Goal: Task Accomplishment & Management: Complete application form

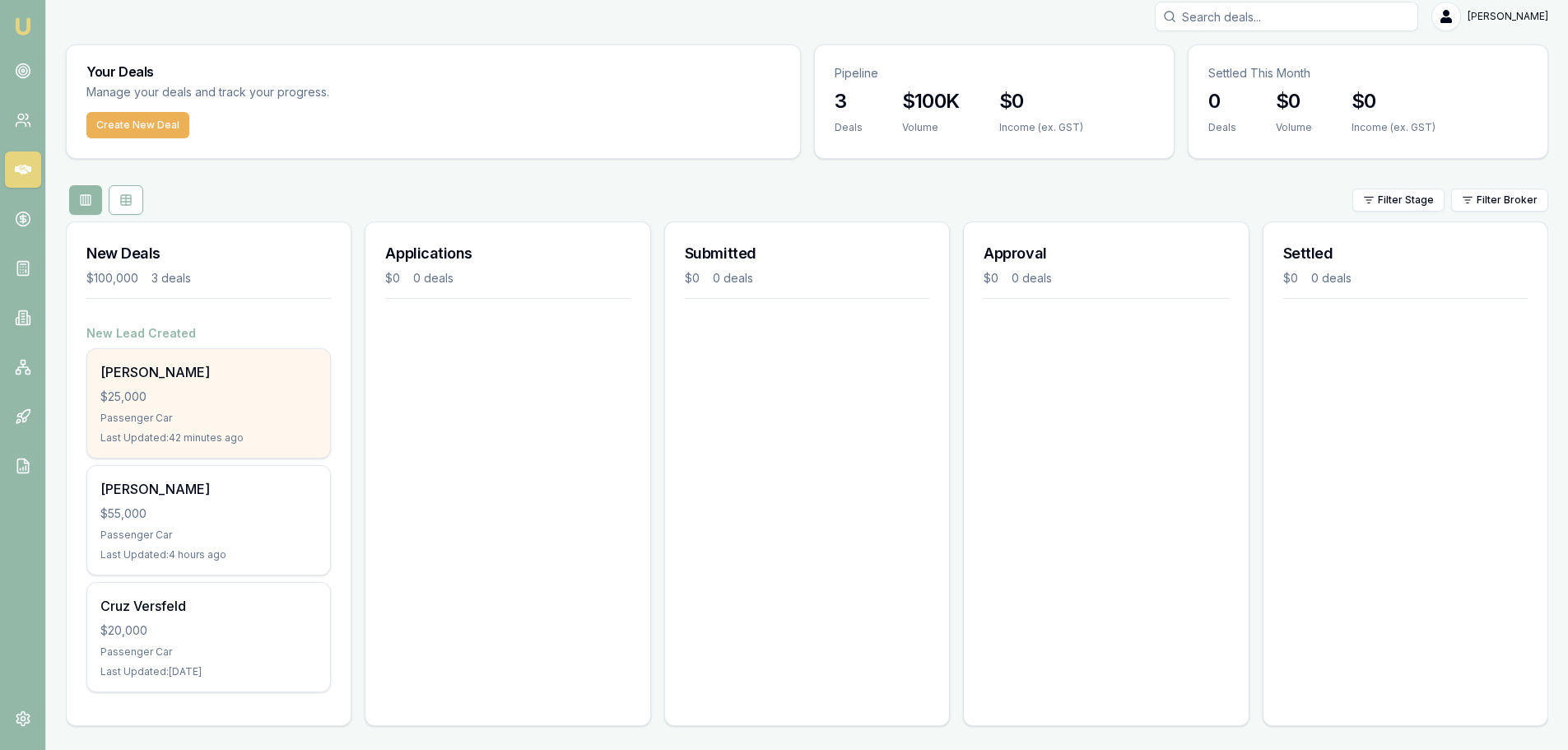
scroll to position [14, 0]
click at [198, 440] on div "Last Updated: 42 minutes ago" at bounding box center [209, 436] width 217 height 14
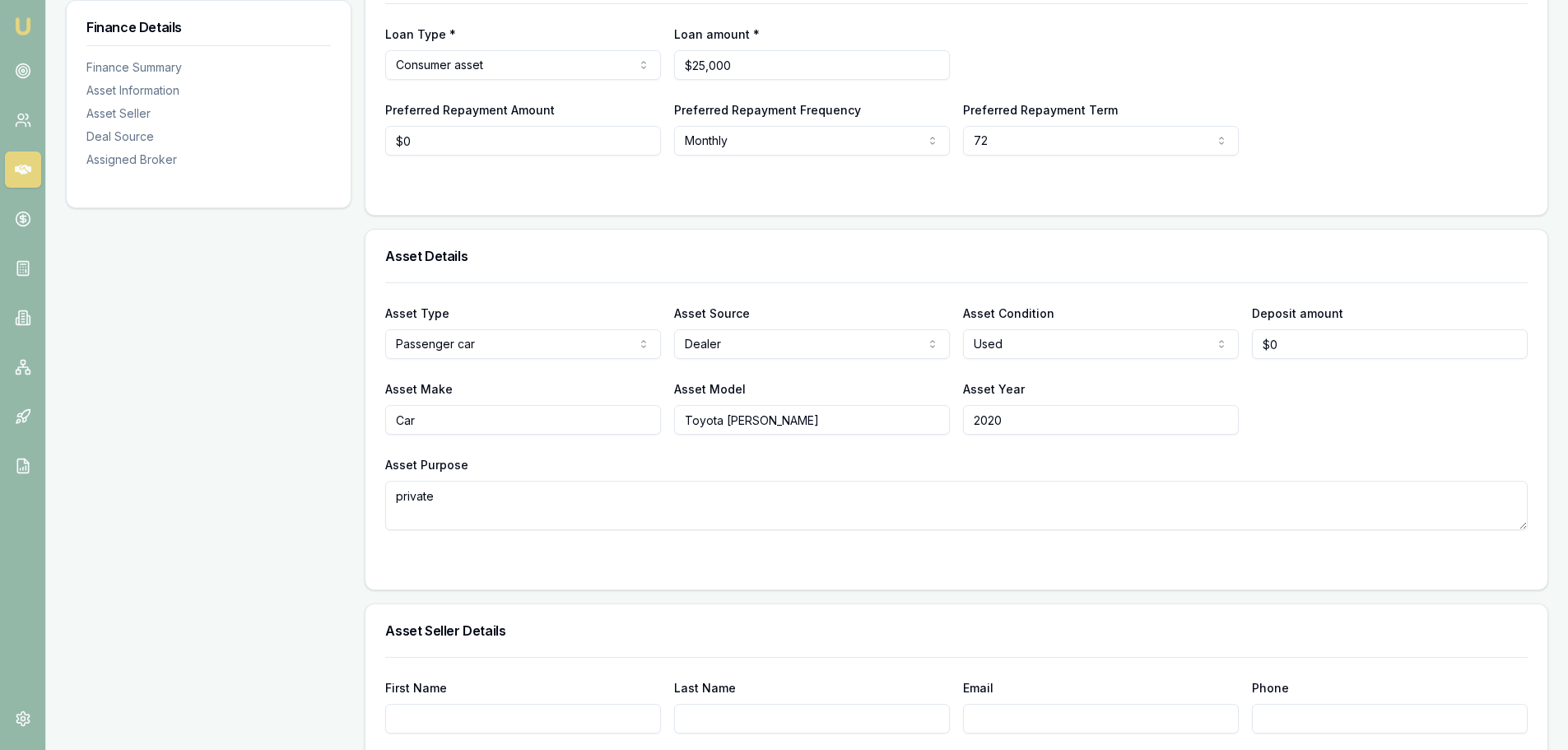
scroll to position [165, 0]
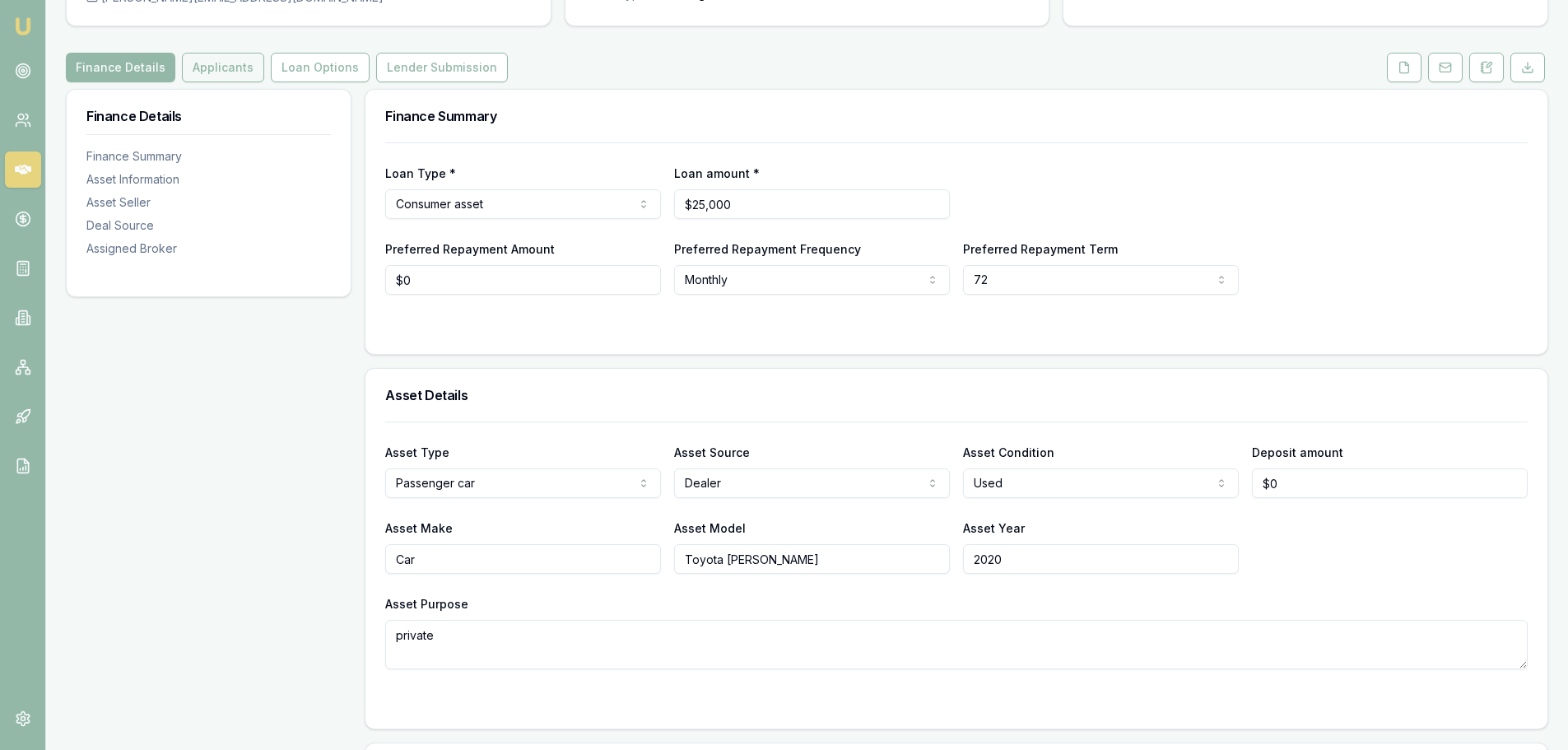
click at [229, 76] on button "Applicants" at bounding box center [223, 67] width 82 height 30
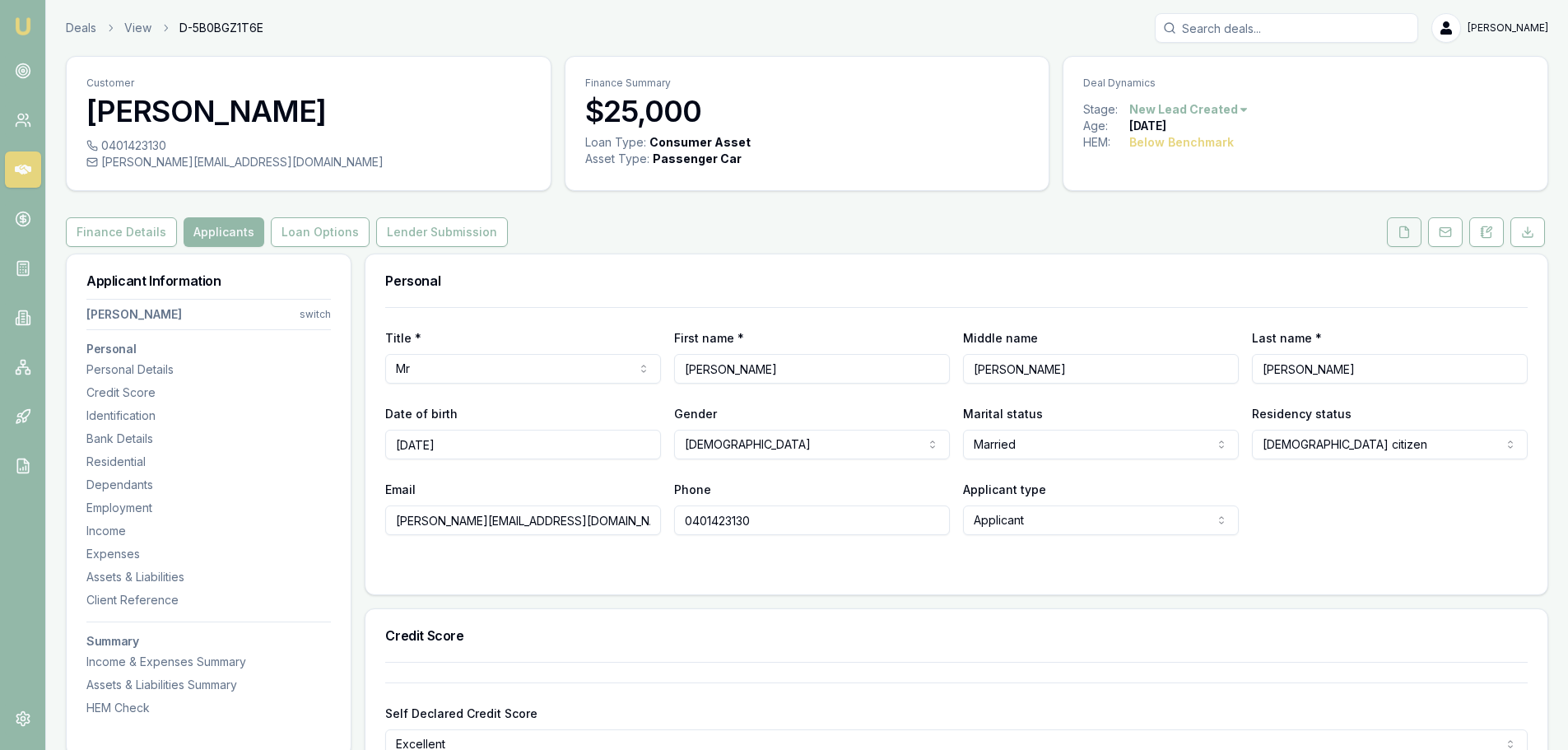
click at [1395, 238] on button at bounding box center [1404, 232] width 35 height 30
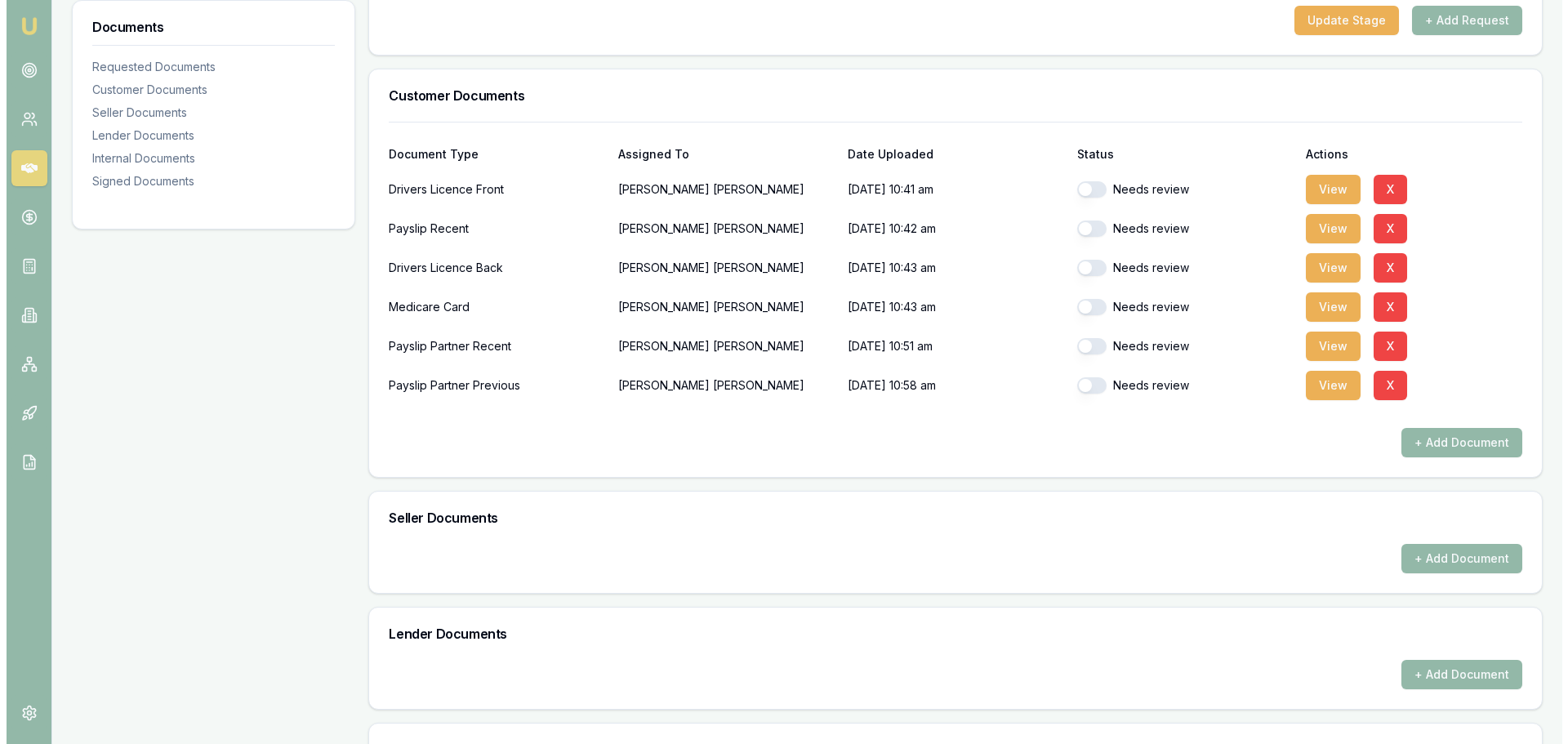
scroll to position [327, 0]
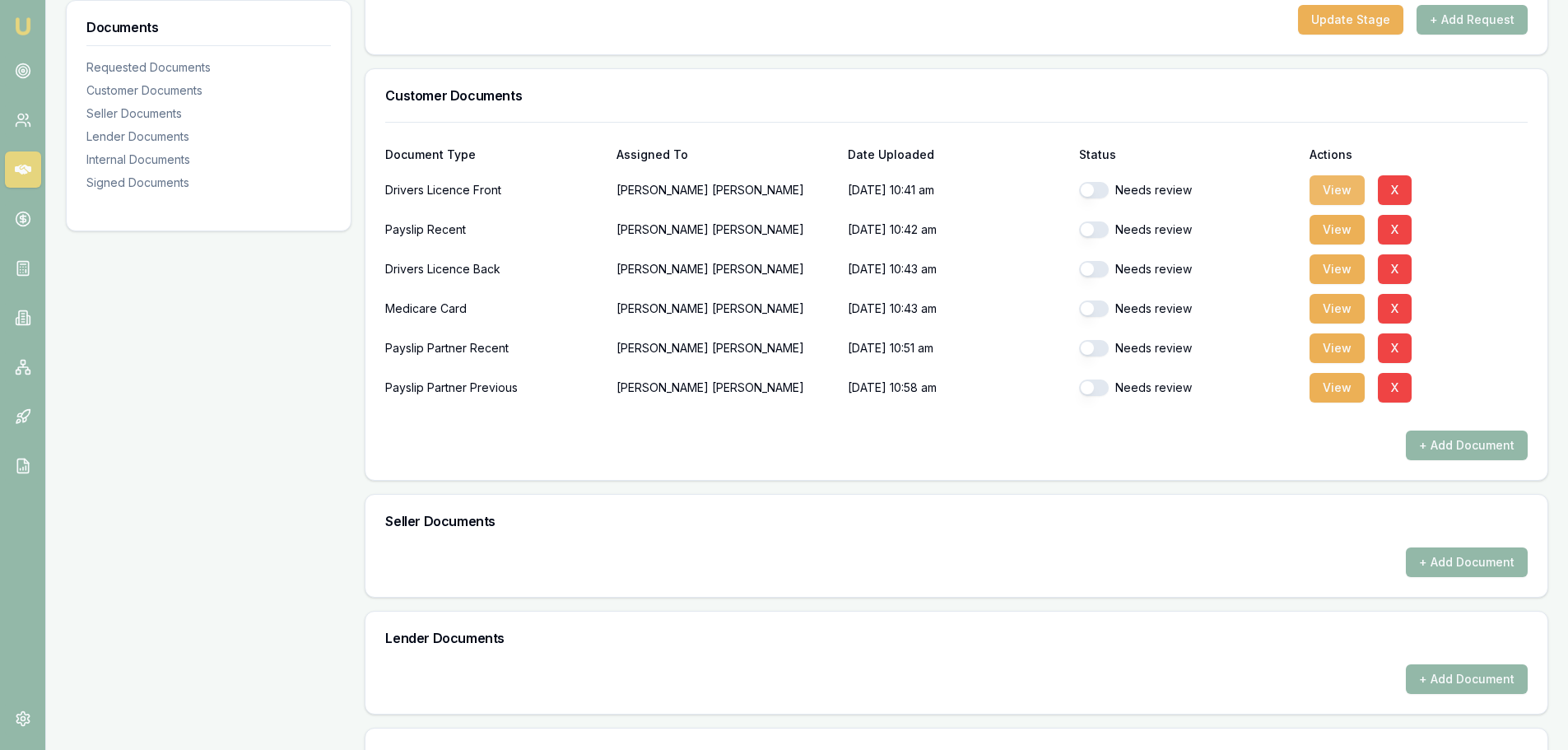
click at [1312, 187] on button "View" at bounding box center [1337, 190] width 55 height 30
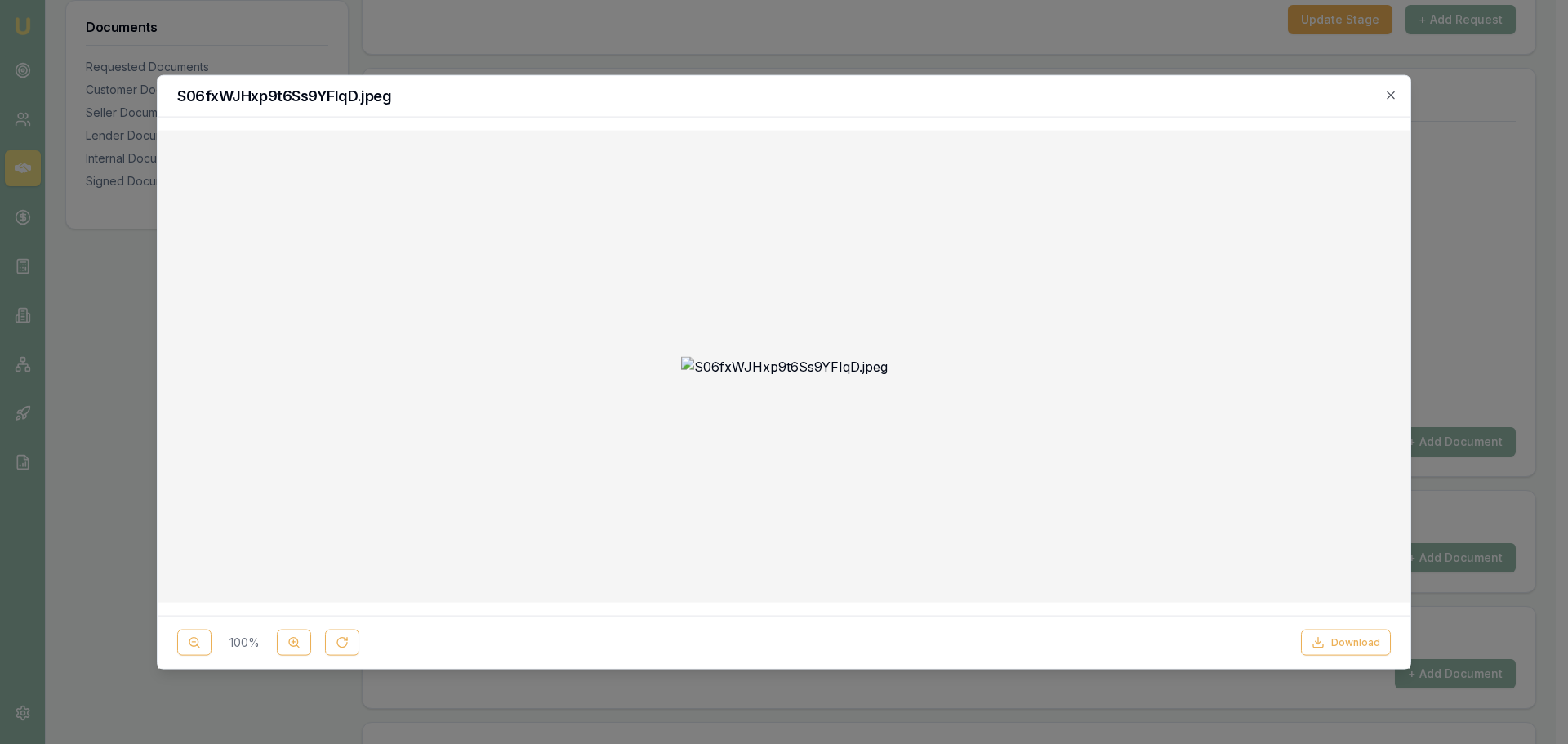
click at [1394, 105] on div "S06fxWJHxp9t6Ss9YFIqD.jpeg" at bounding box center [784, 97] width 1252 height 42
click at [1399, 92] on div "S06fxWJHxp9t6Ss9YFIqD.jpeg" at bounding box center [784, 97] width 1252 height 42
click at [1393, 95] on icon "button" at bounding box center [1391, 95] width 13 height 13
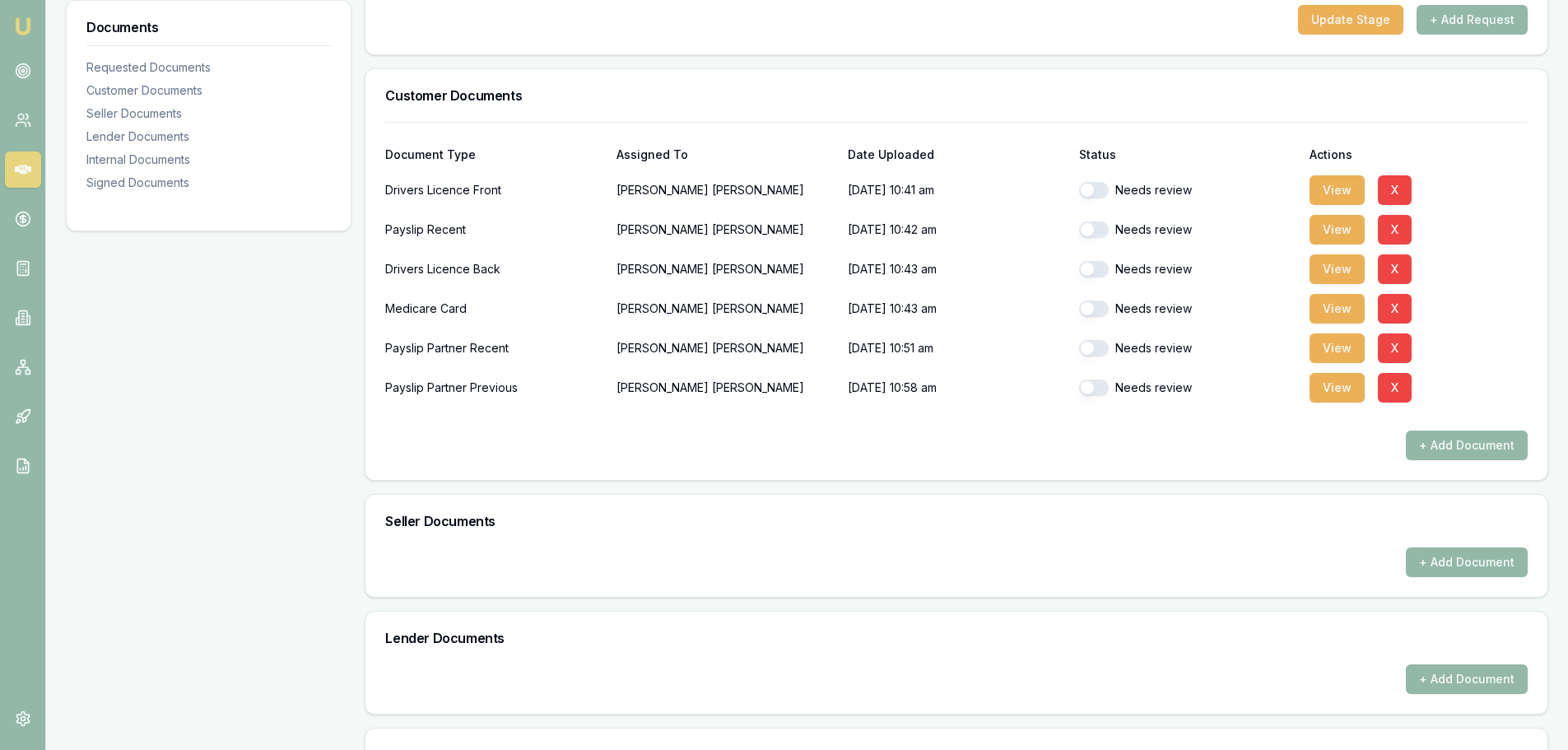
click at [1093, 190] on button "button" at bounding box center [1093, 190] width 30 height 16
click at [1339, 231] on button "View" at bounding box center [1337, 229] width 55 height 30
checkbox input "false"
checkbox input "true"
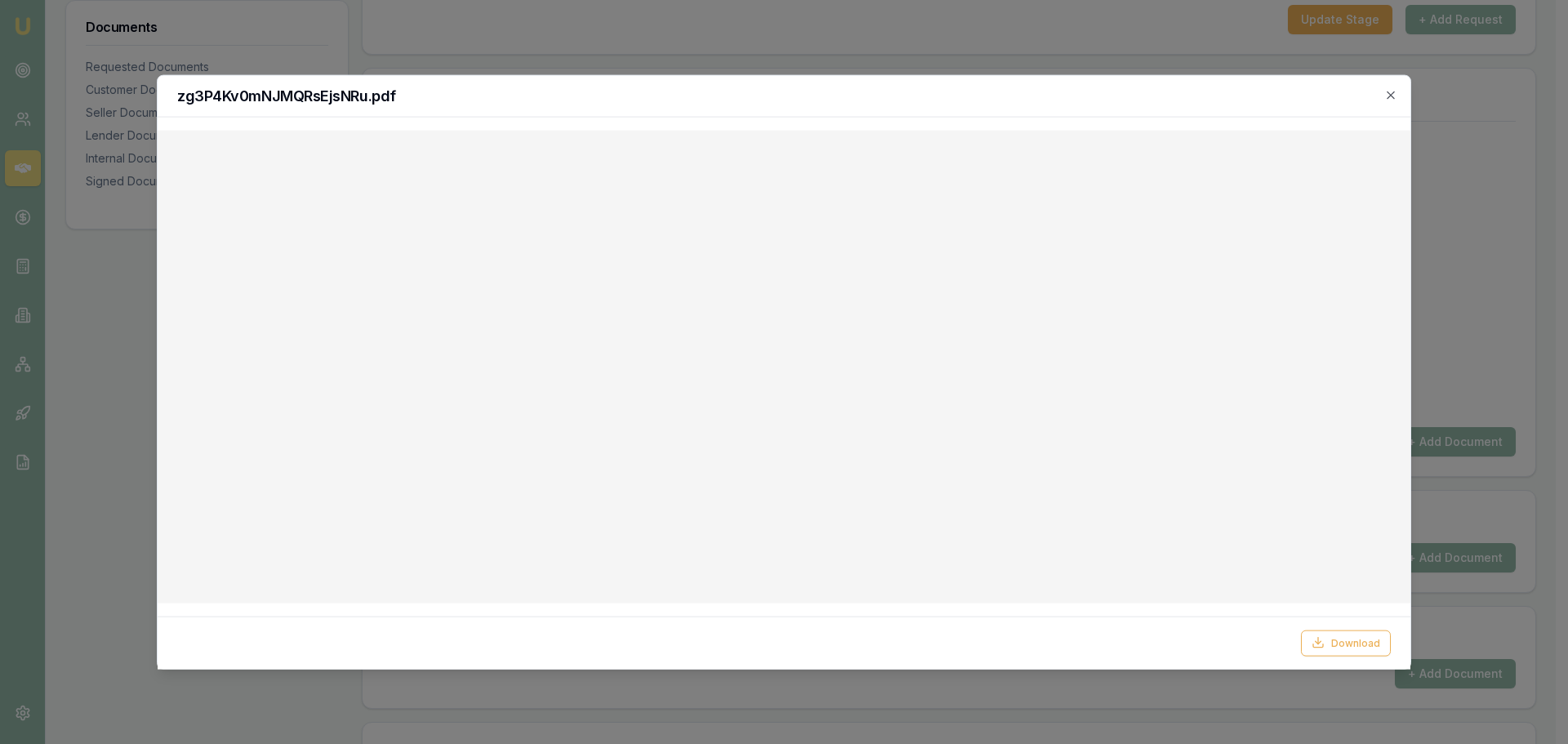
click at [1389, 104] on div "zg3P4Kv0mNJMQRsEjsNRu.pdf" at bounding box center [784, 97] width 1252 height 42
click at [1394, 100] on icon "button" at bounding box center [1391, 95] width 13 height 13
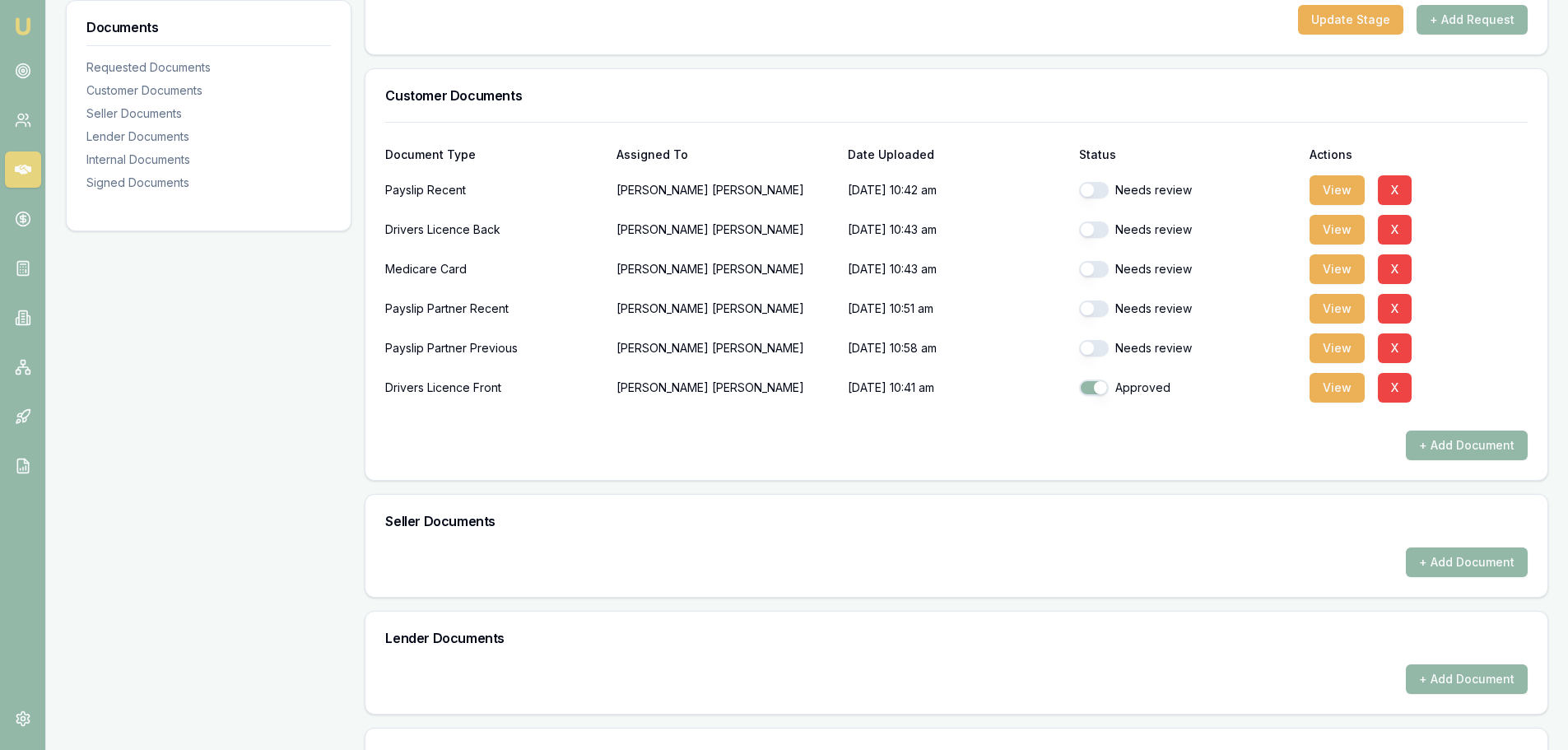
click at [1100, 188] on button "button" at bounding box center [1093, 190] width 30 height 16
checkbox input "true"
click at [1086, 228] on button "button" at bounding box center [1093, 229] width 30 height 16
checkbox input "true"
checkbox input "false"
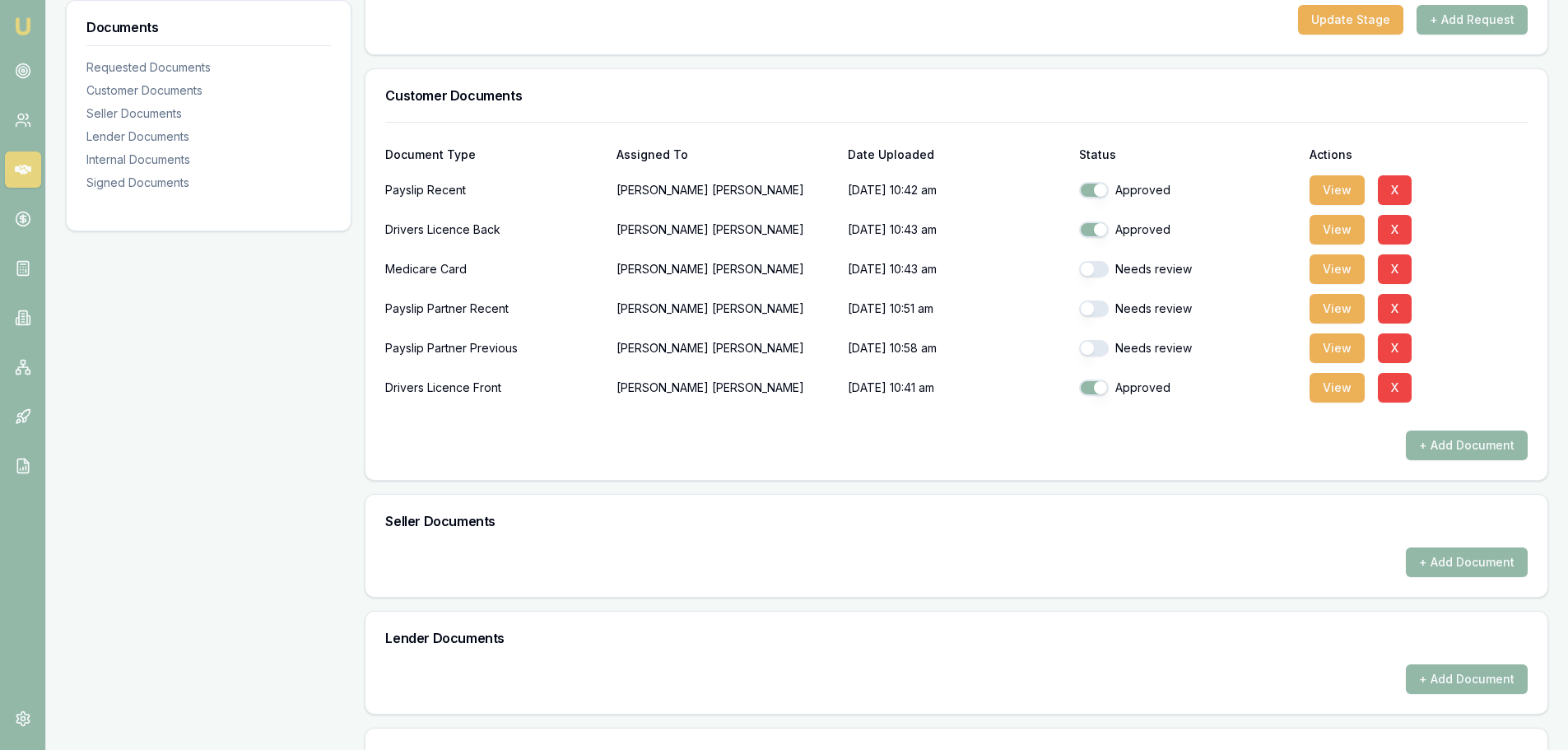
checkbox input "false"
checkbox input "true"
click at [1335, 191] on button "View" at bounding box center [1337, 190] width 55 height 30
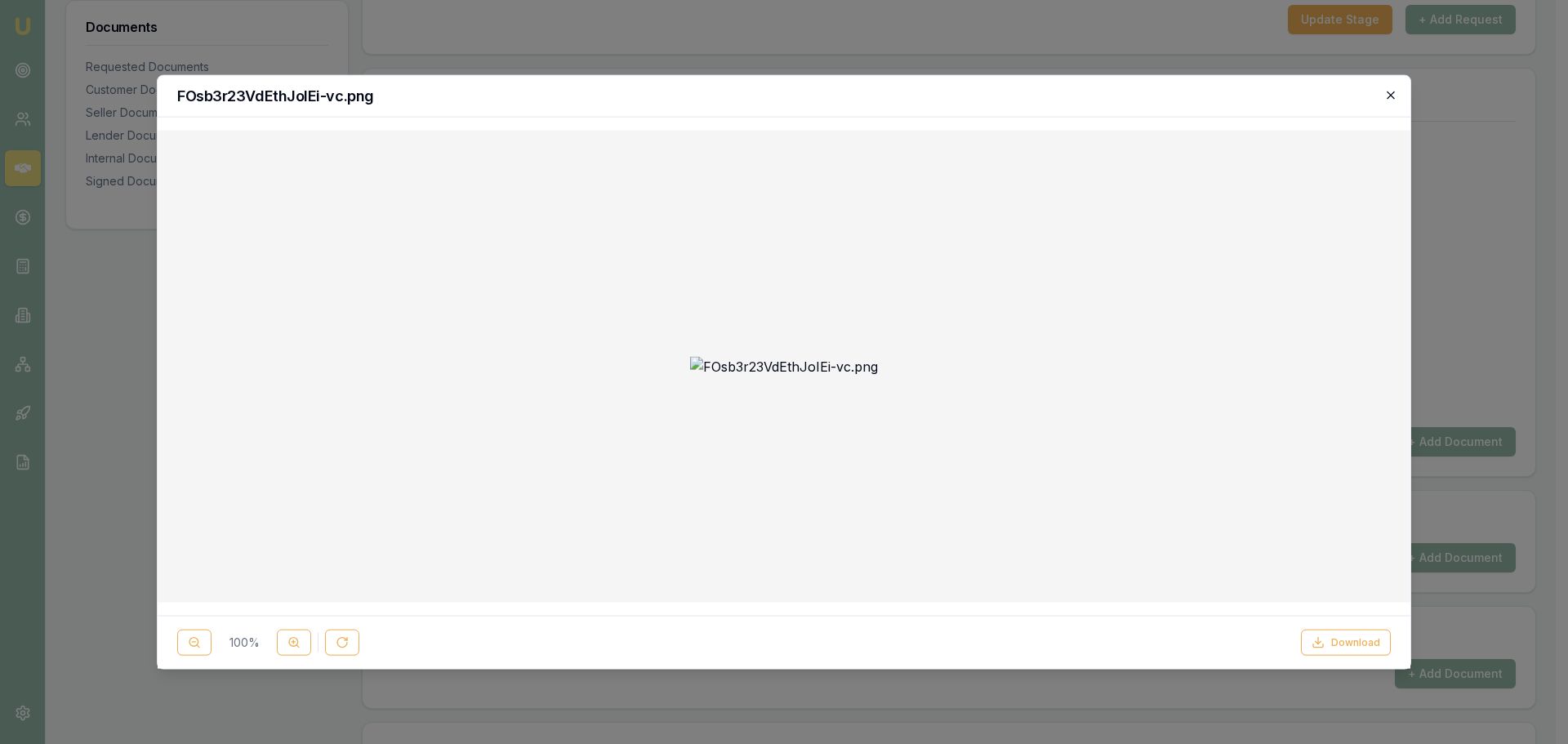
click at [1388, 89] on icon "button" at bounding box center [1391, 95] width 13 height 13
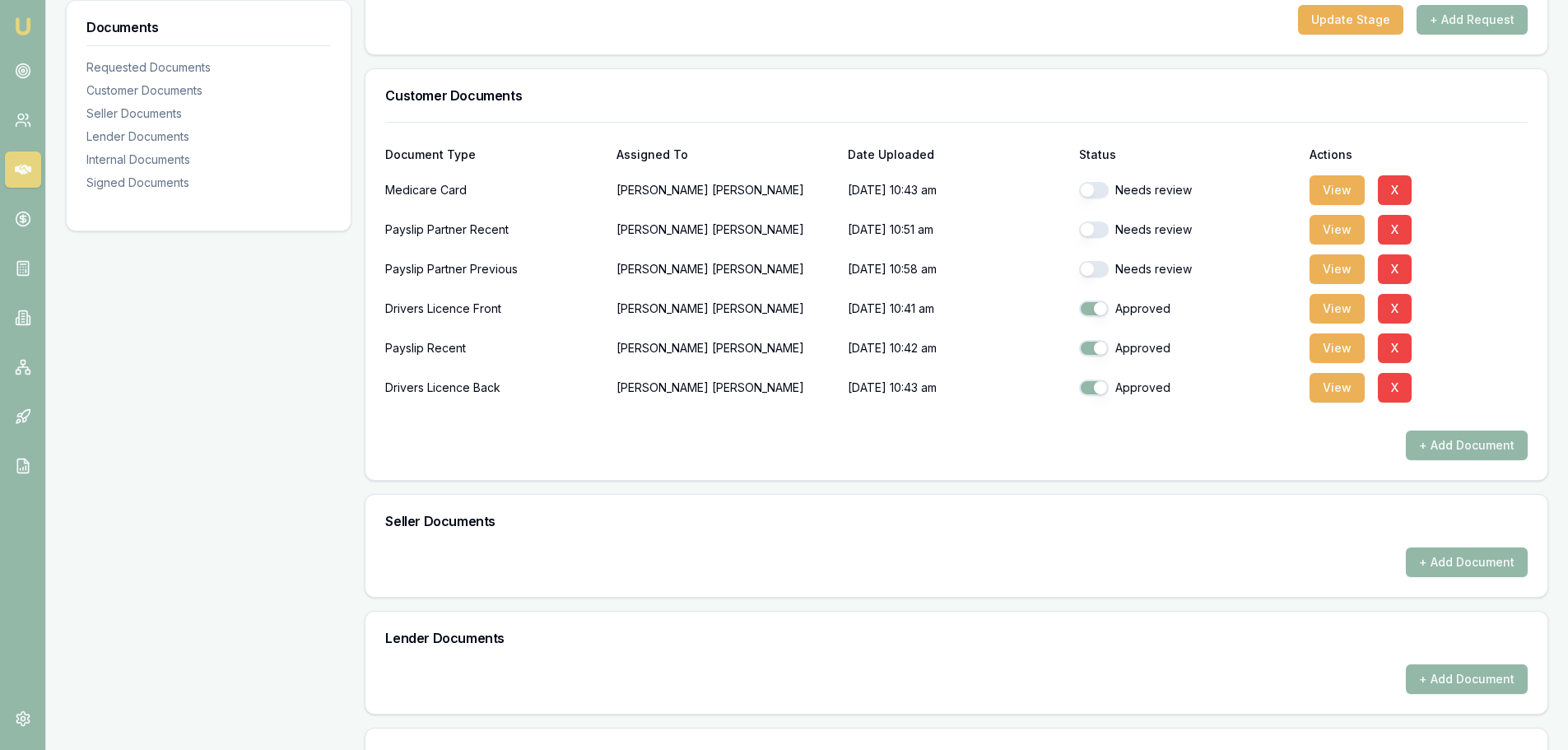
click at [1109, 190] on div "Needs review" at bounding box center [1188, 190] width 218 height 16
click at [1101, 190] on button "button" at bounding box center [1093, 190] width 30 height 16
click at [1334, 226] on button "View" at bounding box center [1337, 229] width 55 height 30
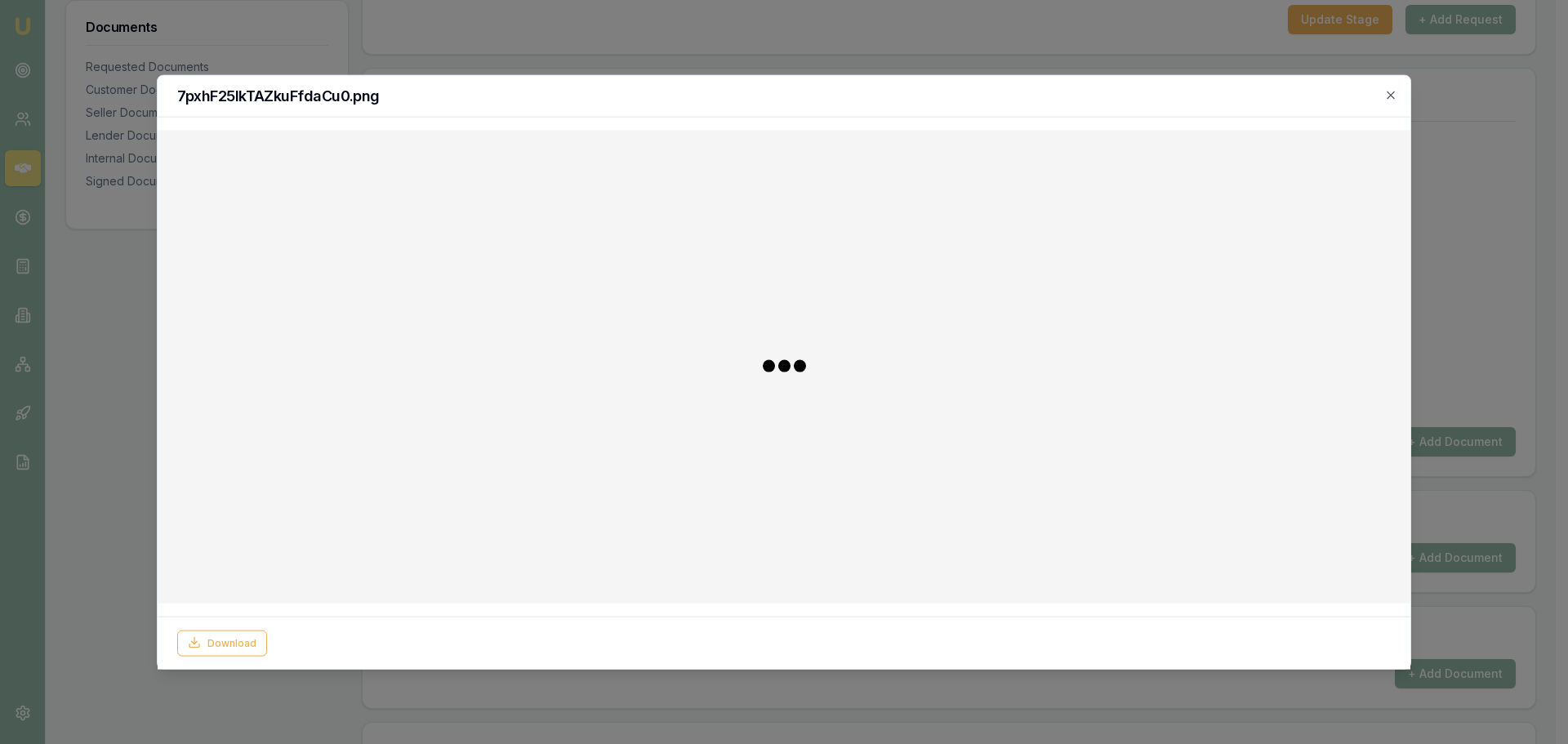
click at [1090, 235] on div at bounding box center [783, 366] width 1226 height 447
checkbox input "false"
checkbox input "true"
drag, startPoint x: 826, startPoint y: 292, endPoint x: 817, endPoint y: 292, distance: 9.0
click at [823, 356] on img at bounding box center [784, 365] width 198 height 19
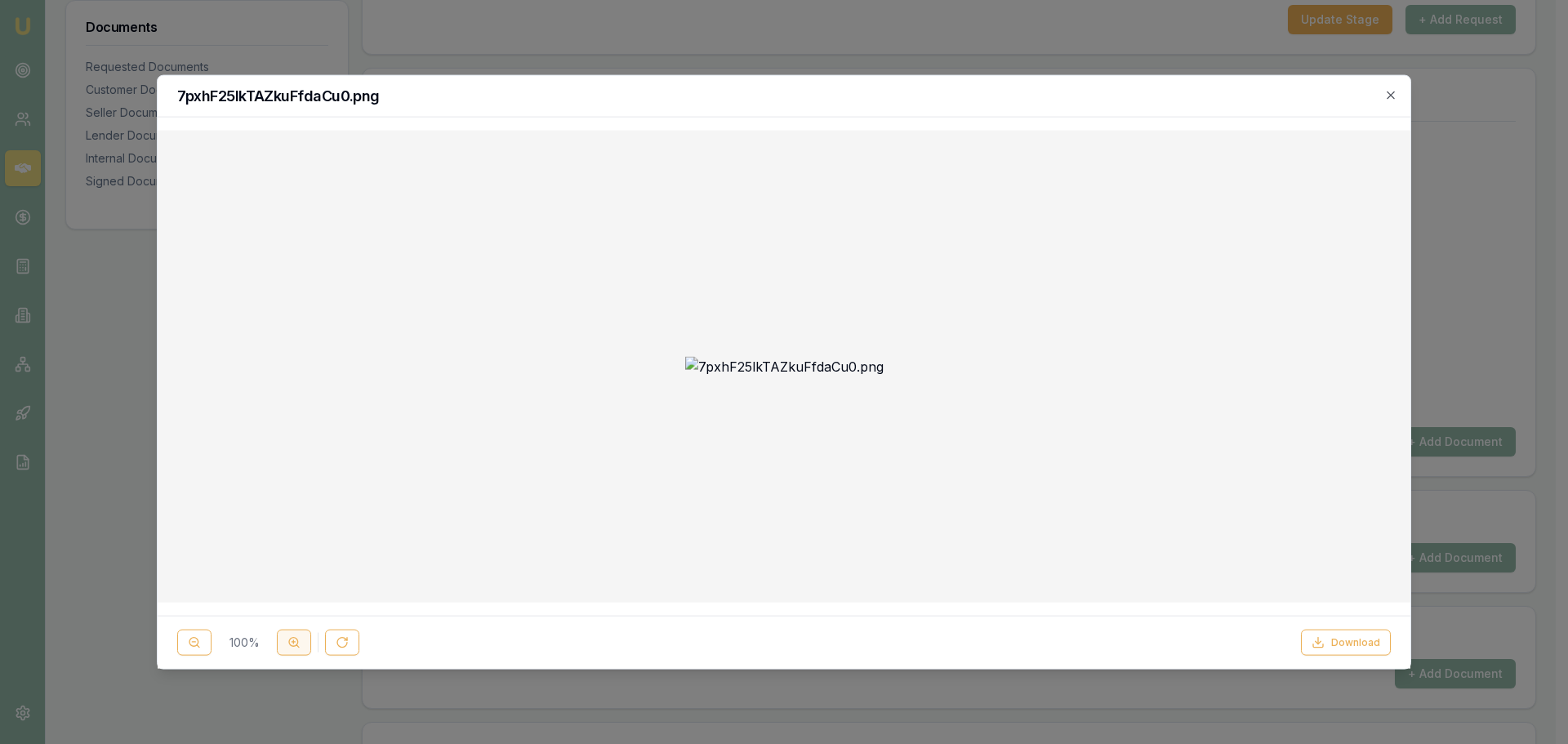
click at [284, 643] on button at bounding box center [294, 642] width 34 height 26
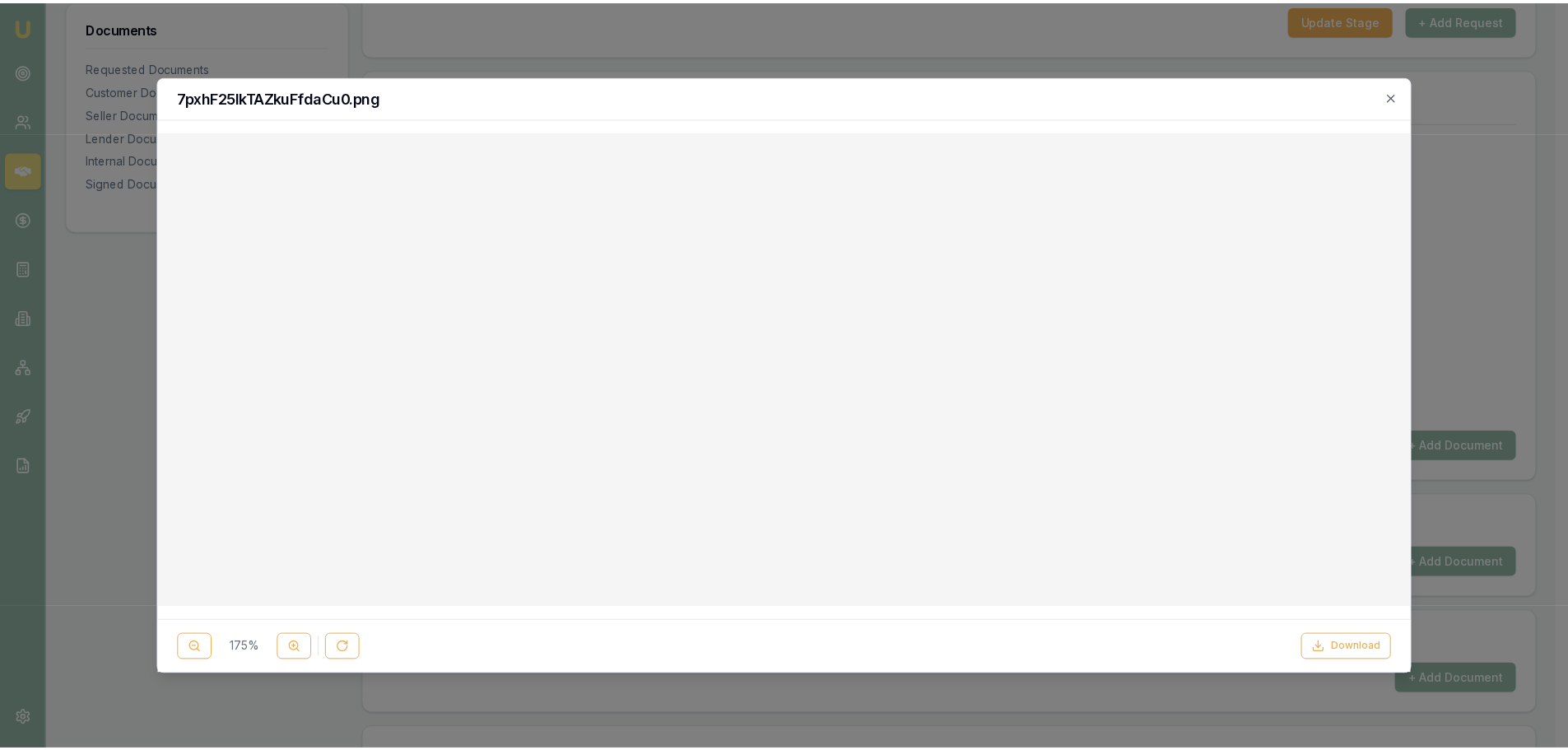
scroll to position [916, 0]
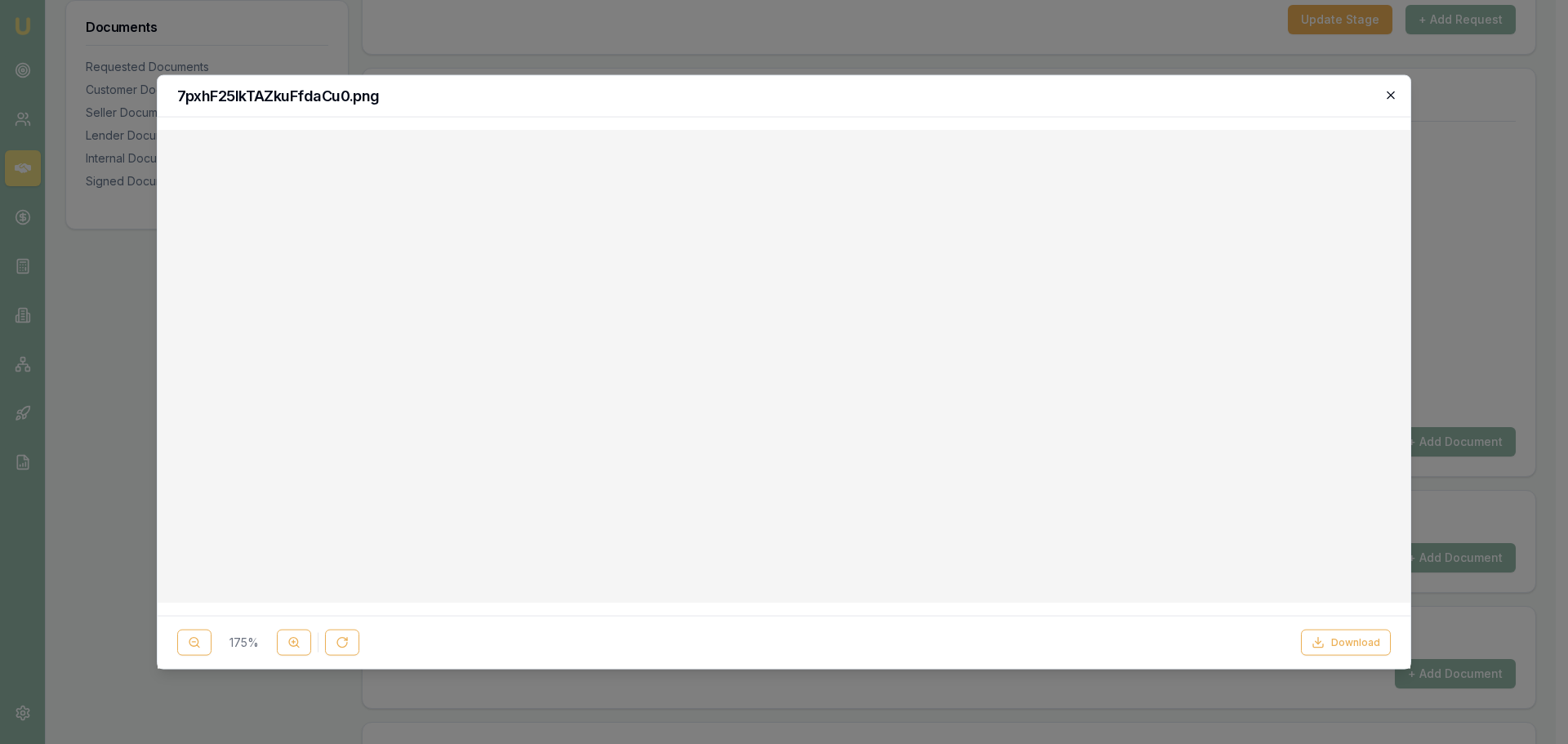
click at [1389, 97] on icon "button" at bounding box center [1391, 95] width 13 height 13
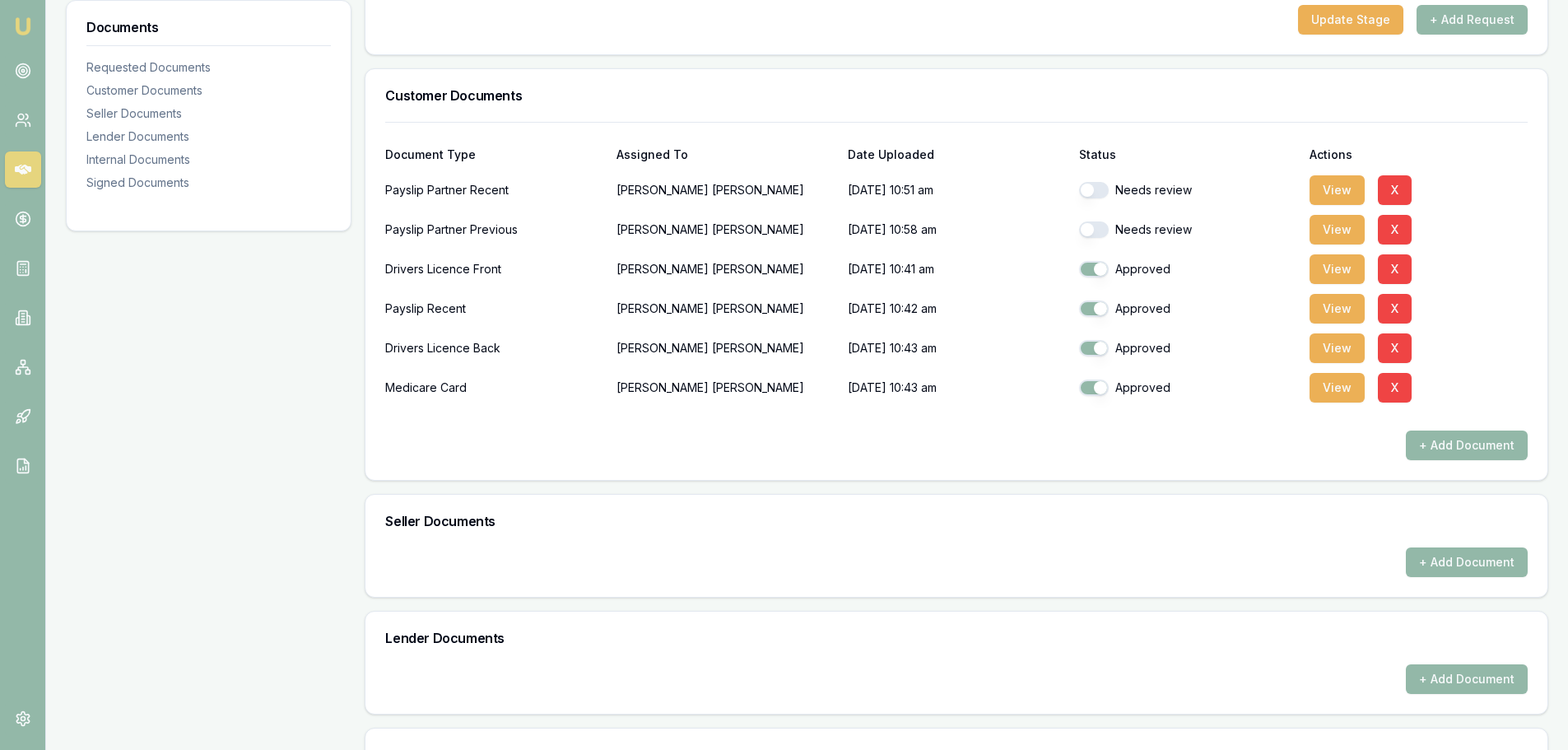
click at [1089, 201] on div "Needs review" at bounding box center [1188, 190] width 218 height 33
click at [1091, 199] on div "Needs review" at bounding box center [1188, 190] width 218 height 33
click at [1102, 194] on button "button" at bounding box center [1093, 190] width 30 height 16
checkbox input "false"
checkbox input "true"
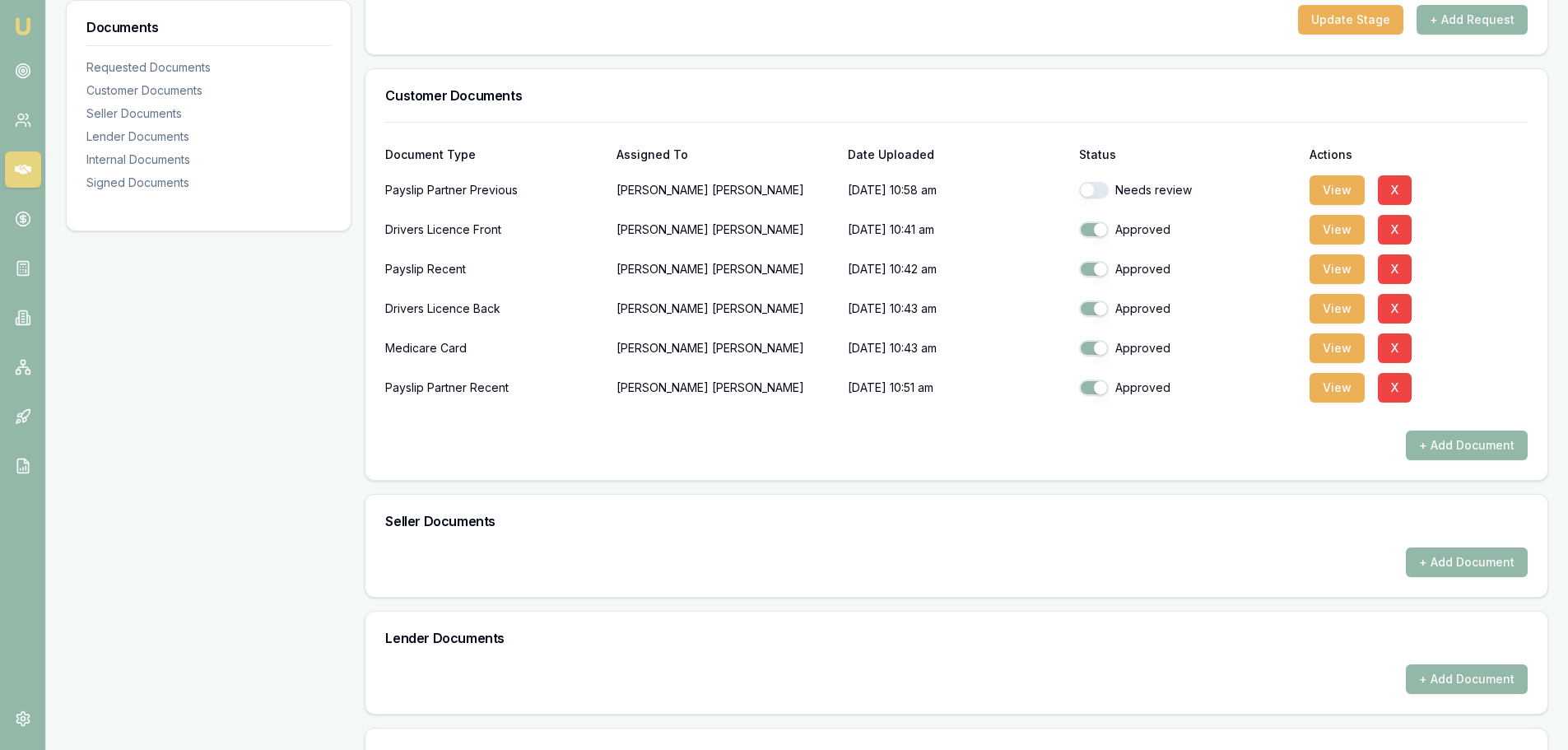
click at [1088, 191] on button "button" at bounding box center [1093, 190] width 30 height 16
checkbox input "true"
click at [751, 515] on div "Seller Documents" at bounding box center [956, 521] width 1182 height 52
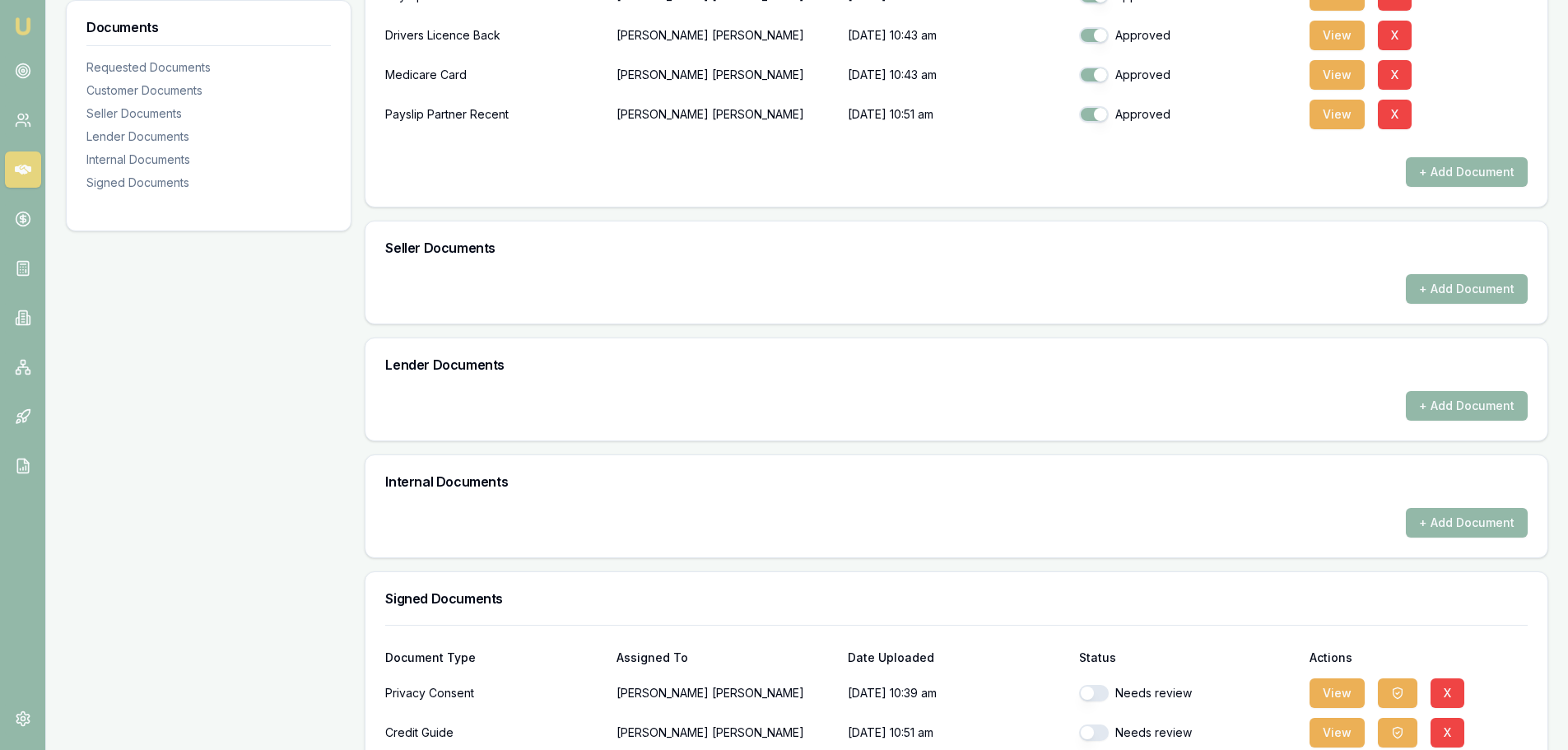
scroll to position [692, 0]
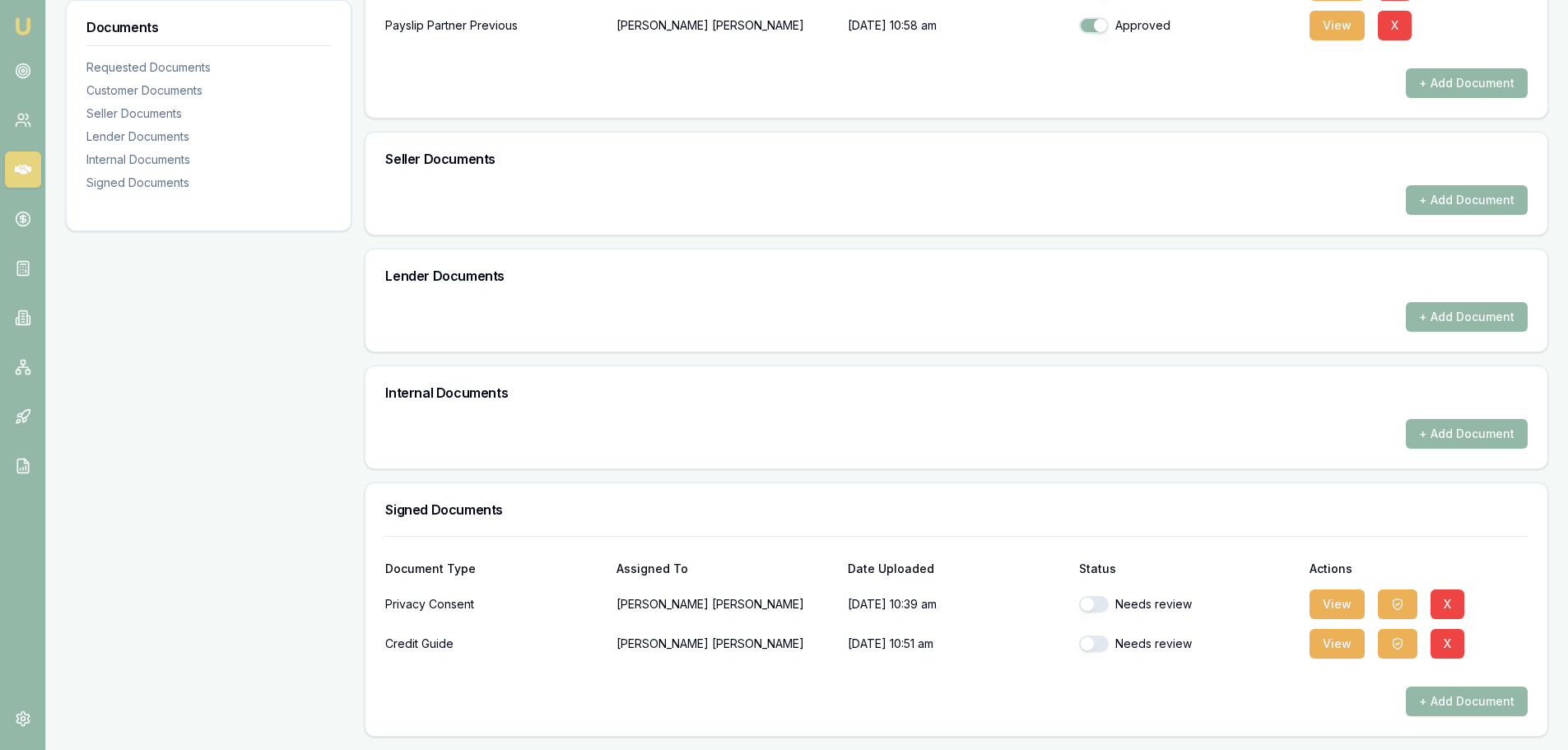
click at [1089, 604] on button "button" at bounding box center [1093, 604] width 30 height 16
checkbox input "true"
click at [1101, 644] on button "button" at bounding box center [1093, 643] width 30 height 16
checkbox input "true"
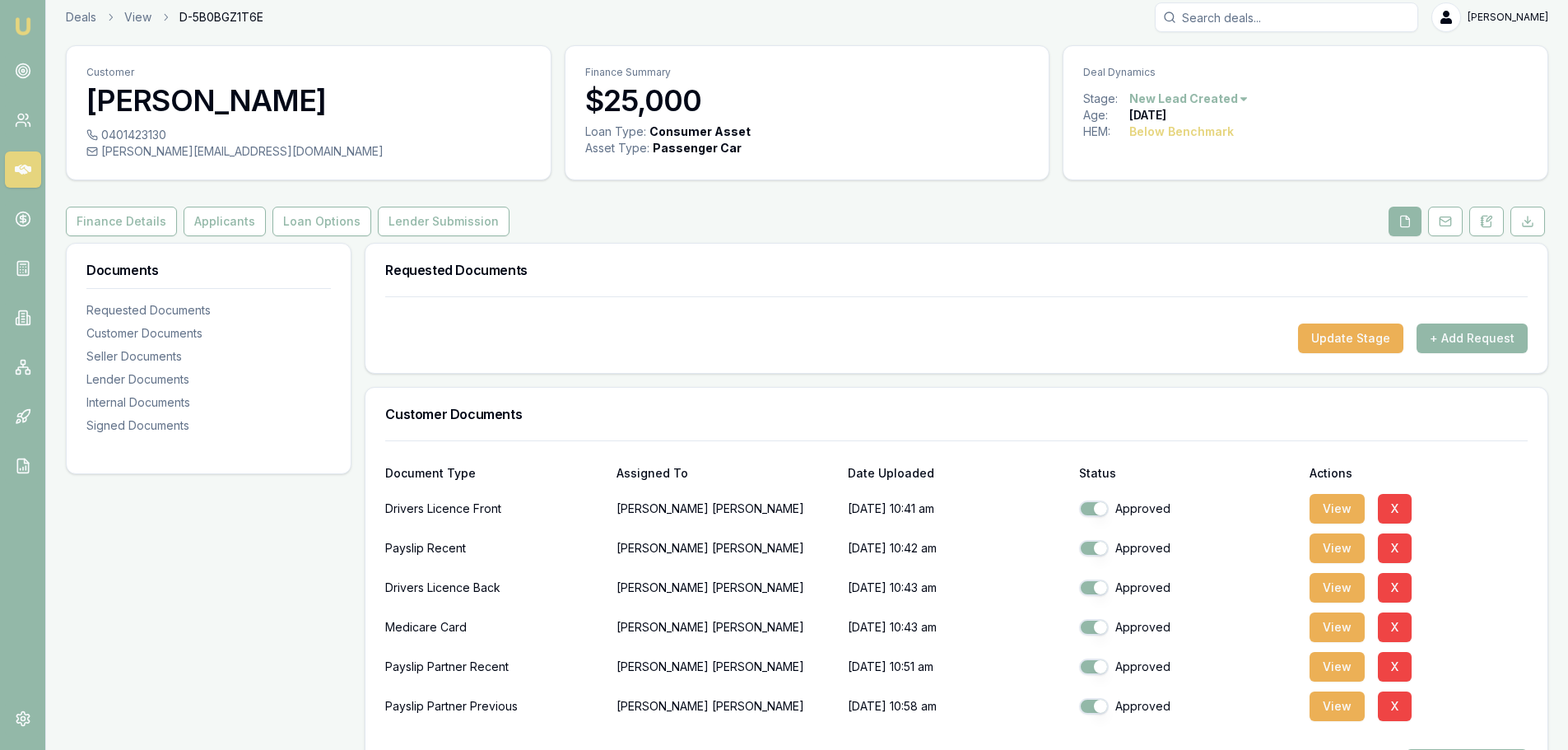
scroll to position [0, 0]
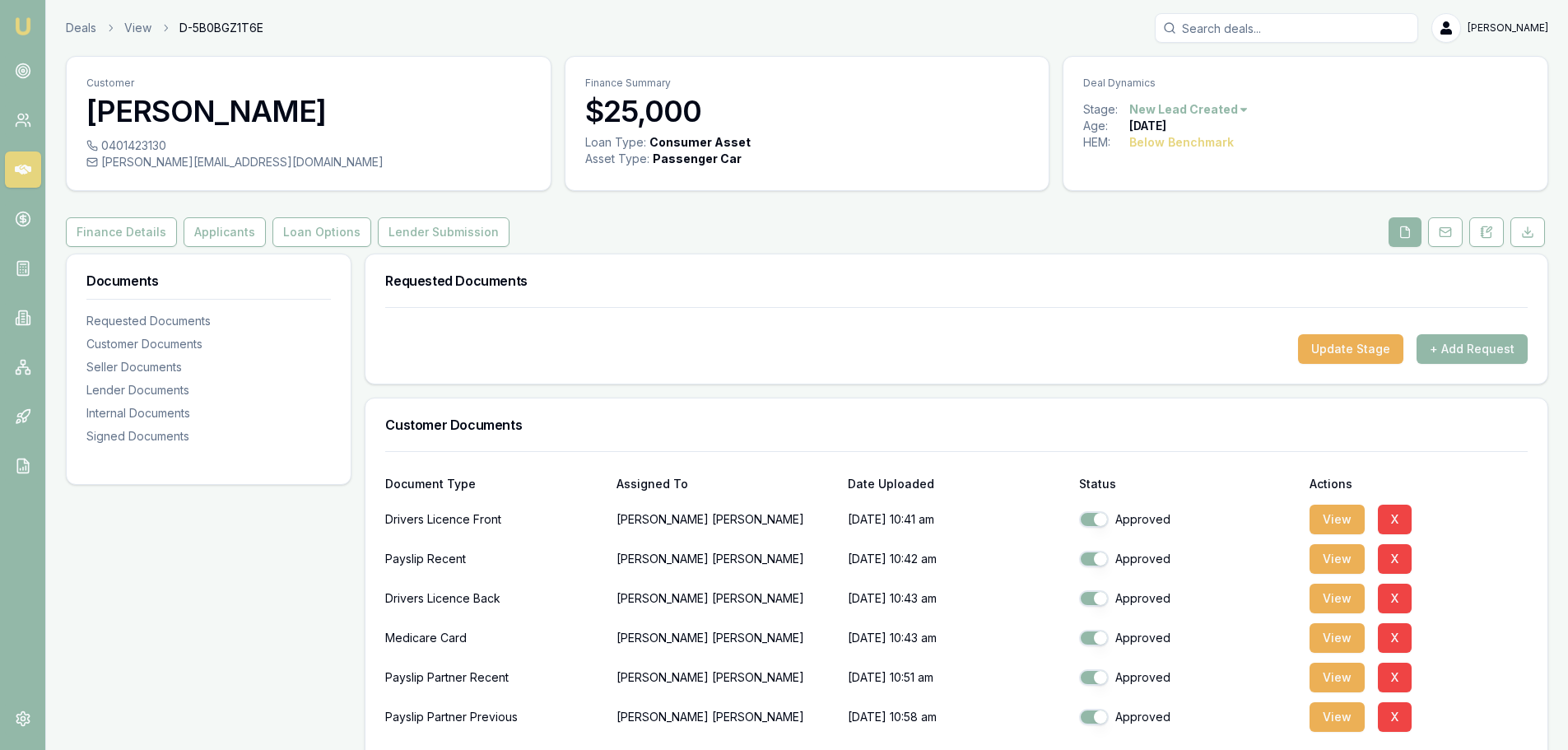
click at [860, 270] on div "Requested Documents" at bounding box center [956, 281] width 1182 height 52
click at [214, 240] on button "Applicants" at bounding box center [224, 232] width 82 height 30
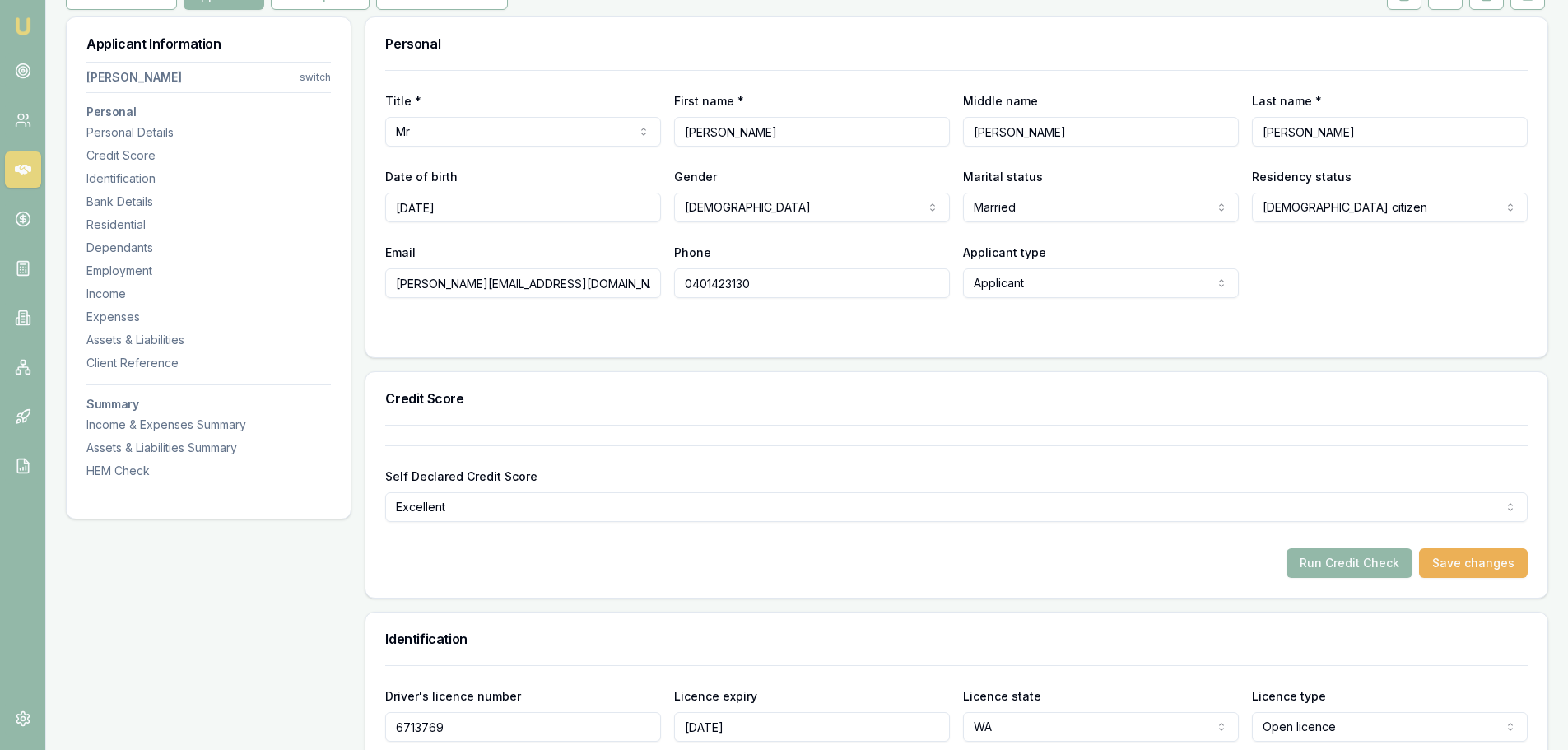
scroll to position [494, 0]
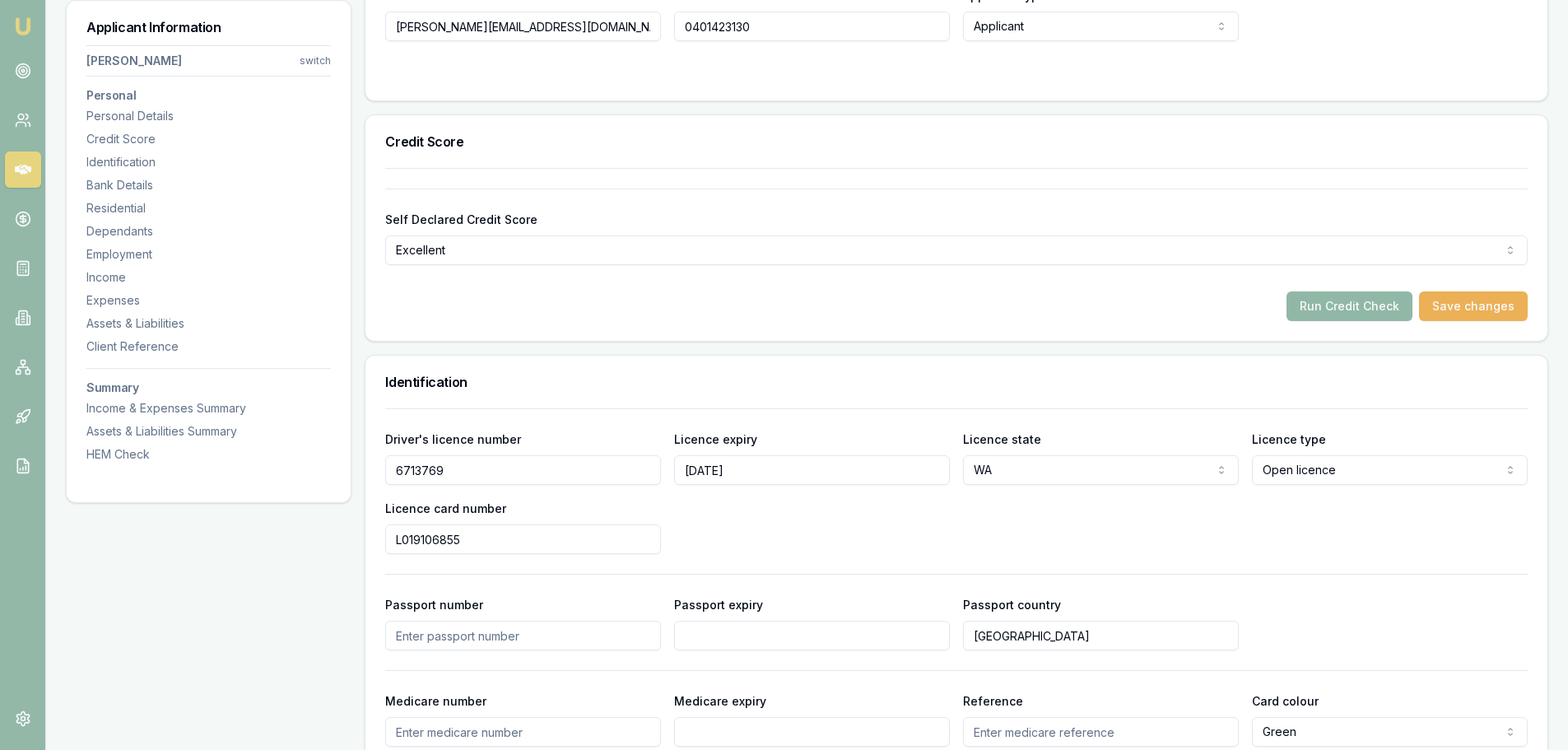
click at [1369, 315] on button "Run Credit Check" at bounding box center [1350, 306] width 126 height 30
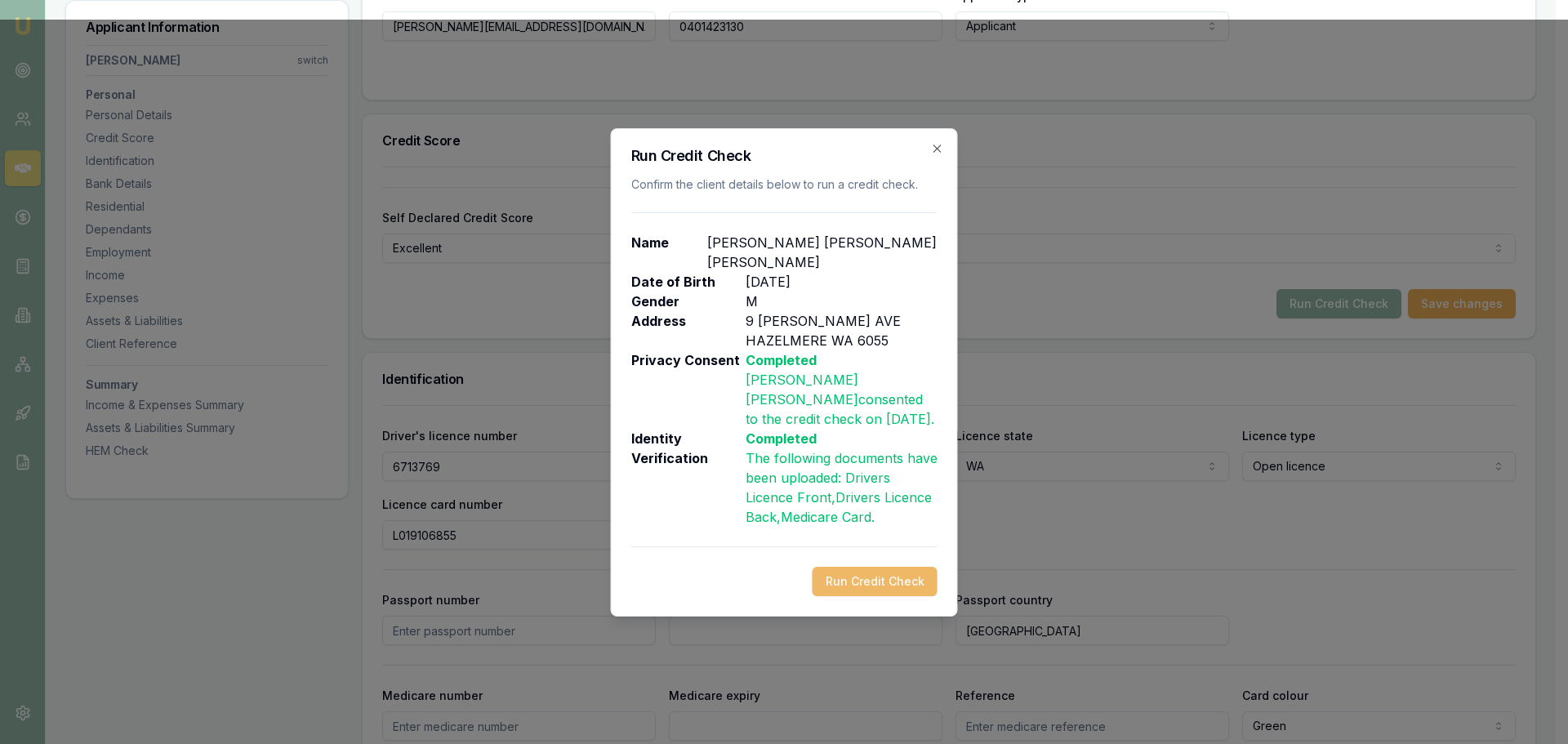
click at [856, 567] on button "Run Credit Check" at bounding box center [875, 581] width 125 height 29
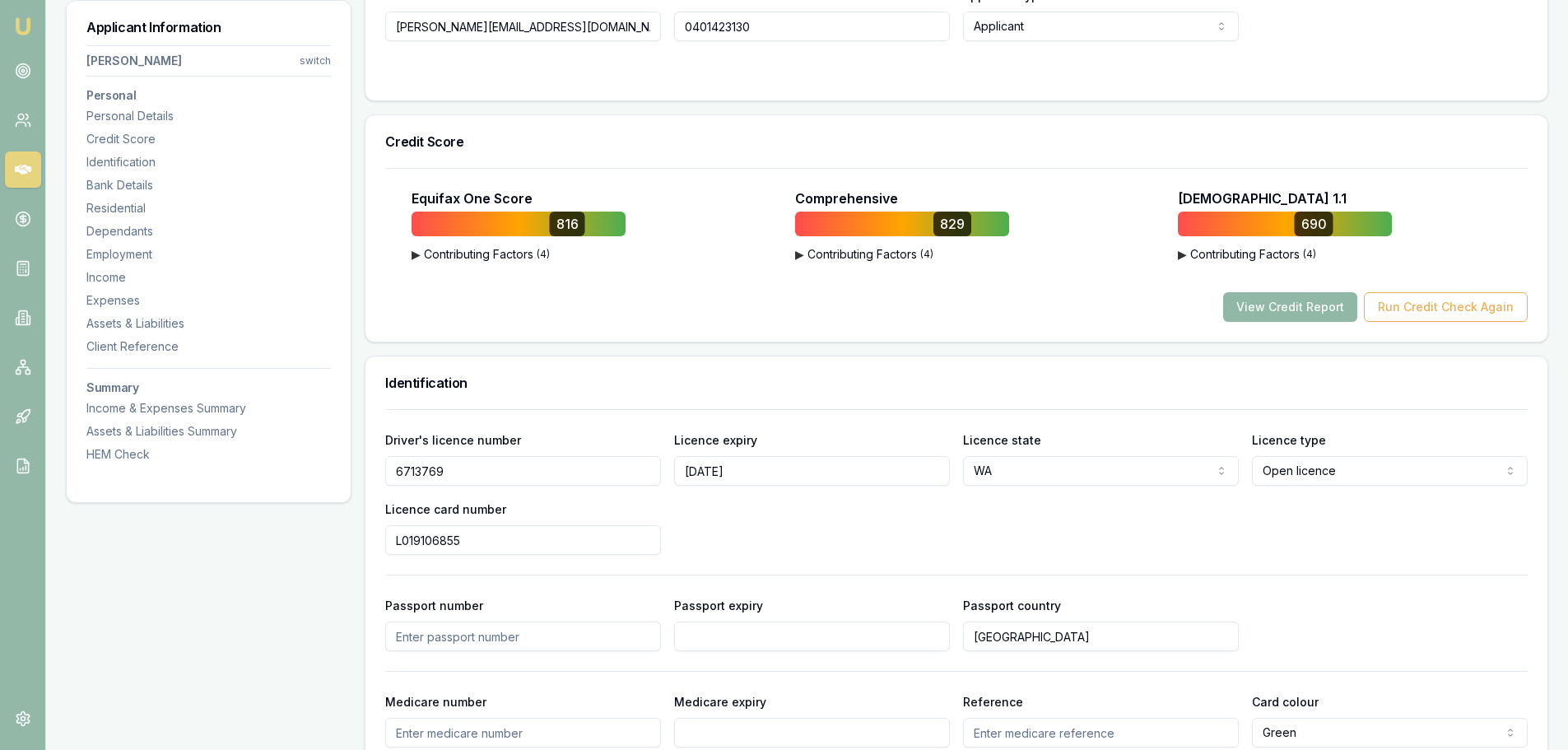
click at [1318, 317] on button "View Credit Report" at bounding box center [1290, 306] width 135 height 30
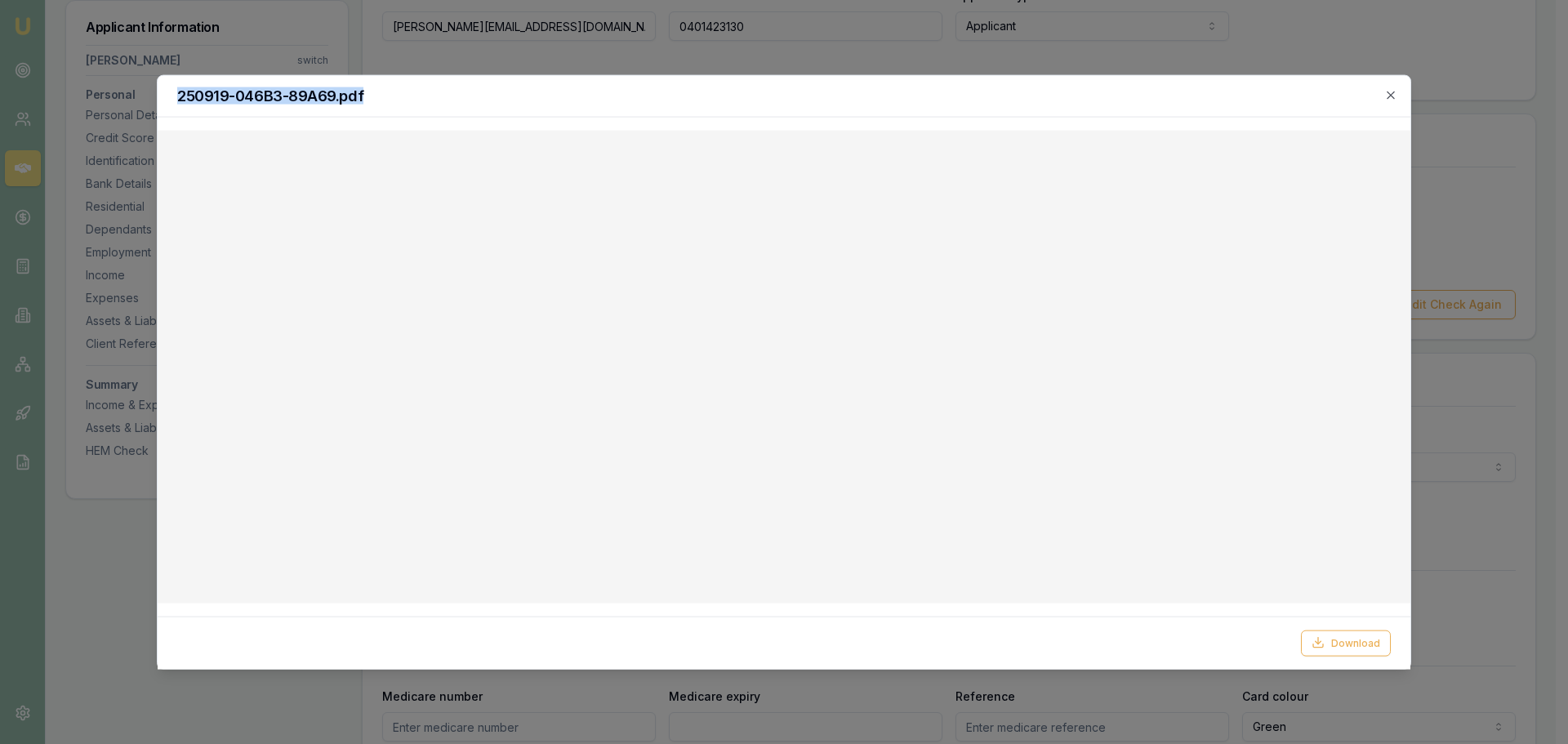
drag, startPoint x: 1020, startPoint y: 97, endPoint x: 1499, endPoint y: 112, distance: 479.2
click at [1385, 97] on icon "button" at bounding box center [1391, 95] width 13 height 13
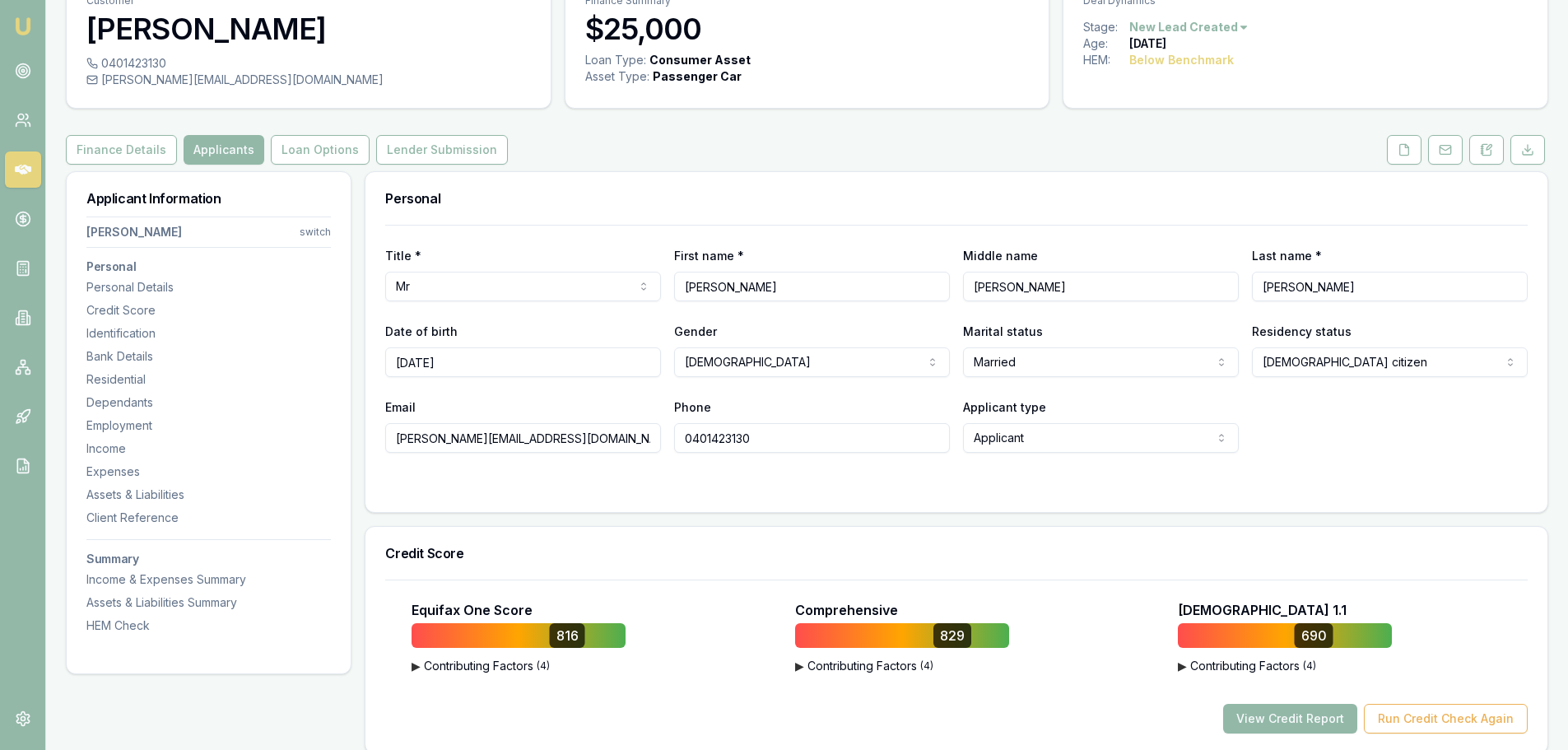
scroll to position [0, 0]
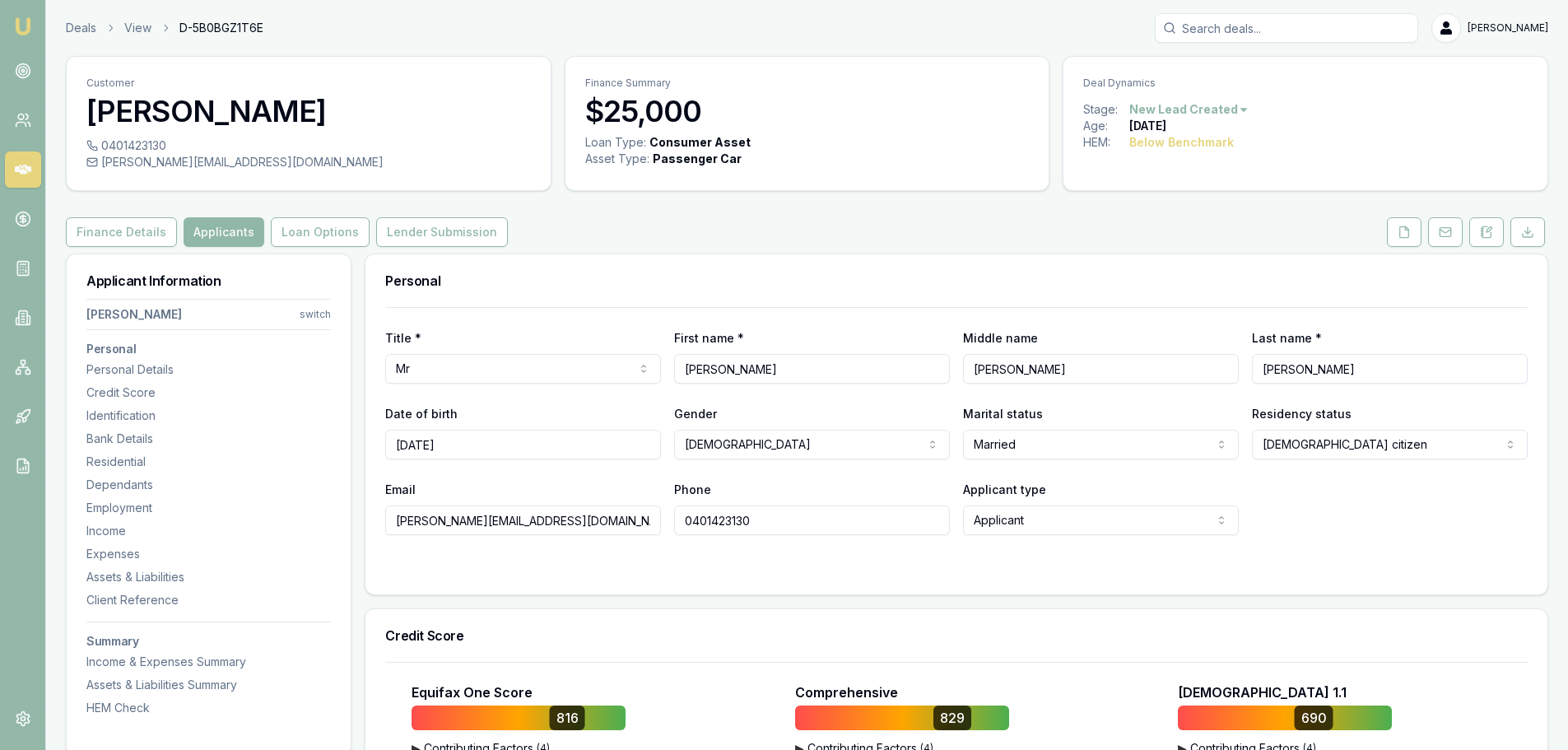
click at [230, 239] on button "Applicants" at bounding box center [223, 232] width 80 height 30
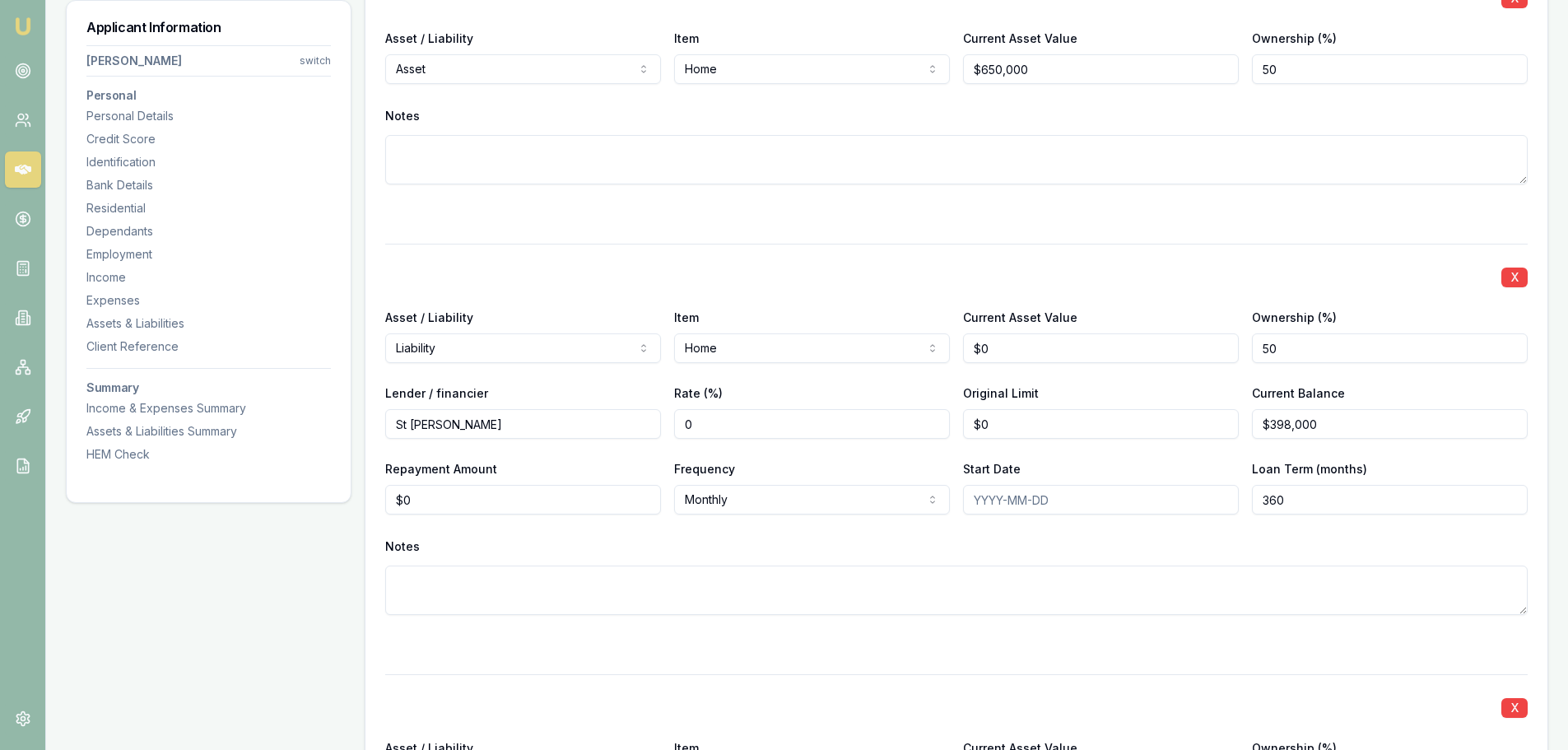
scroll to position [3706, 0]
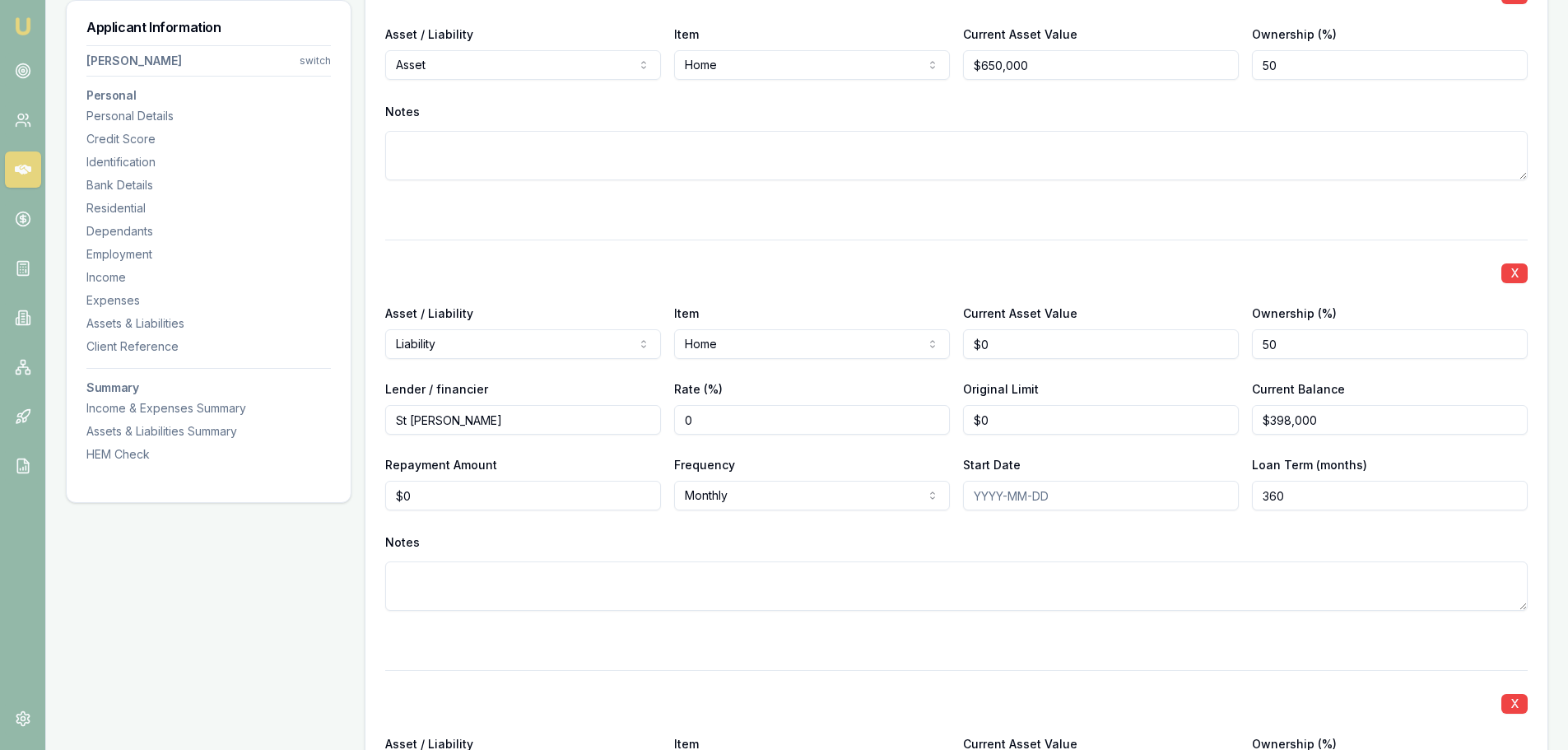
type input "0"
click at [1026, 339] on input "0" at bounding box center [1101, 344] width 276 height 30
type input "$650,000"
drag, startPoint x: 908, startPoint y: 395, endPoint x: 680, endPoint y: 360, distance: 230.7
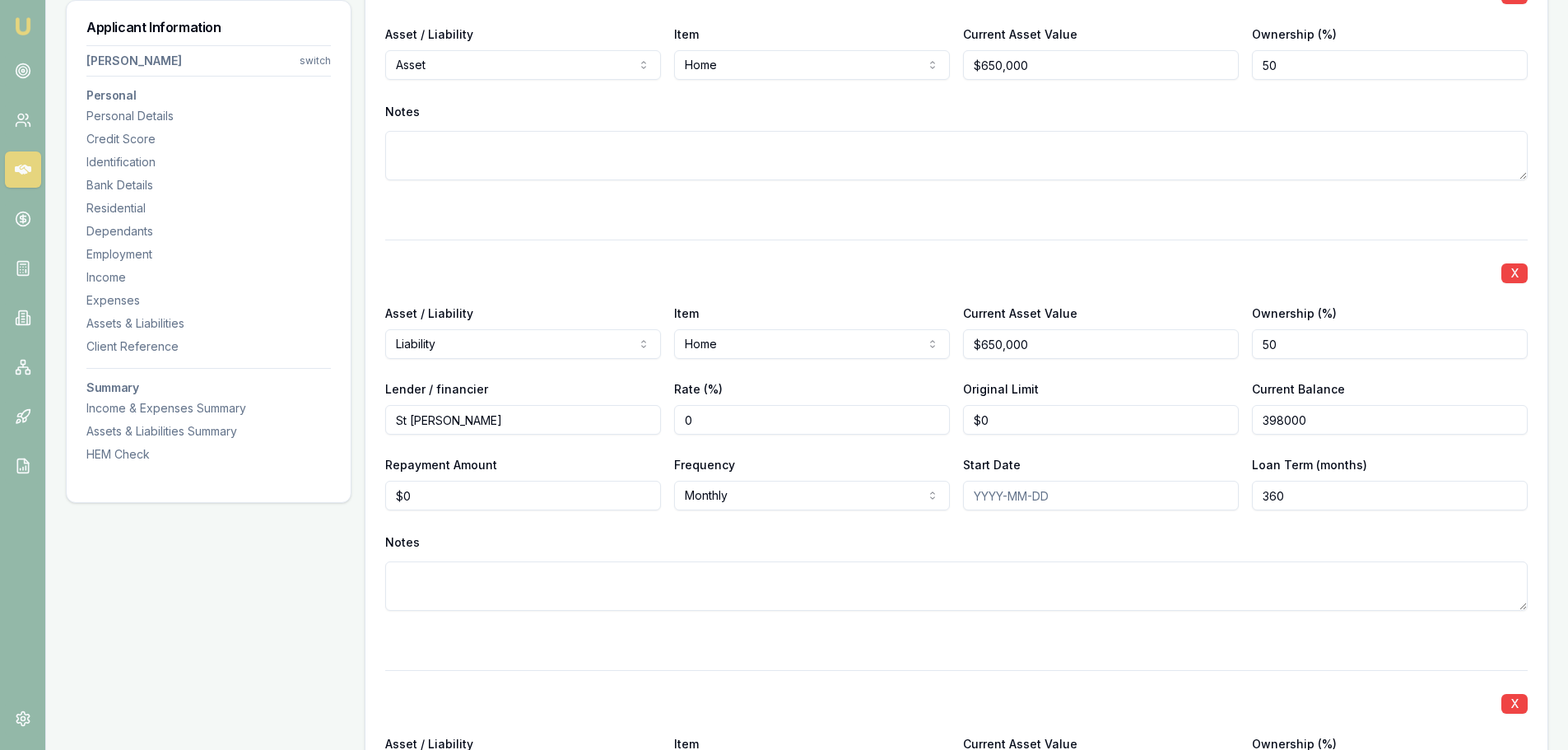
click at [865, 394] on div "Lender / financier St [PERSON_NAME] Rate (%) 0 Original Limit $0 Current Balanc…" at bounding box center [956, 407] width 1142 height 56
type input "$411,353"
click at [1176, 245] on div "X Asset / Liability Liability Asset Liability Item Home Home Car Boat Bike Cara…" at bounding box center [956, 444] width 1142 height 411
drag, startPoint x: 468, startPoint y: 491, endPoint x: 144, endPoint y: 490, distance: 324.0
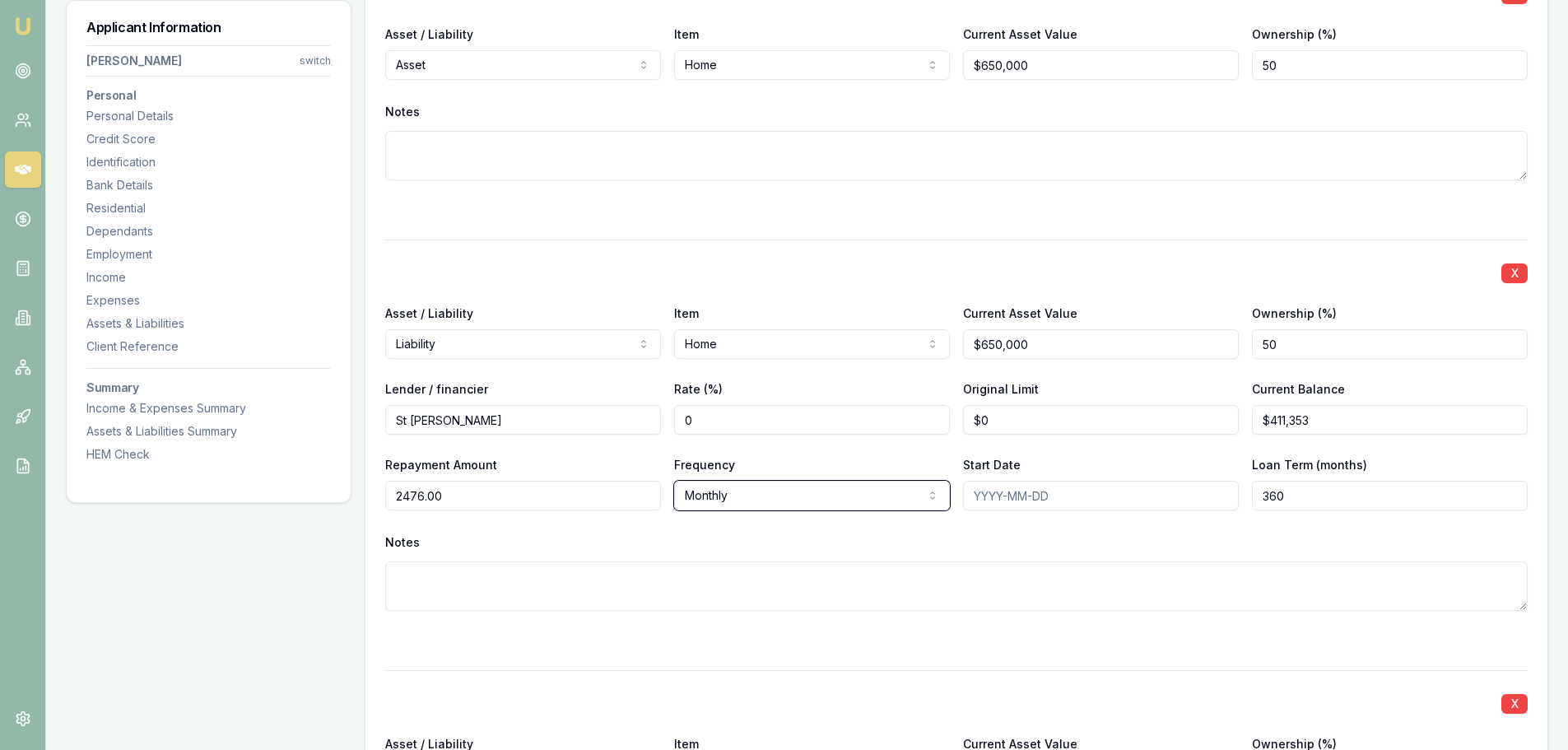
type input "$2,476"
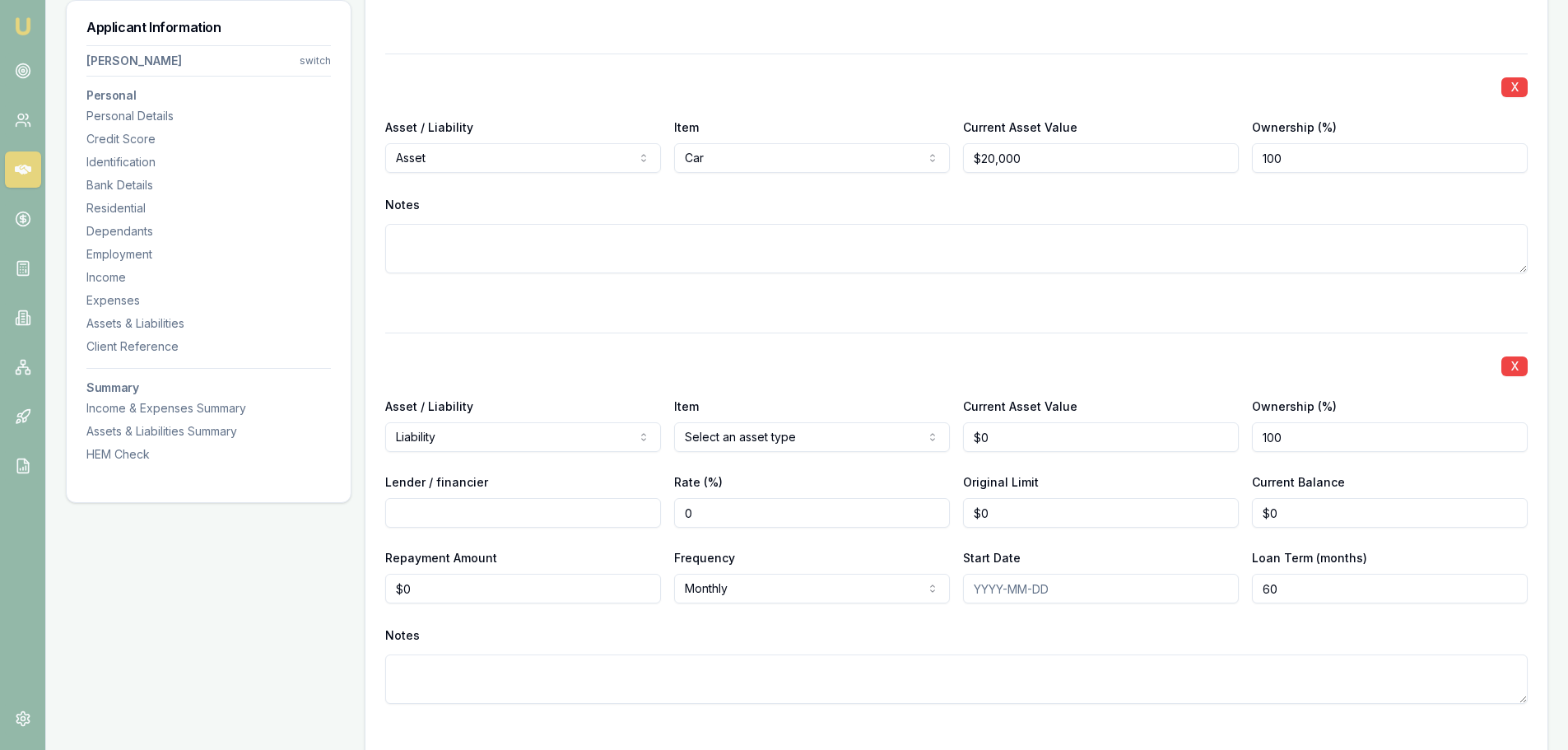
scroll to position [4777, 0]
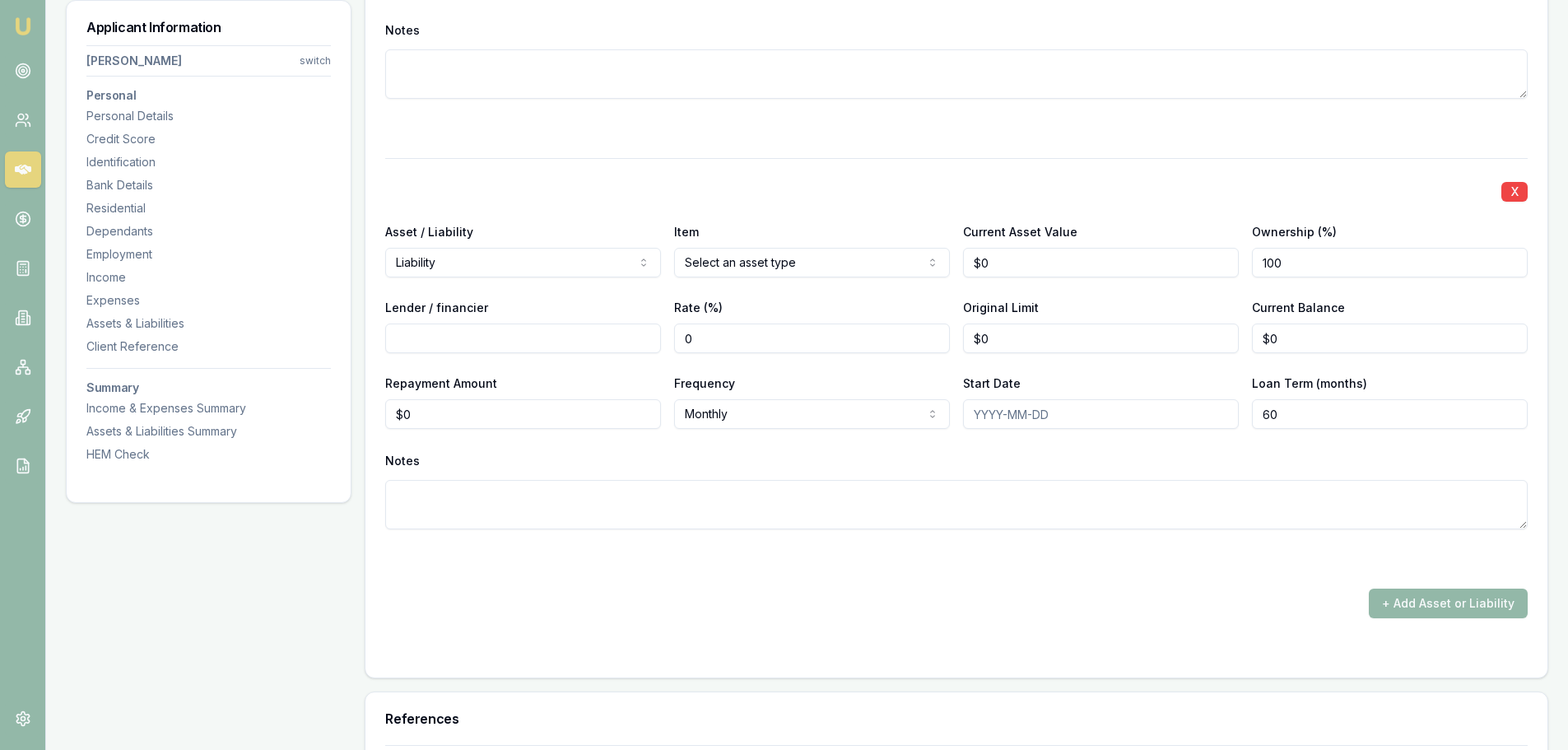
click at [1509, 194] on button "X" at bounding box center [1515, 191] width 26 height 19
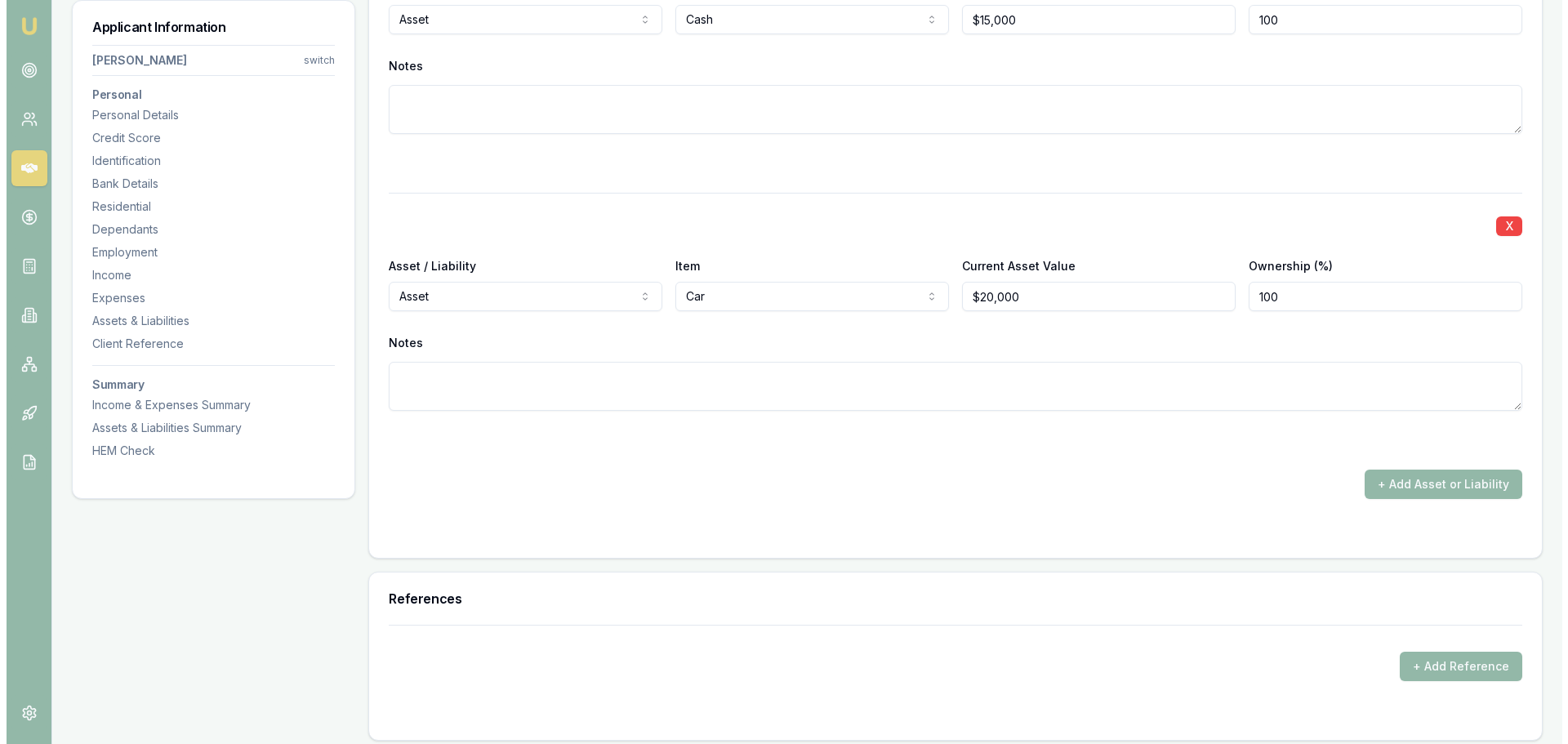
scroll to position [4493, 0]
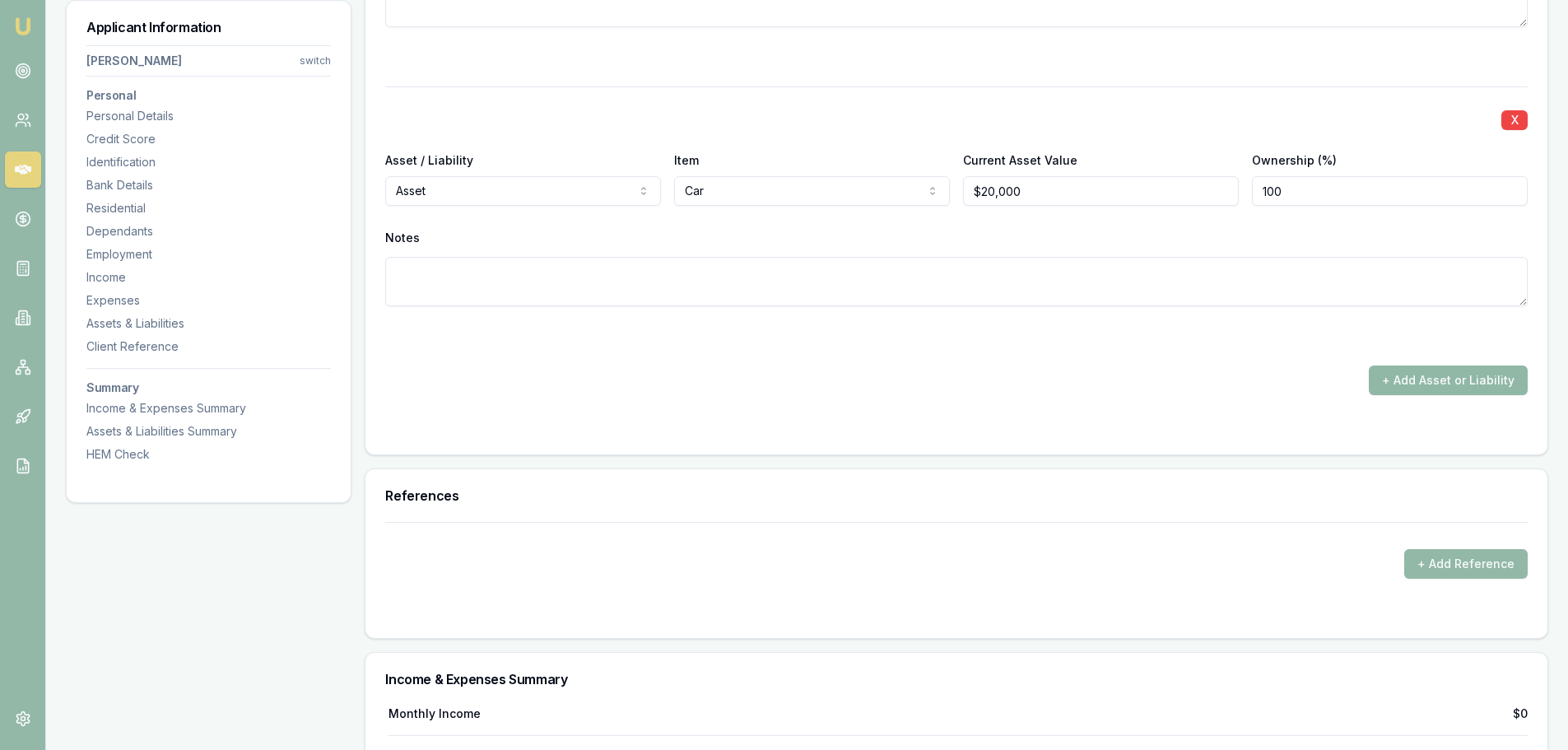
click at [1444, 382] on button "+ Add Asset or Liability" at bounding box center [1449, 380] width 159 height 30
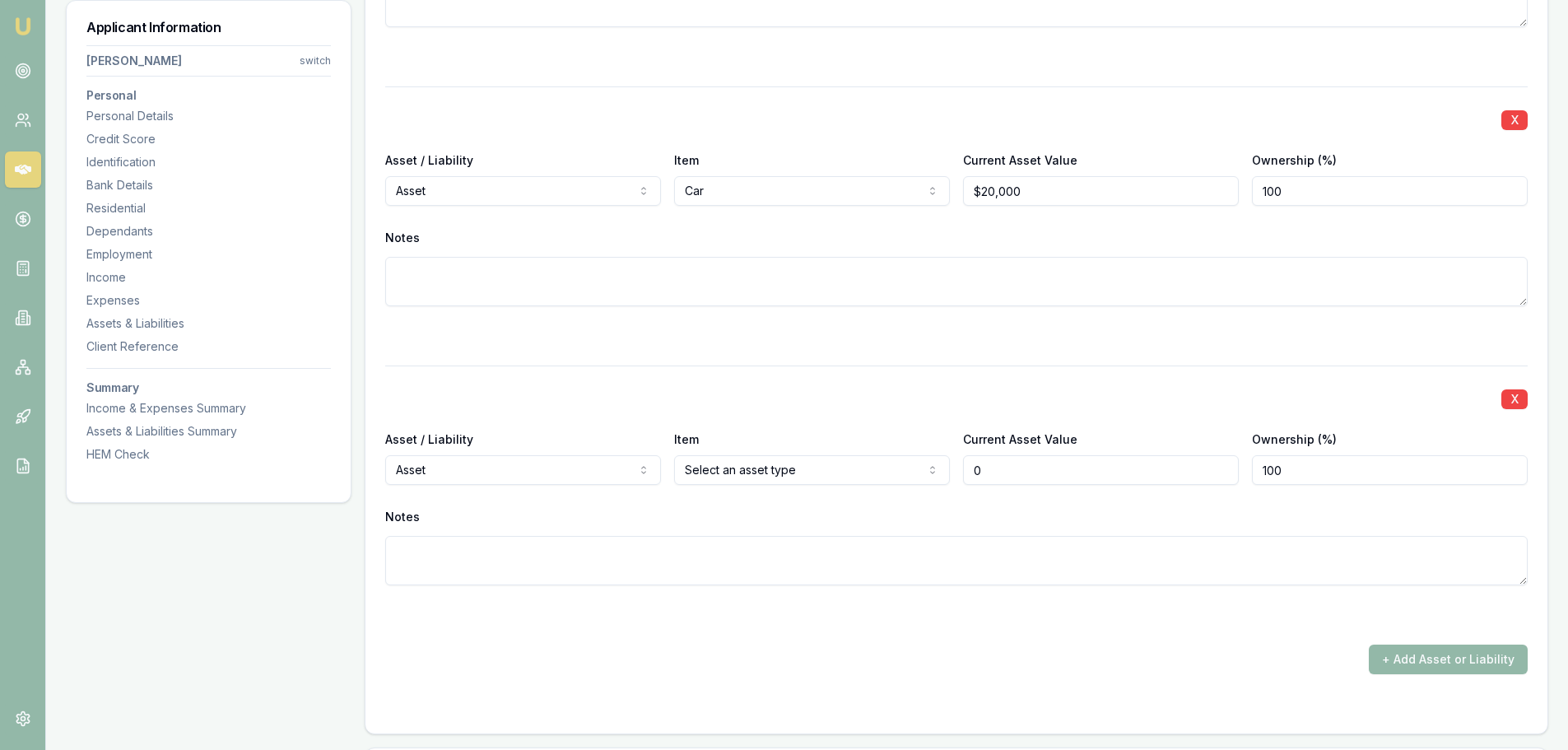
type input "$0"
select select "LIABILITY"
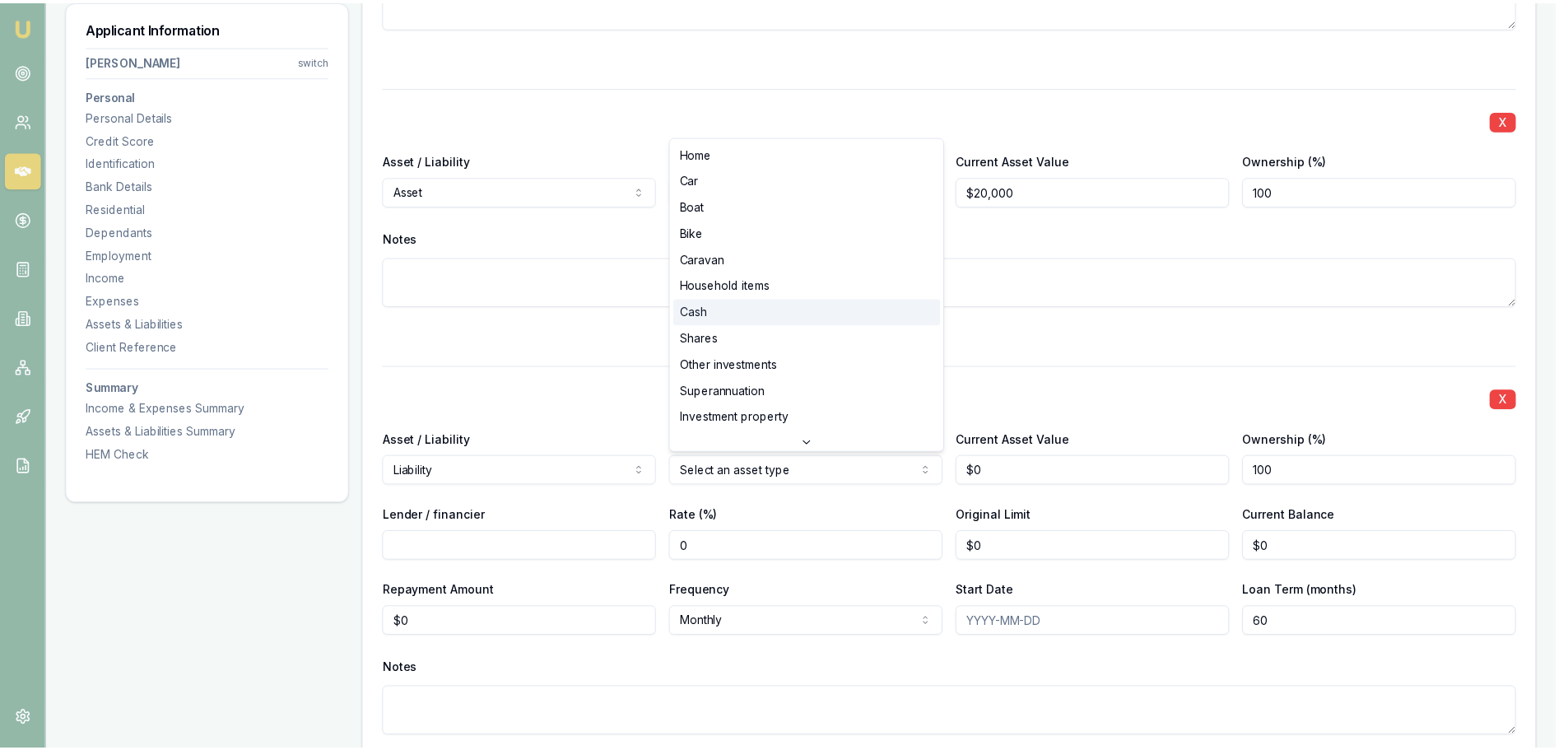
scroll to position [43, 0]
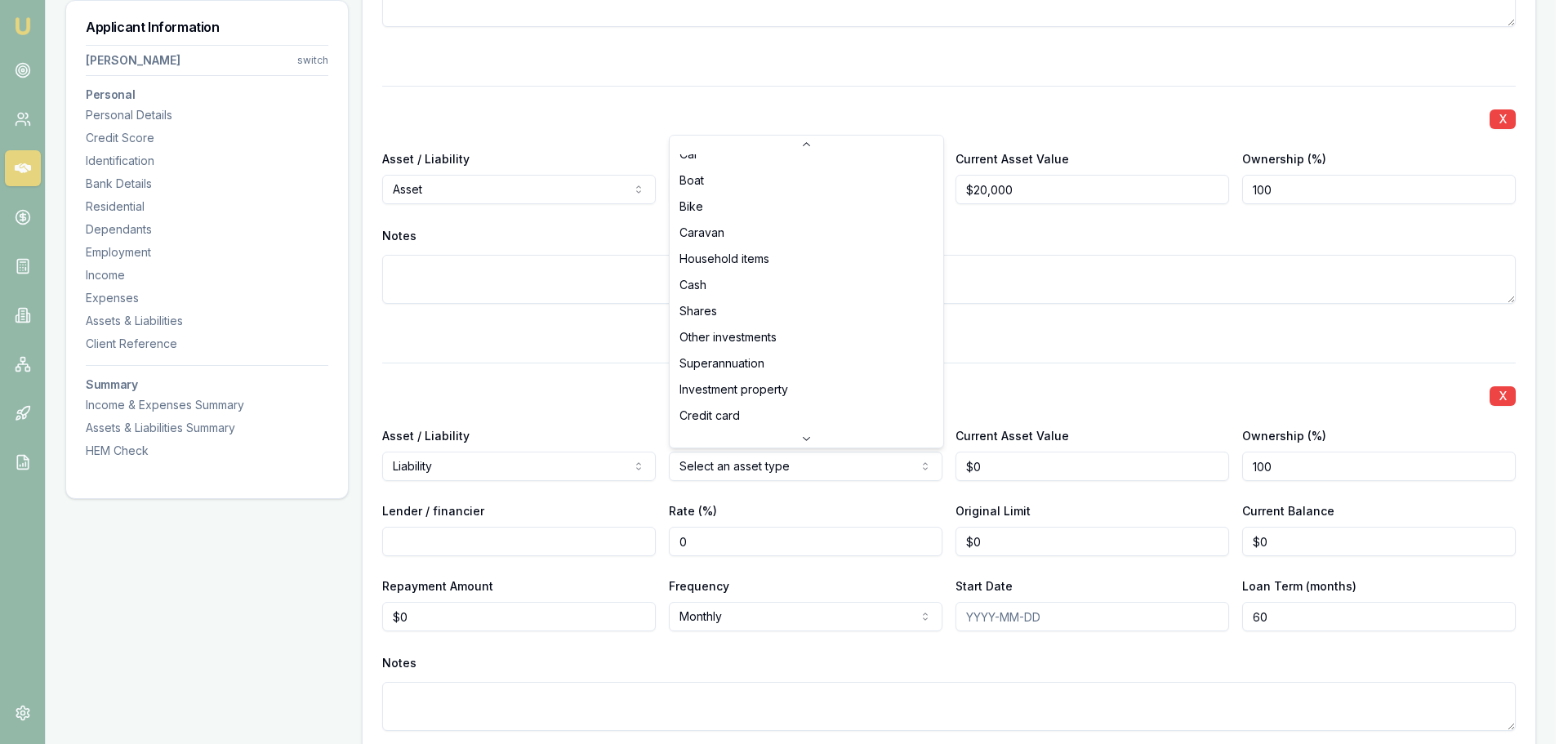
select select "CREDIT_CARD"
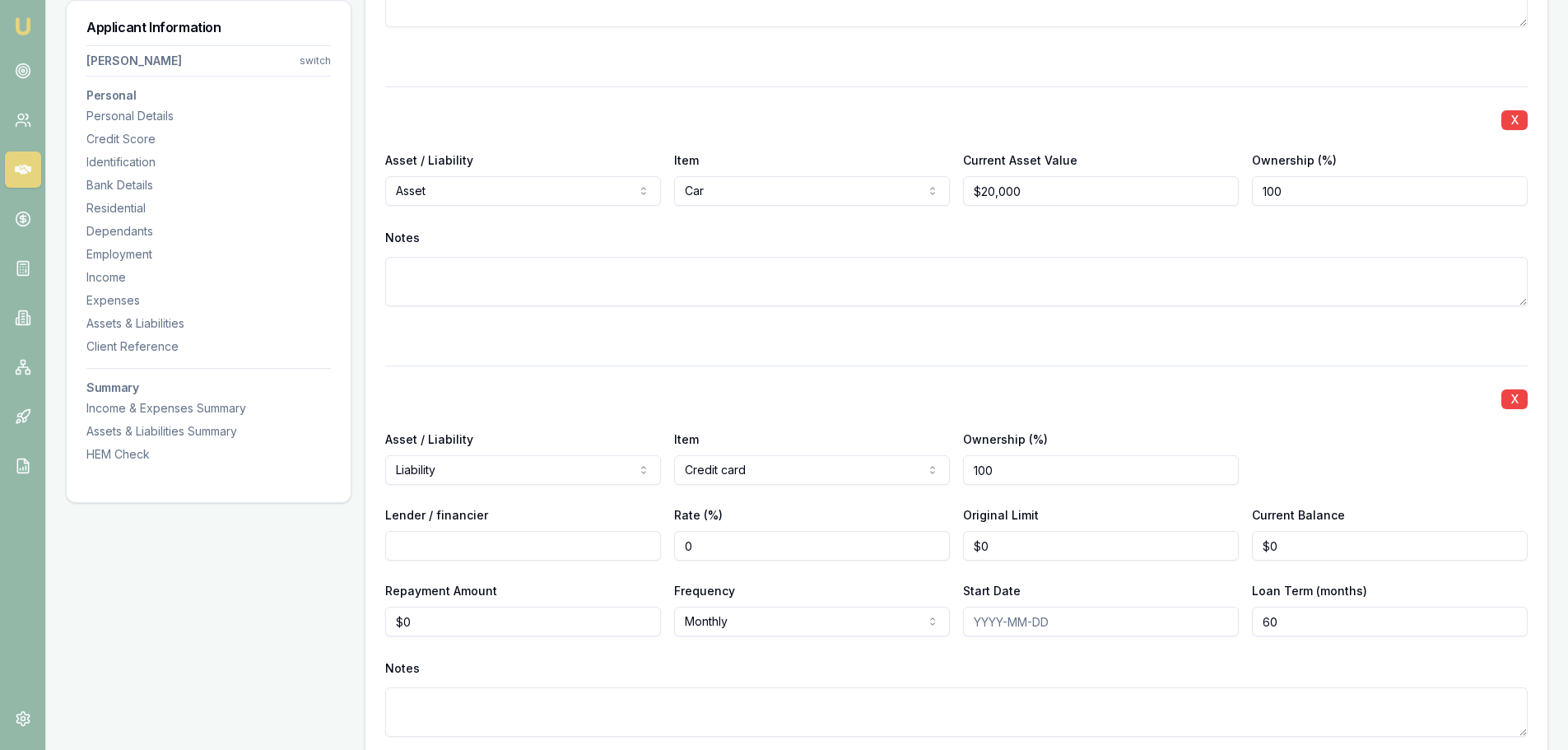
drag, startPoint x: 827, startPoint y: 411, endPoint x: 844, endPoint y: 412, distance: 17.0
click at [828, 411] on div "X Asset / Liability Liability Asset Liability Item Credit card Home Car Boat Bi…" at bounding box center [956, 571] width 1142 height 411
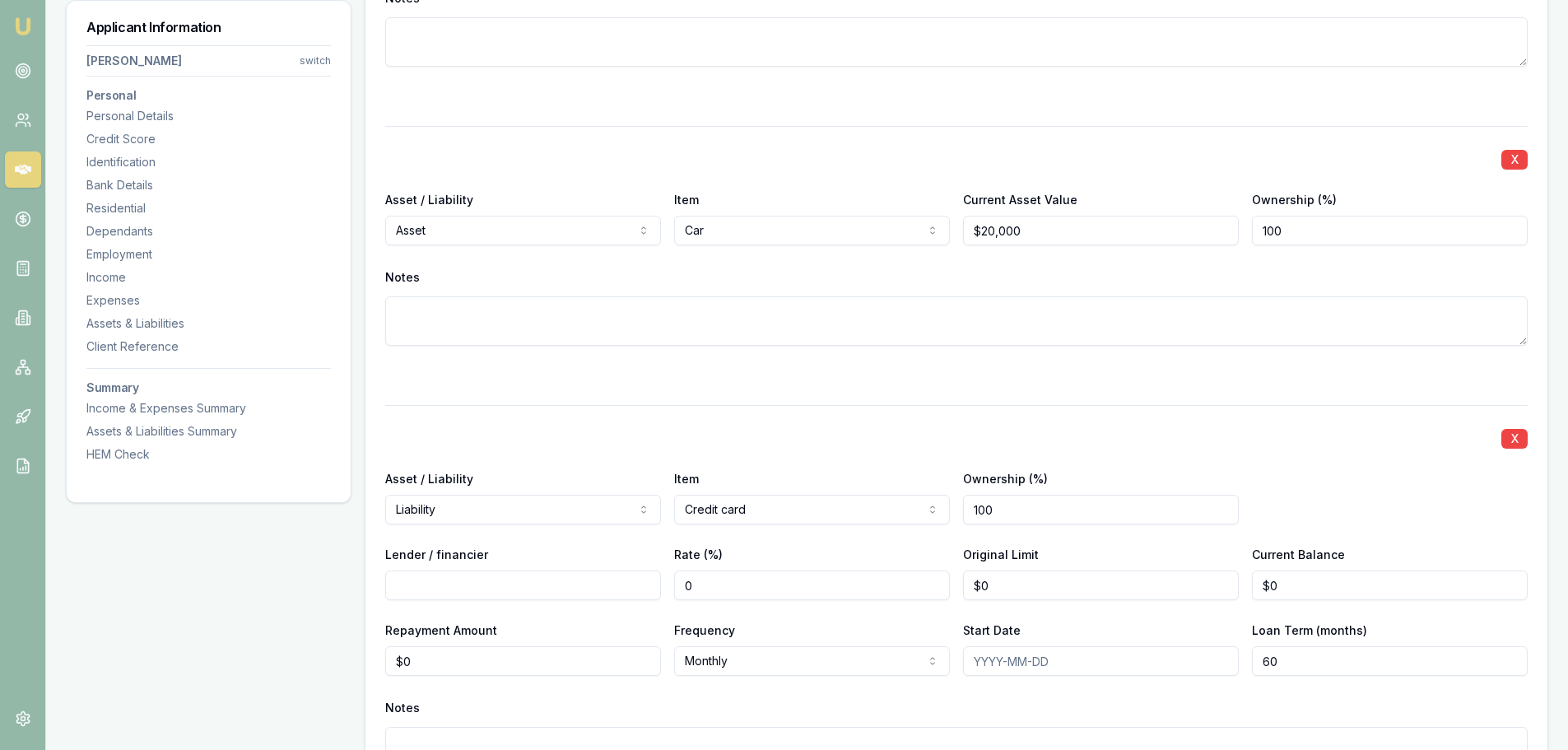
click at [538, 580] on input "Lender / financier" at bounding box center [523, 585] width 276 height 30
type input "NAB"
type input "0"
type input "$10,000"
type input "$1"
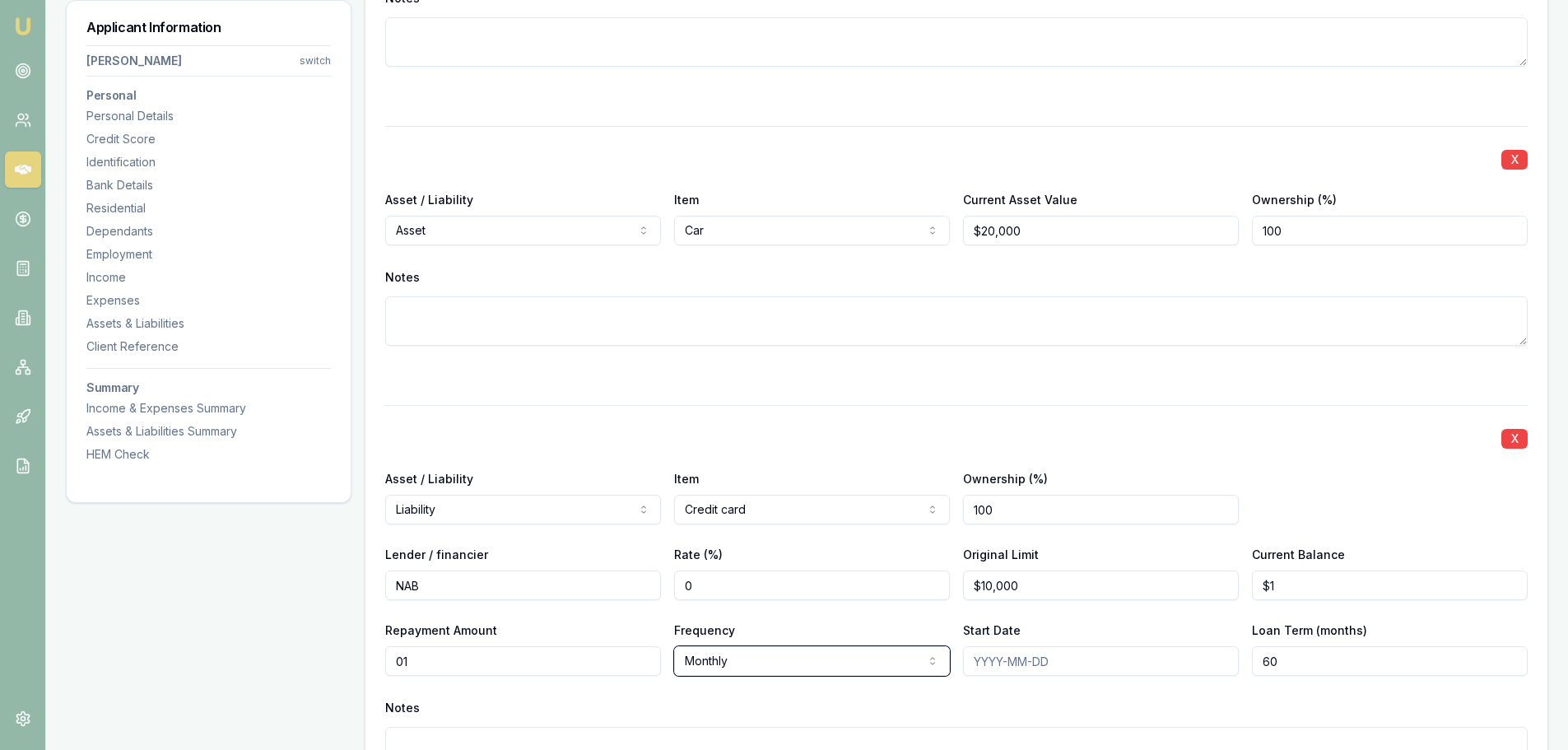
type input "$1"
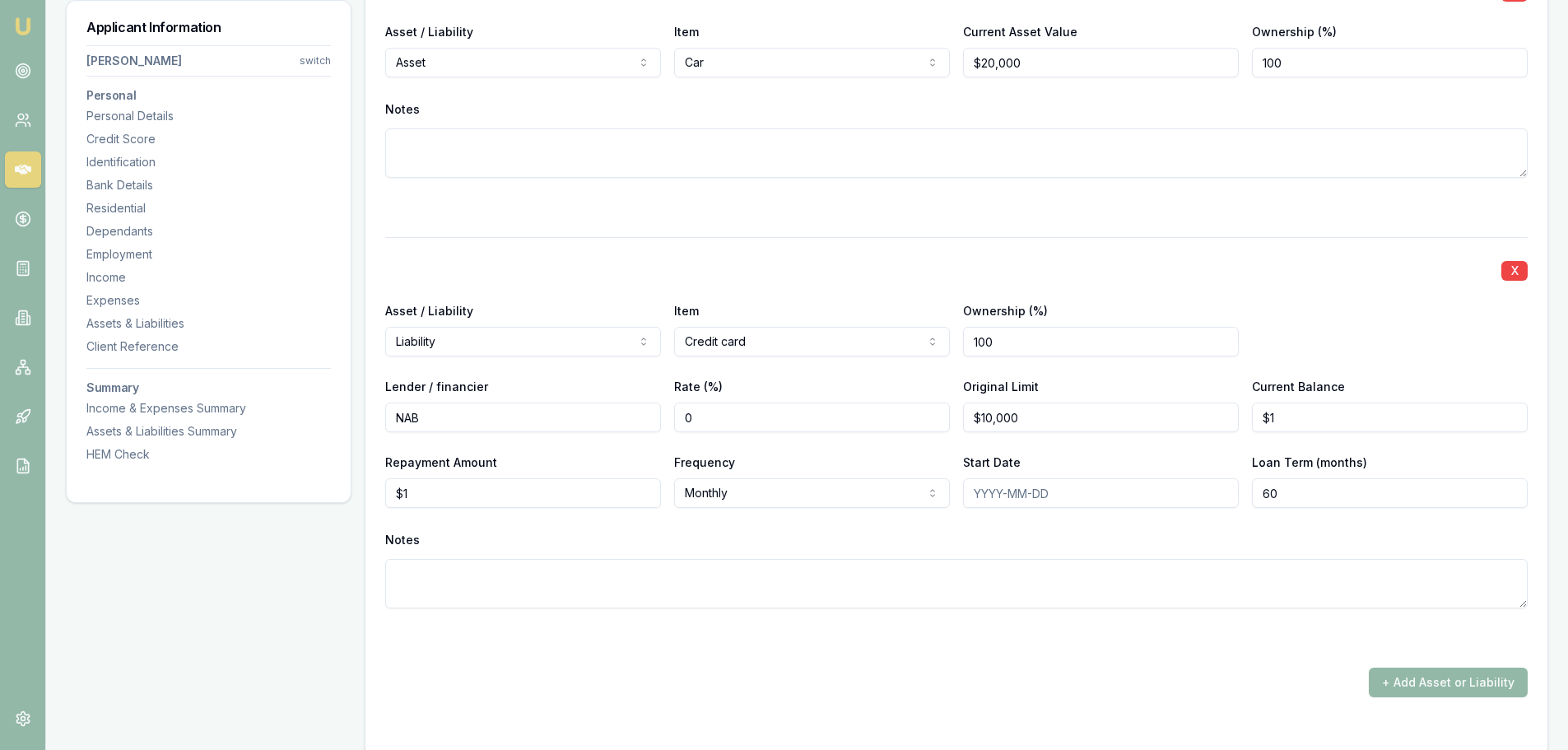
scroll to position [4859, 0]
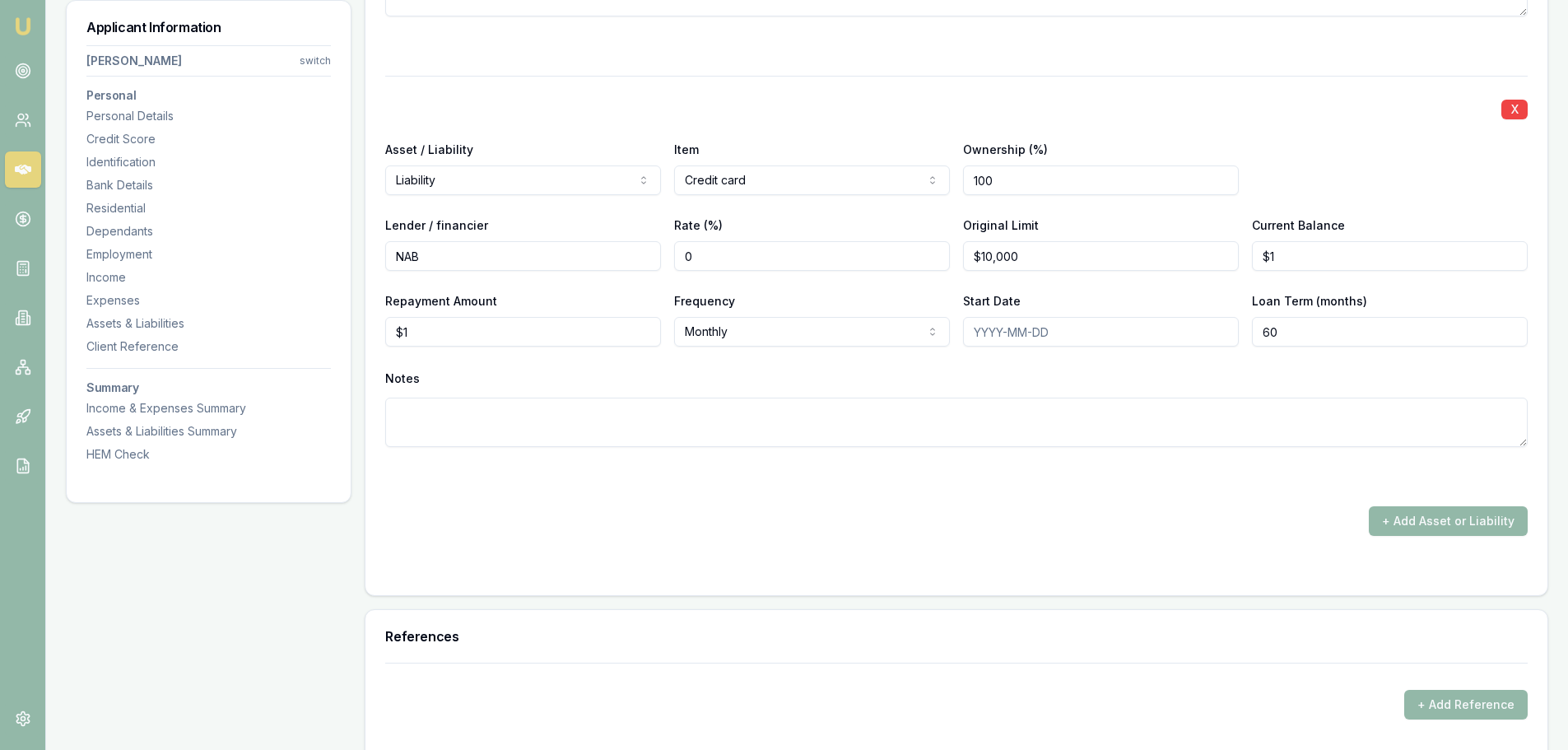
type input "1"
click at [421, 333] on input "1" at bounding box center [523, 332] width 276 height 30
type input "$300"
click at [413, 451] on div "X Asset / Liability Liability Asset Liability Item Credit card Home Car Boat Bi…" at bounding box center [956, 281] width 1142 height 411
click at [1407, 516] on button "+ Add Asset or Liability" at bounding box center [1449, 521] width 159 height 30
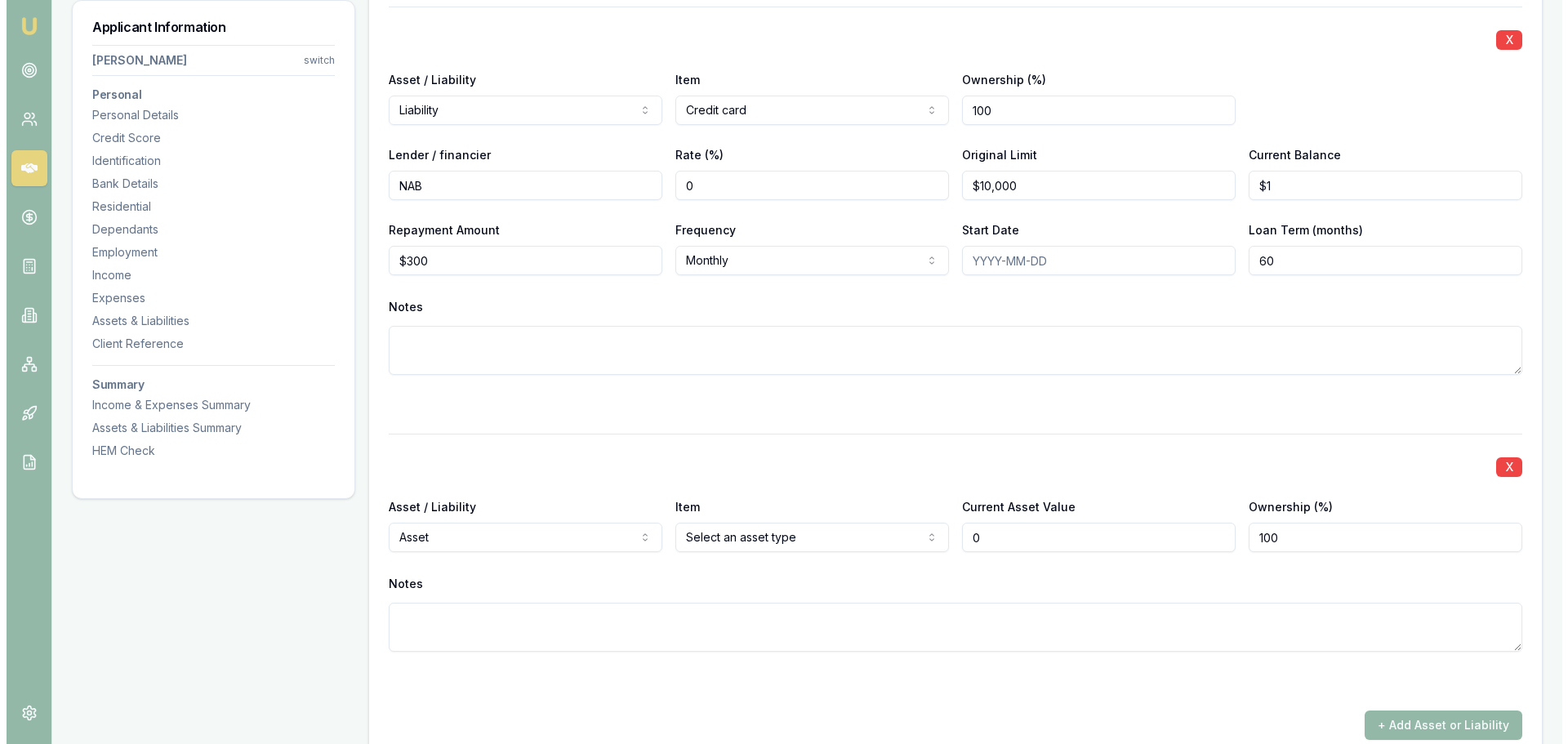
scroll to position [4984, 0]
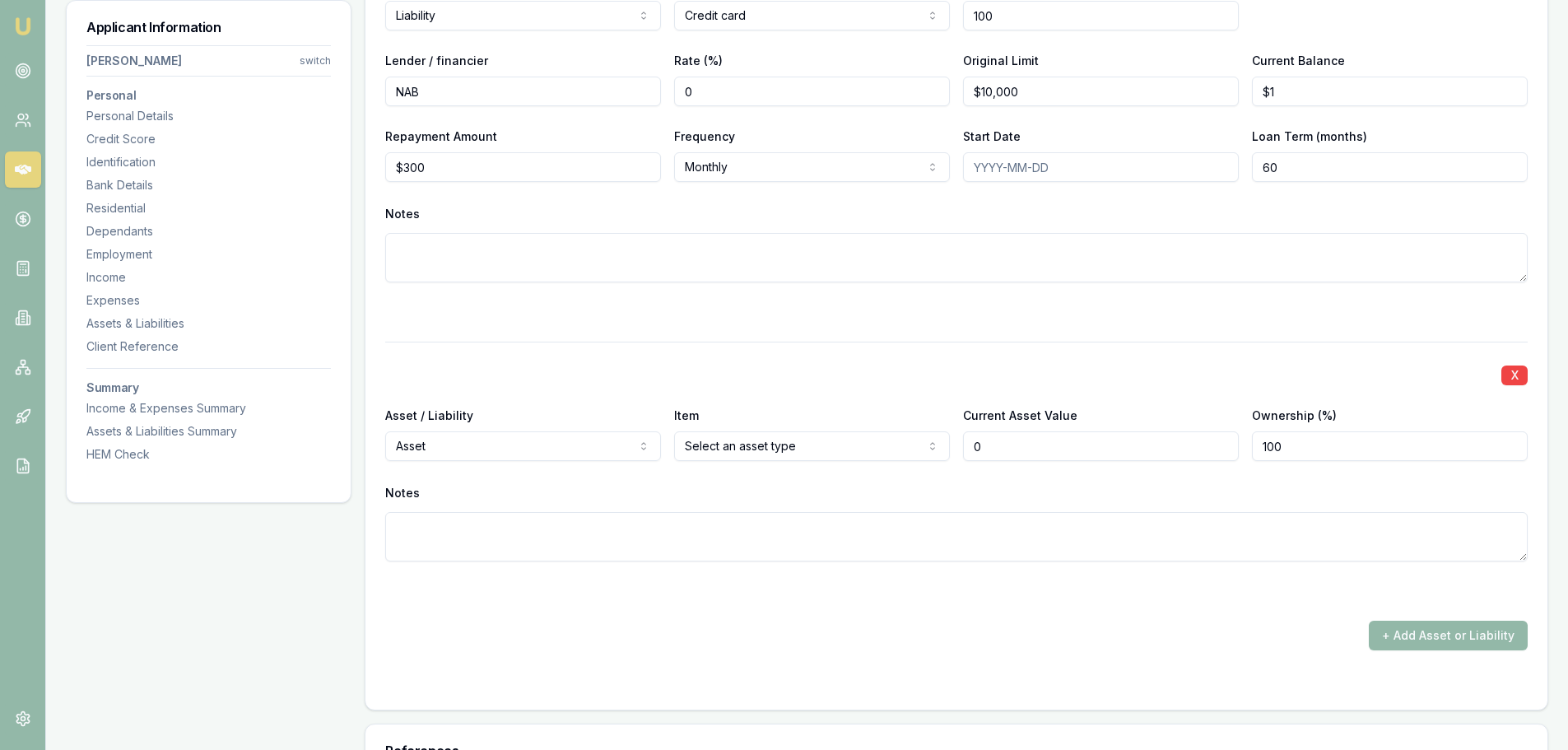
type input "$0"
select select "LIABILITY"
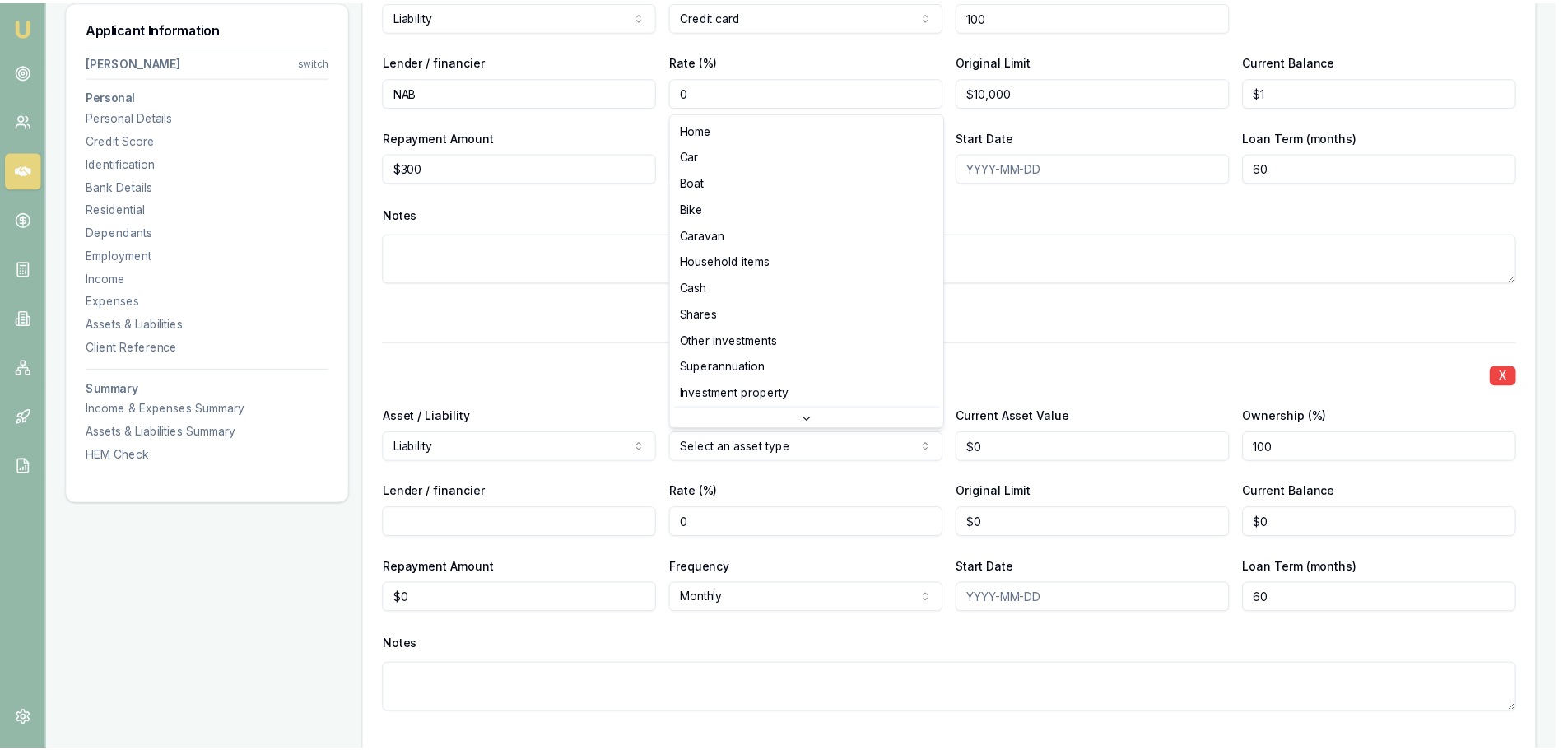
scroll to position [43, 0]
select select "CREDIT_CARD"
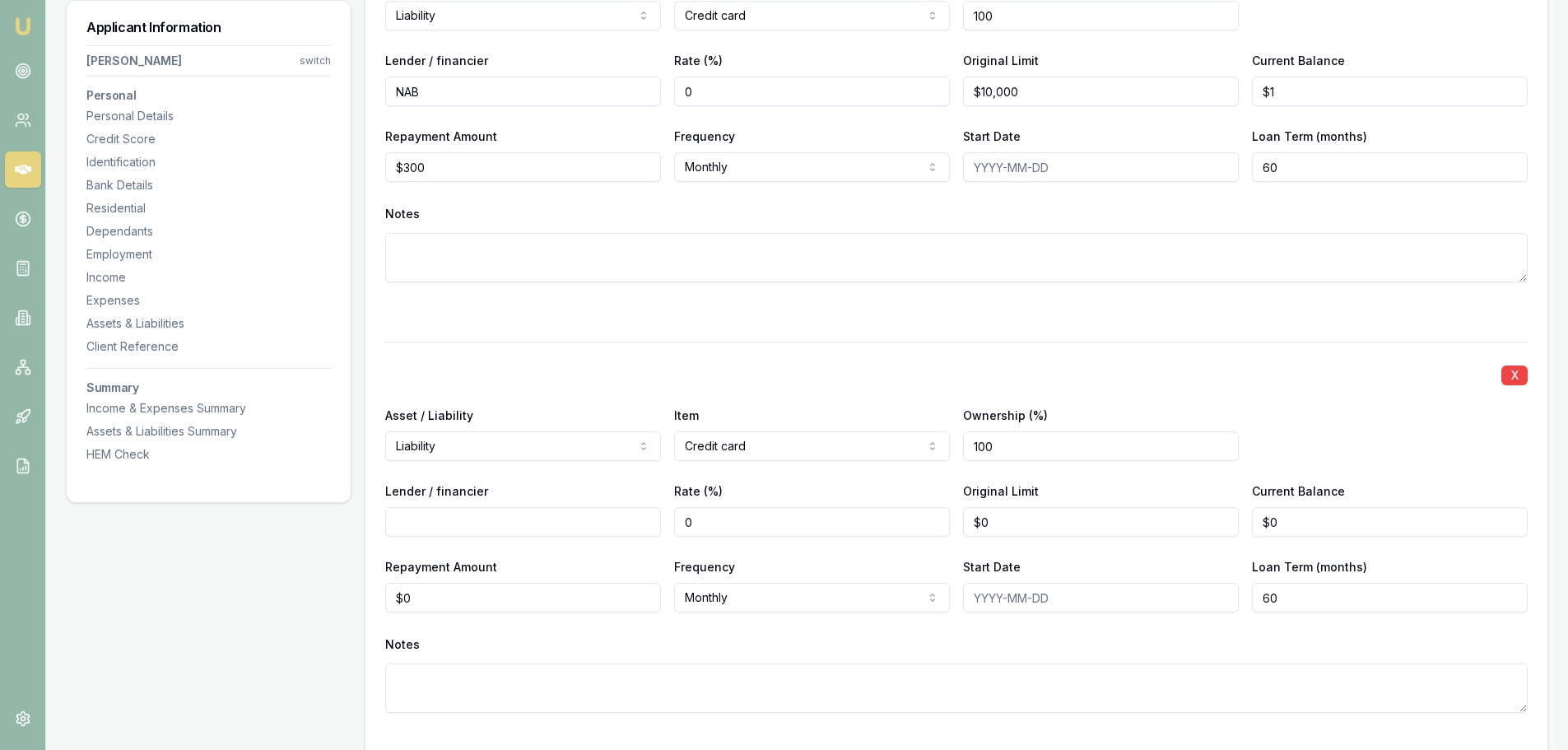
drag, startPoint x: 916, startPoint y: 438, endPoint x: 369, endPoint y: 355, distance: 553.3
click at [757, 417] on div "Asset / Liability Liability Asset Liability Item Credit card Home Car Boat Bike…" at bounding box center [956, 433] width 1142 height 56
click at [468, 509] on input "Lender / financier" at bounding box center [523, 521] width 276 height 30
type input "Lattitude"
type input "0"
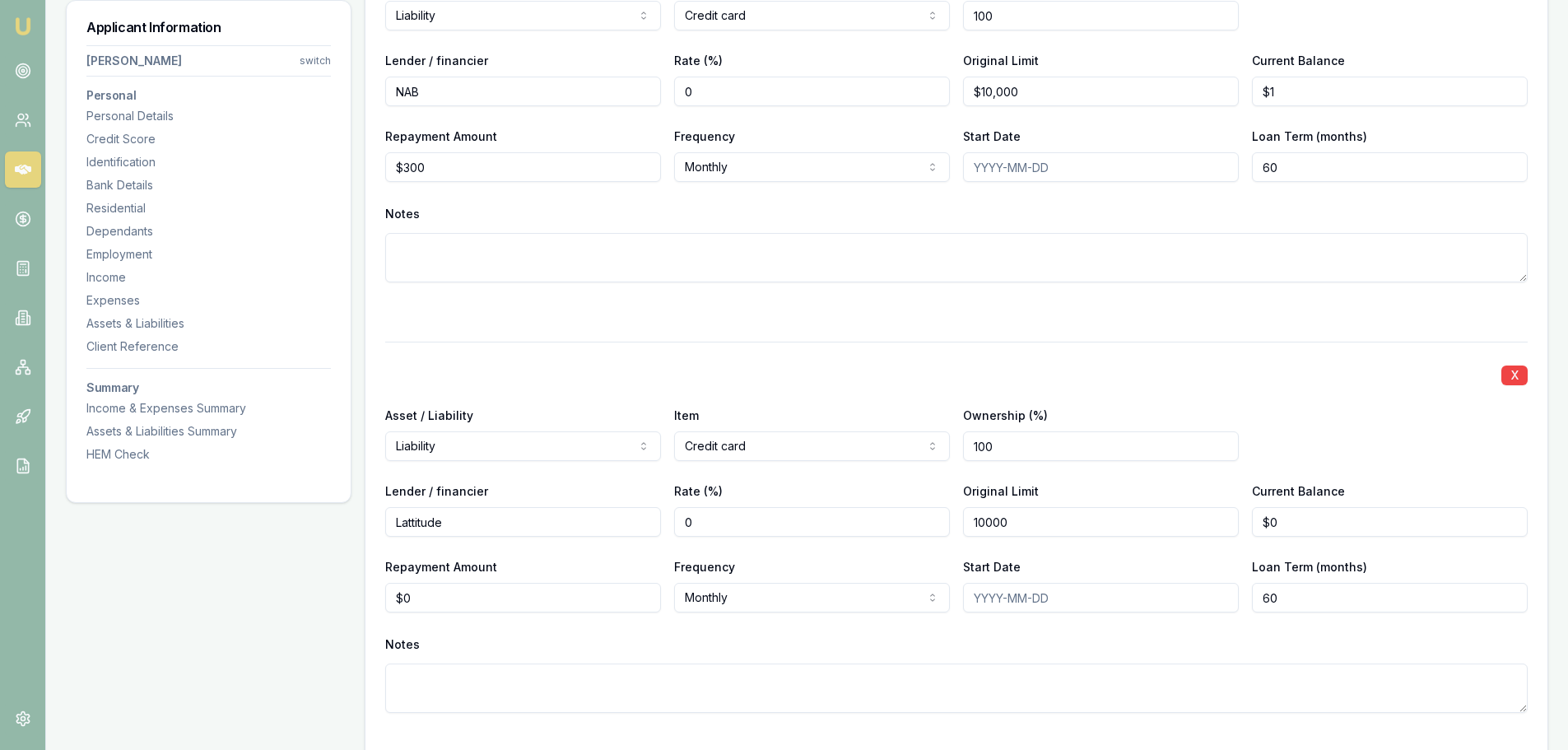
type input "$10,000"
type input "0"
type input "$300"
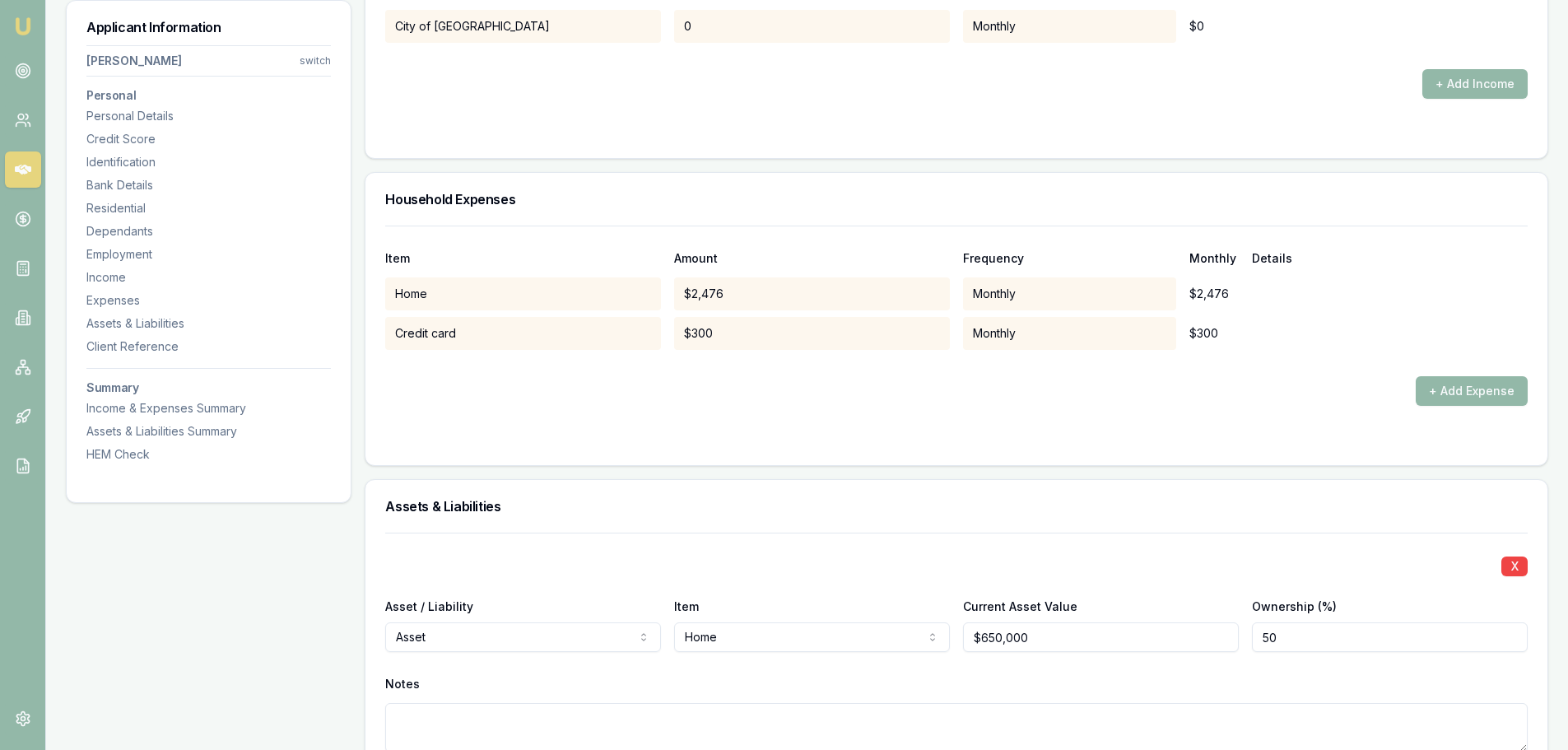
scroll to position [3129, 0]
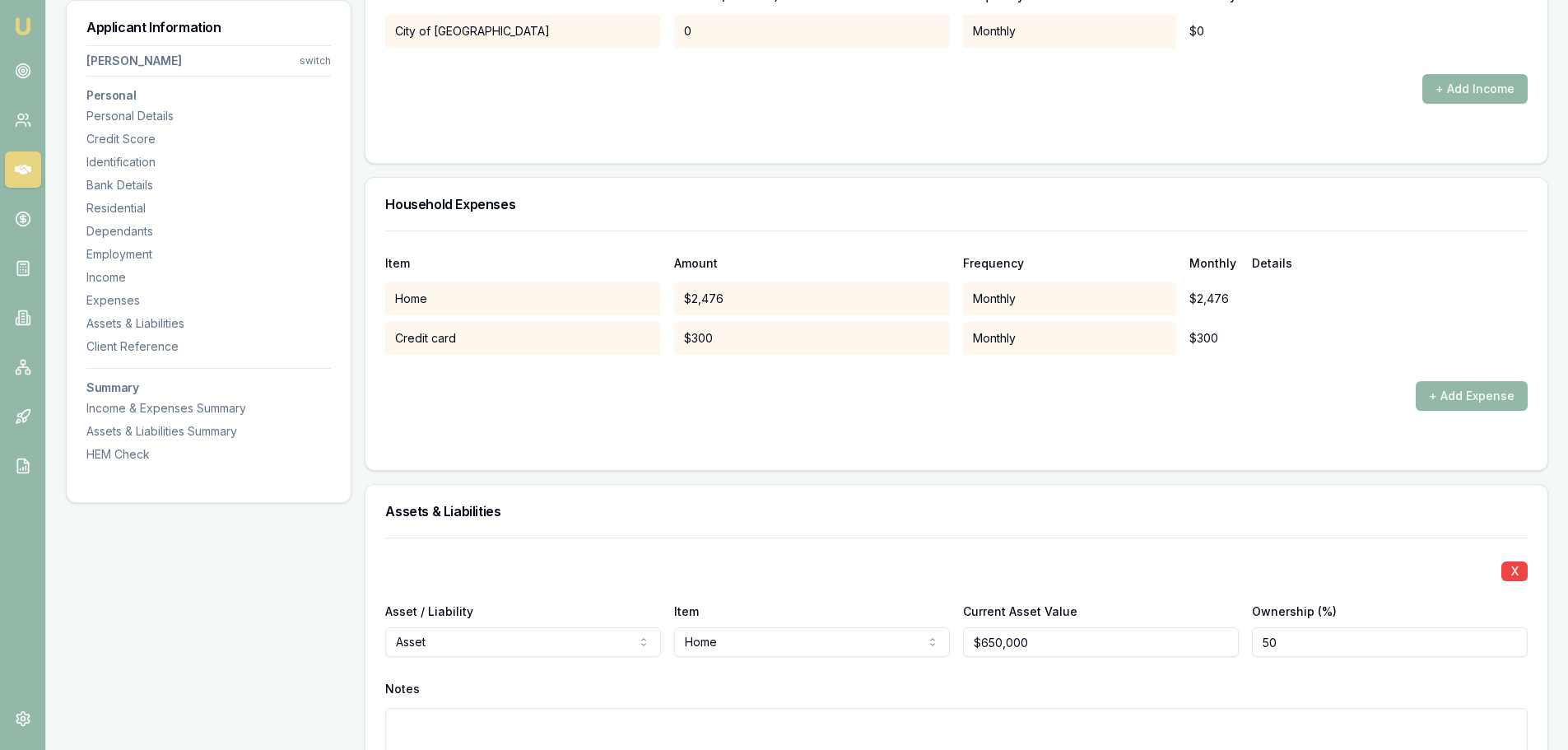
click at [1500, 394] on button "+ Add Expense" at bounding box center [1472, 395] width 112 height 30
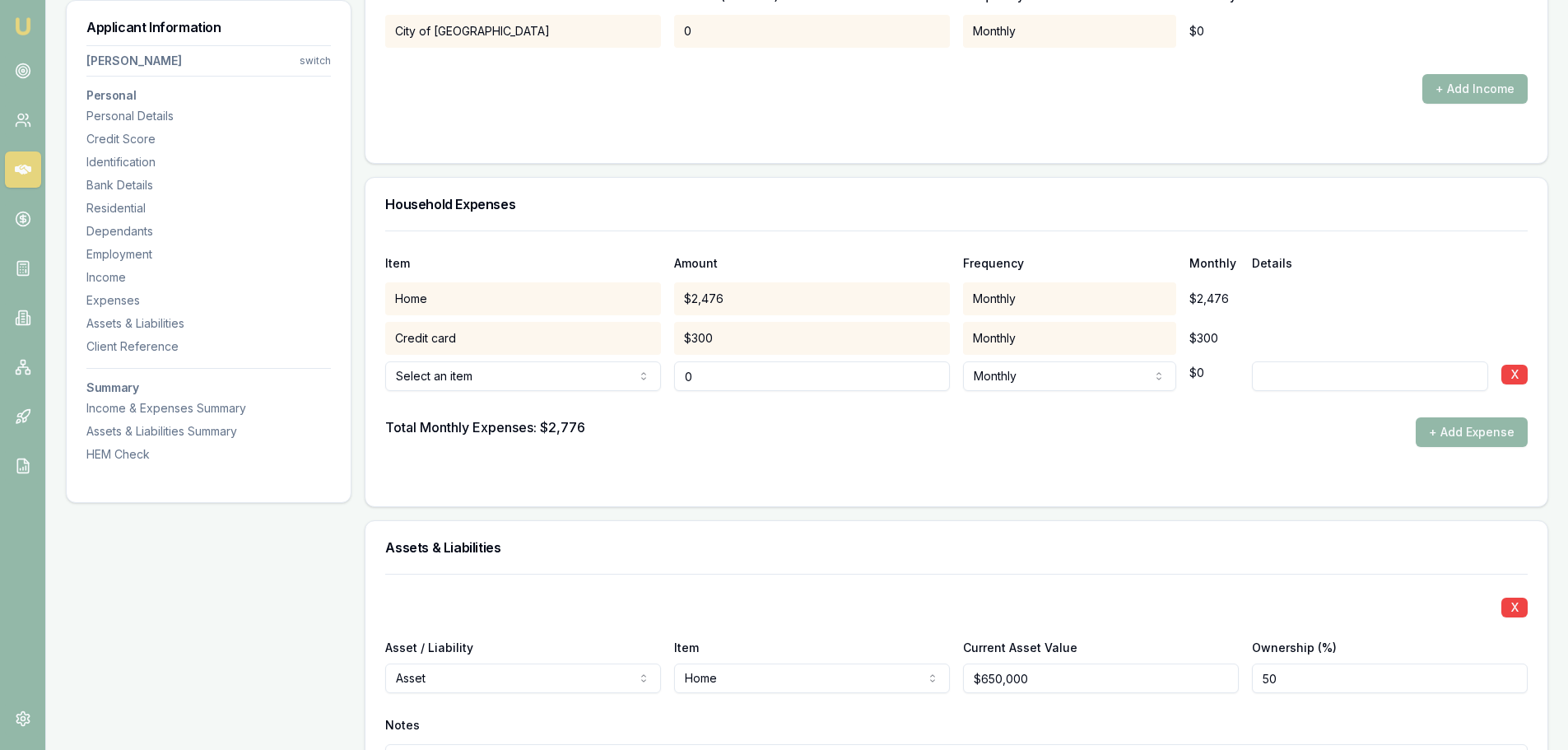
type input "$0"
drag, startPoint x: 668, startPoint y: 423, endPoint x: 751, endPoint y: 416, distance: 83.3
click at [670, 423] on div "Total Monthly Expenses: $2,776 + Add Expense" at bounding box center [956, 432] width 1142 height 30
click at [1511, 371] on form "Item Amount Frequency Monthly Details Home $2,476 Monthly $2,476 Credit card $3…" at bounding box center [956, 358] width 1142 height 256
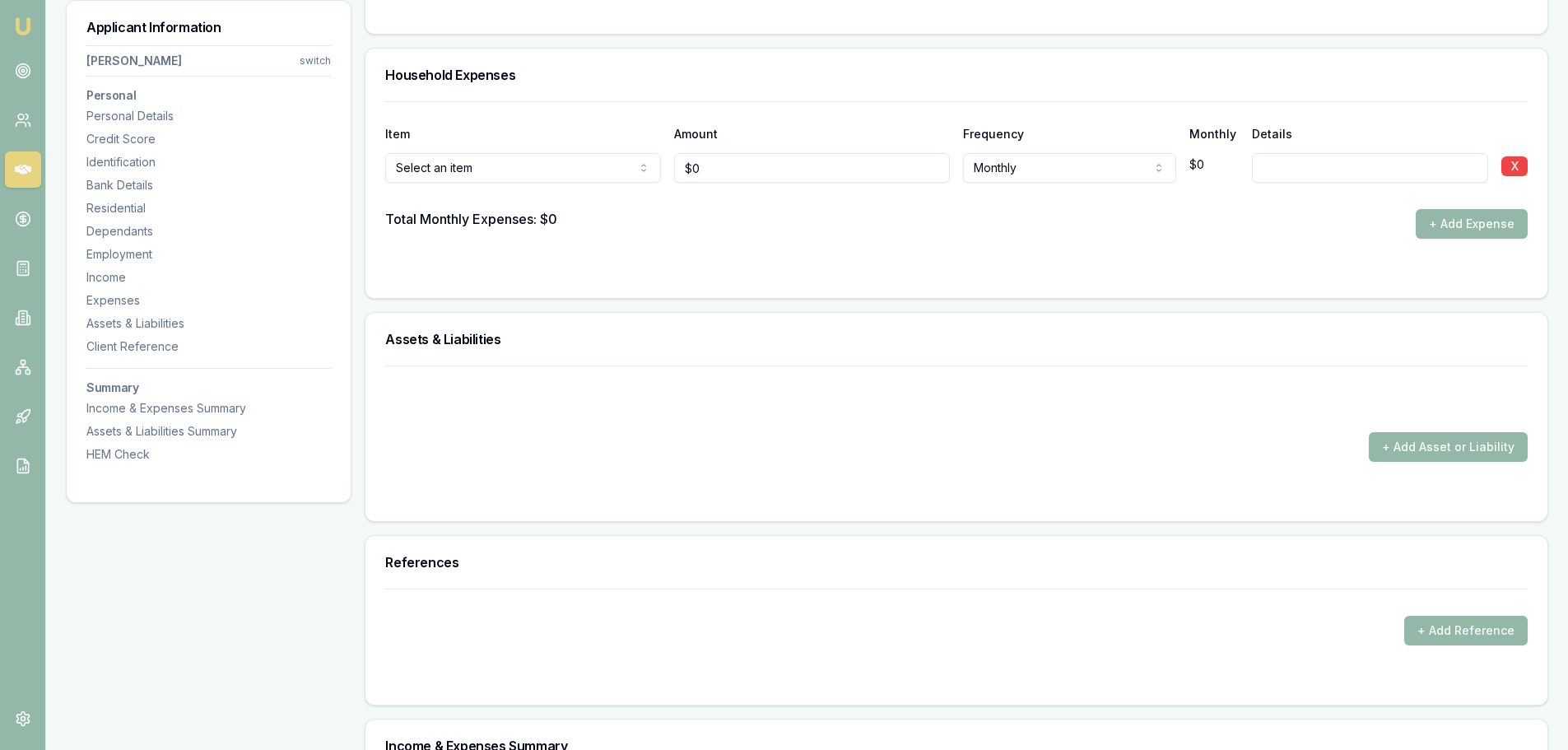
scroll to position [3377, 0]
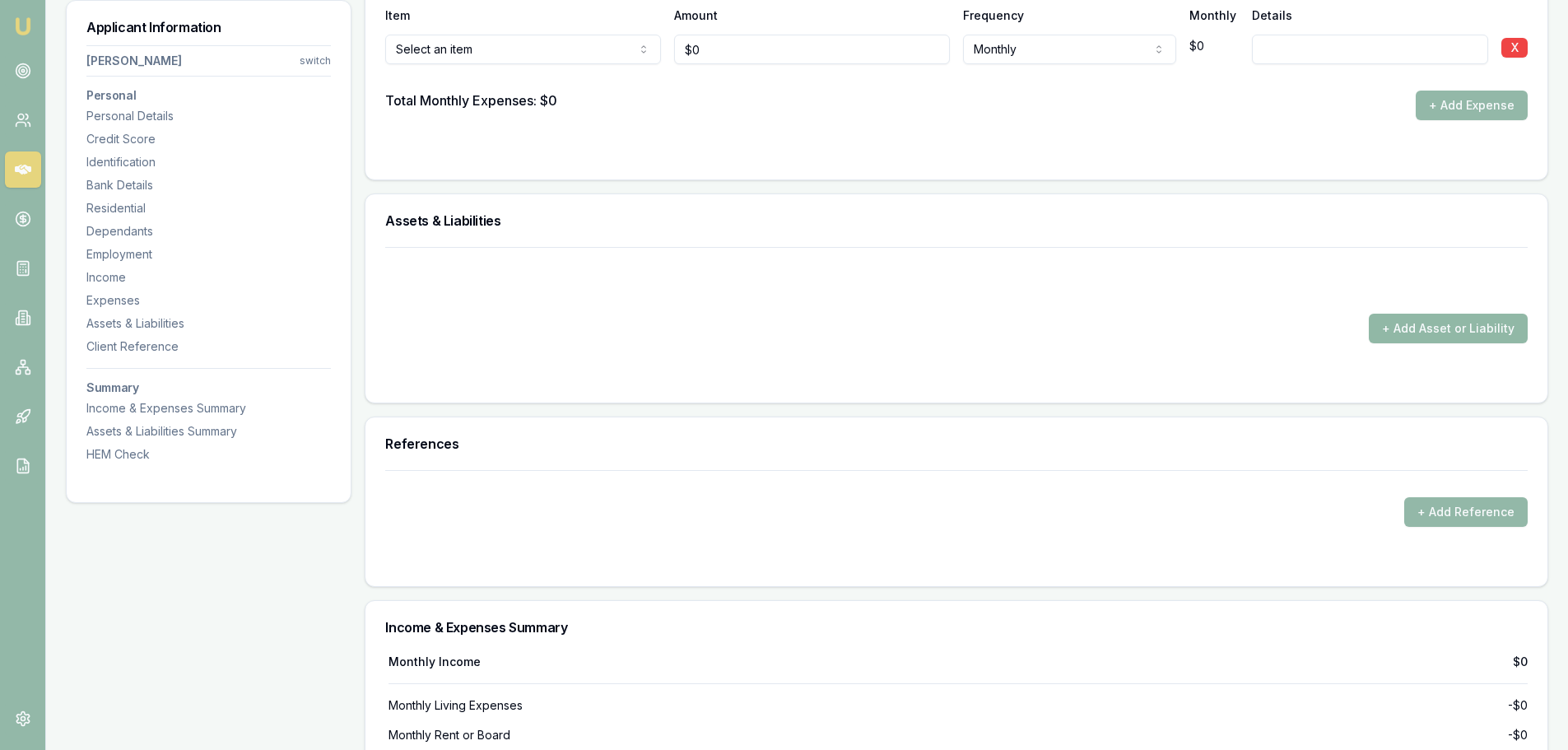
click at [1422, 330] on button "+ Add Asset or Liability" at bounding box center [1449, 328] width 159 height 30
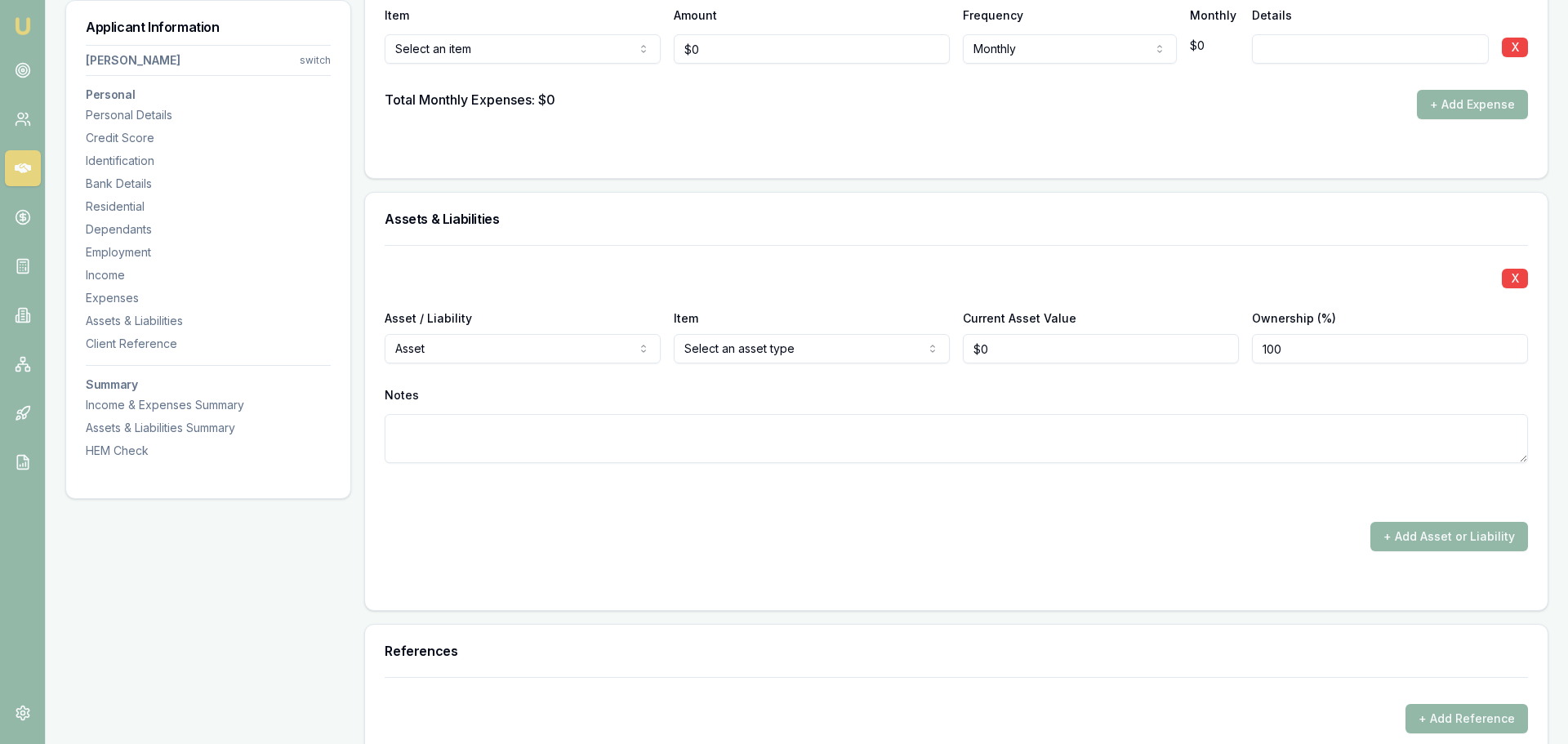
type input "0"
click at [1078, 355] on input "0" at bounding box center [1092, 348] width 274 height 29
type input "$650,000"
type input "50"
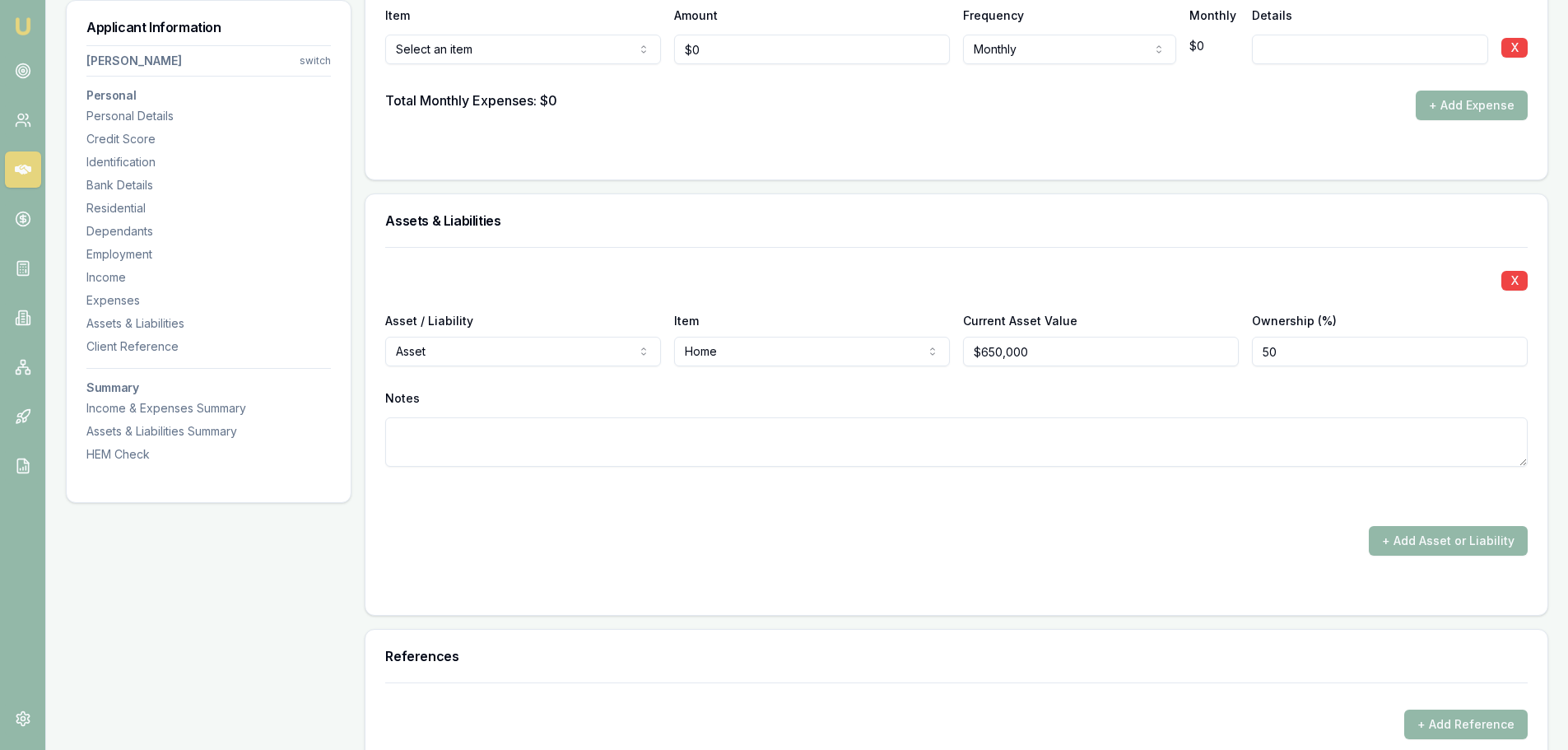
click at [1176, 568] on form "X Asset / Liability Asset Asset Liability Item Home Home Car Boat Bike Caravan …" at bounding box center [956, 422] width 1142 height 349
click at [1410, 544] on button "+ Add Asset or Liability" at bounding box center [1449, 541] width 159 height 30
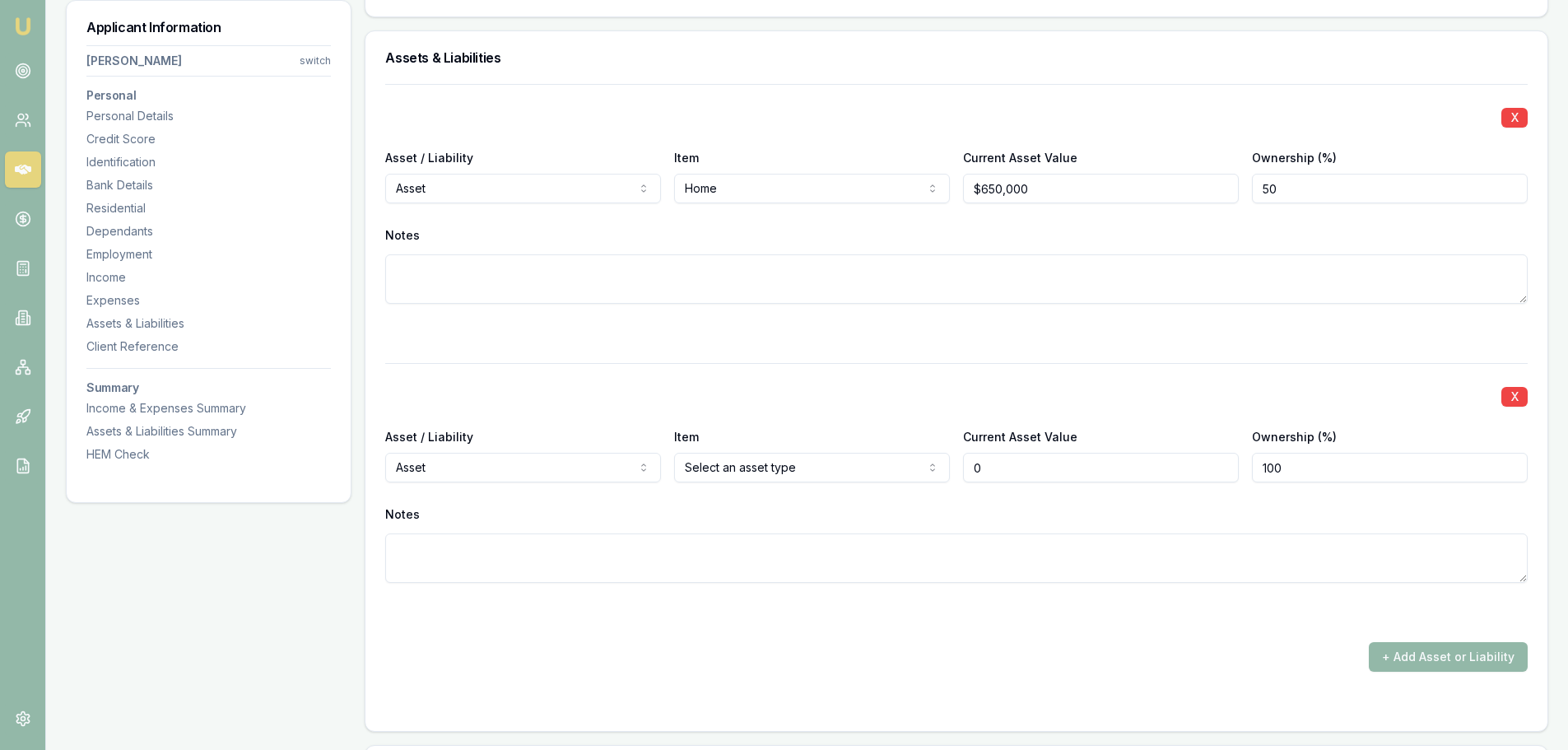
scroll to position [3541, 0]
type input "$0"
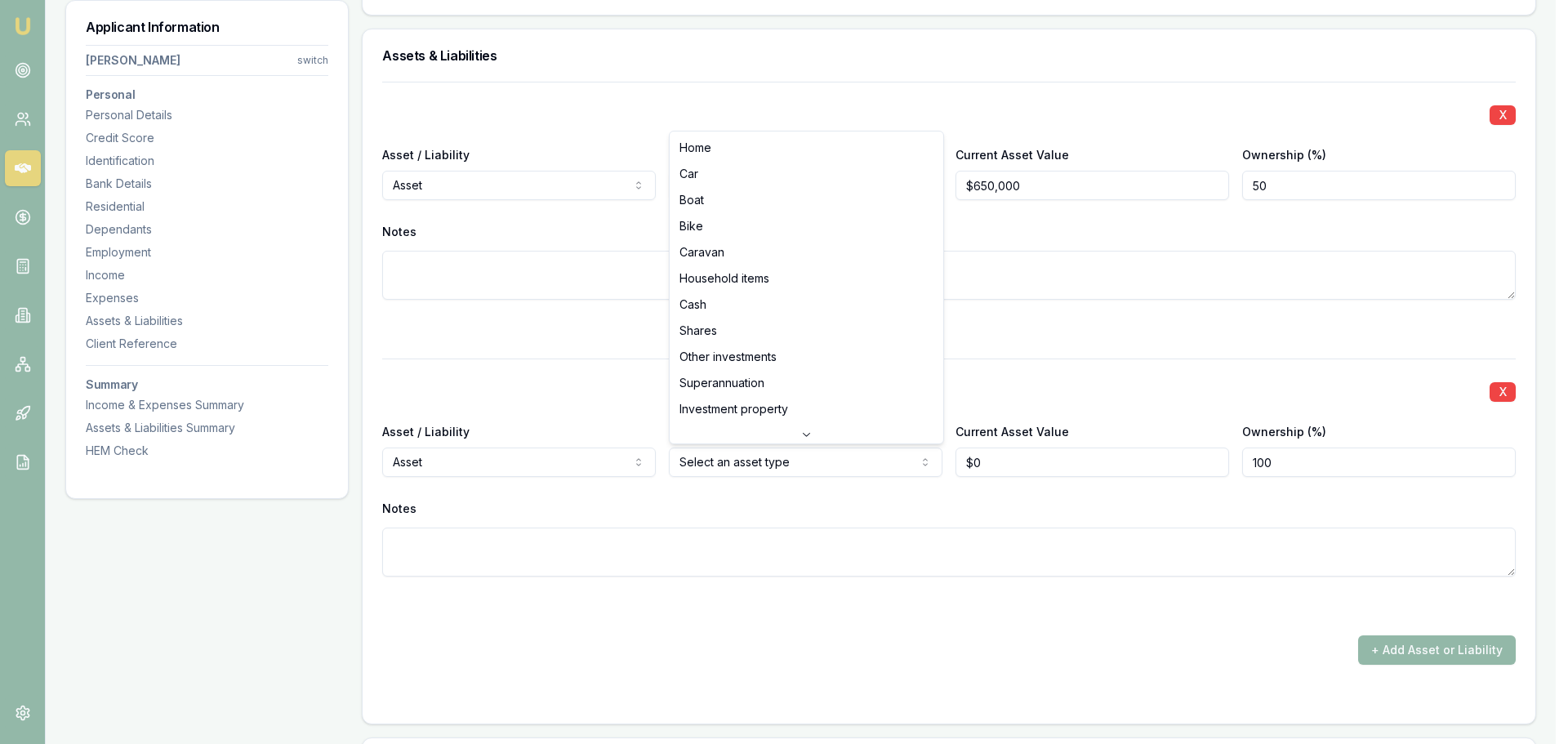
select select "CAR"
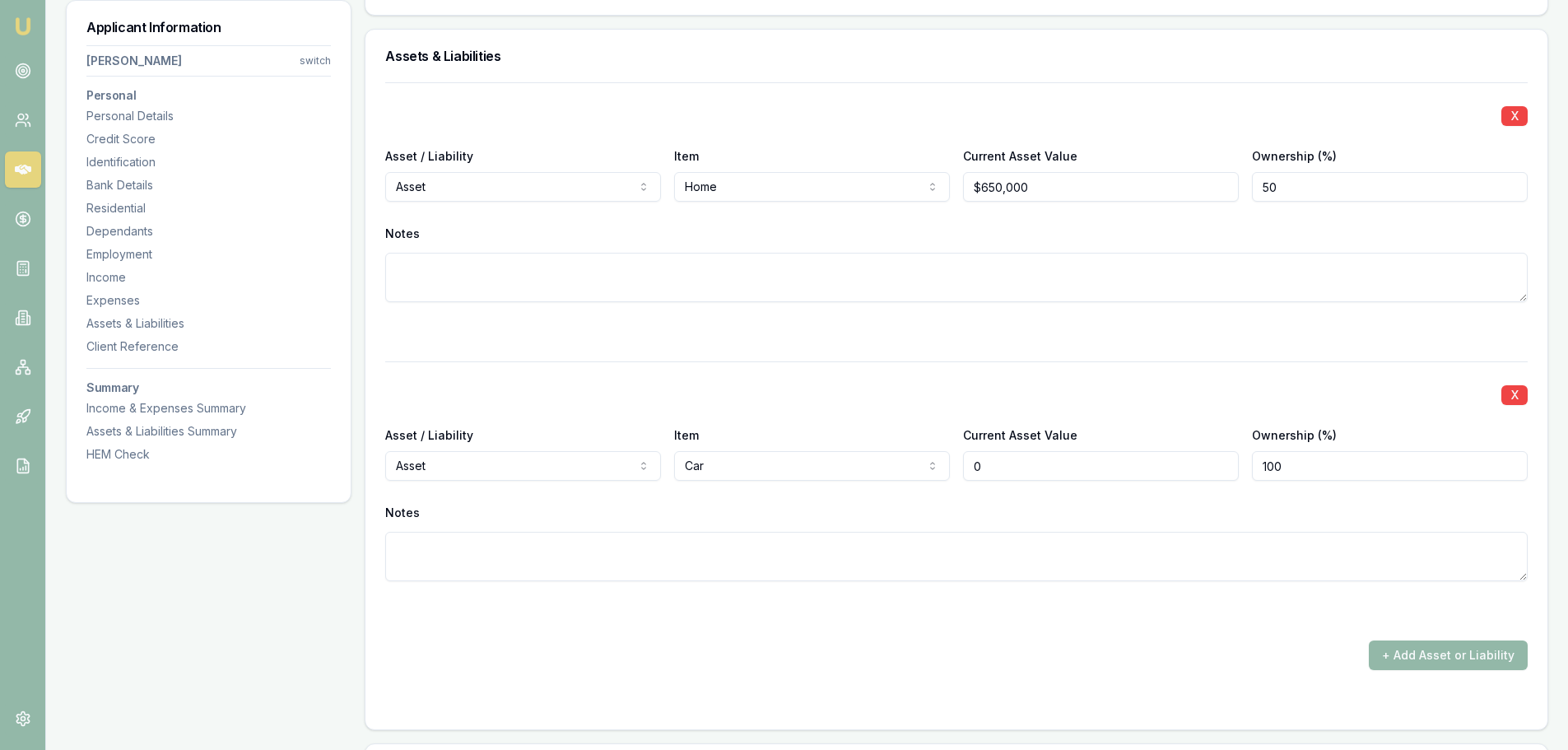
drag, startPoint x: 1015, startPoint y: 471, endPoint x: 949, endPoint y: 481, distance: 66.8
click at [954, 480] on div "Asset / Liability Asset Asset Liability Item Car Home Car Boat Bike Caravan Hou…" at bounding box center [956, 453] width 1142 height 56
type input "$20,000"
click at [1489, 654] on button "+ Add Asset or Liability" at bounding box center [1449, 655] width 159 height 30
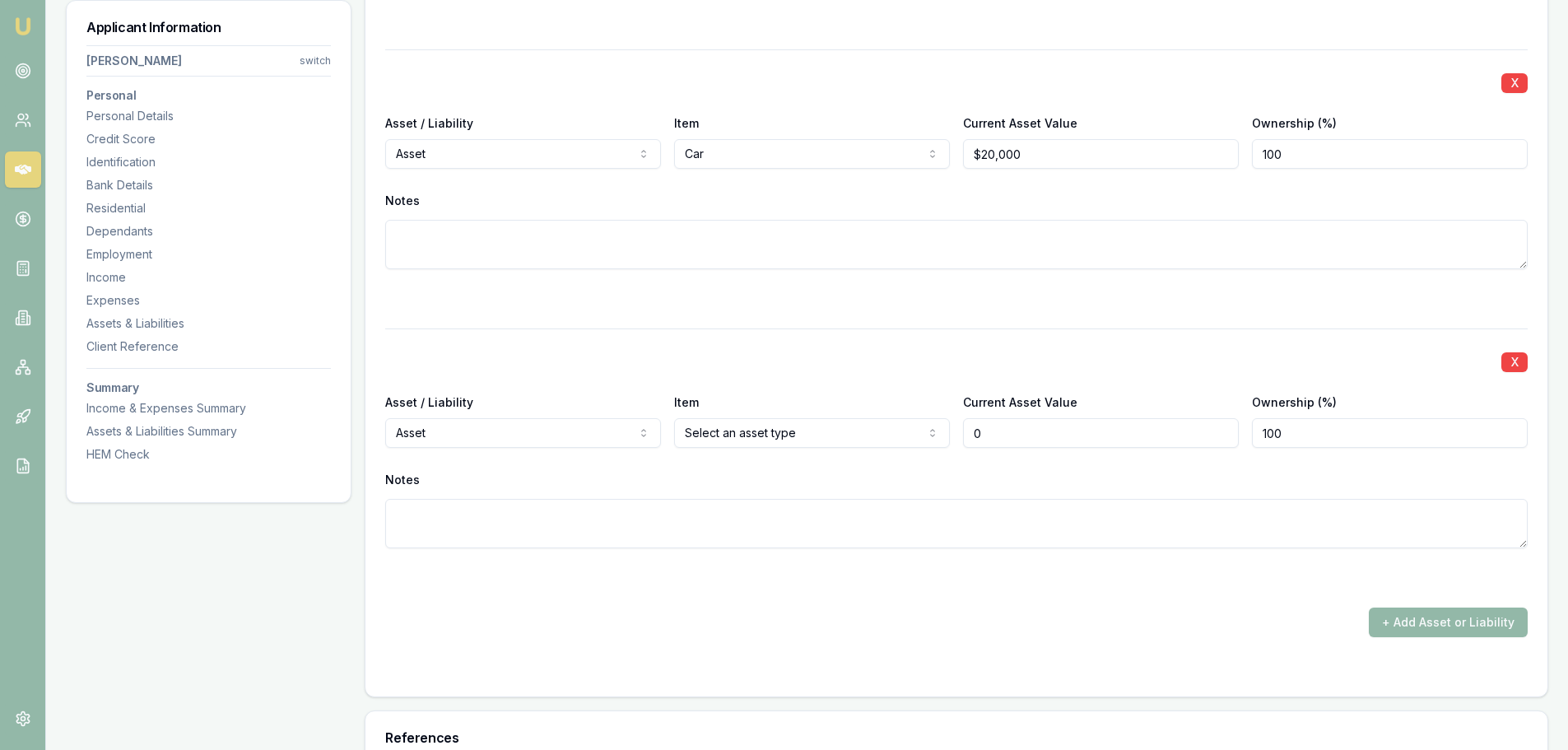
scroll to position [3880, 0]
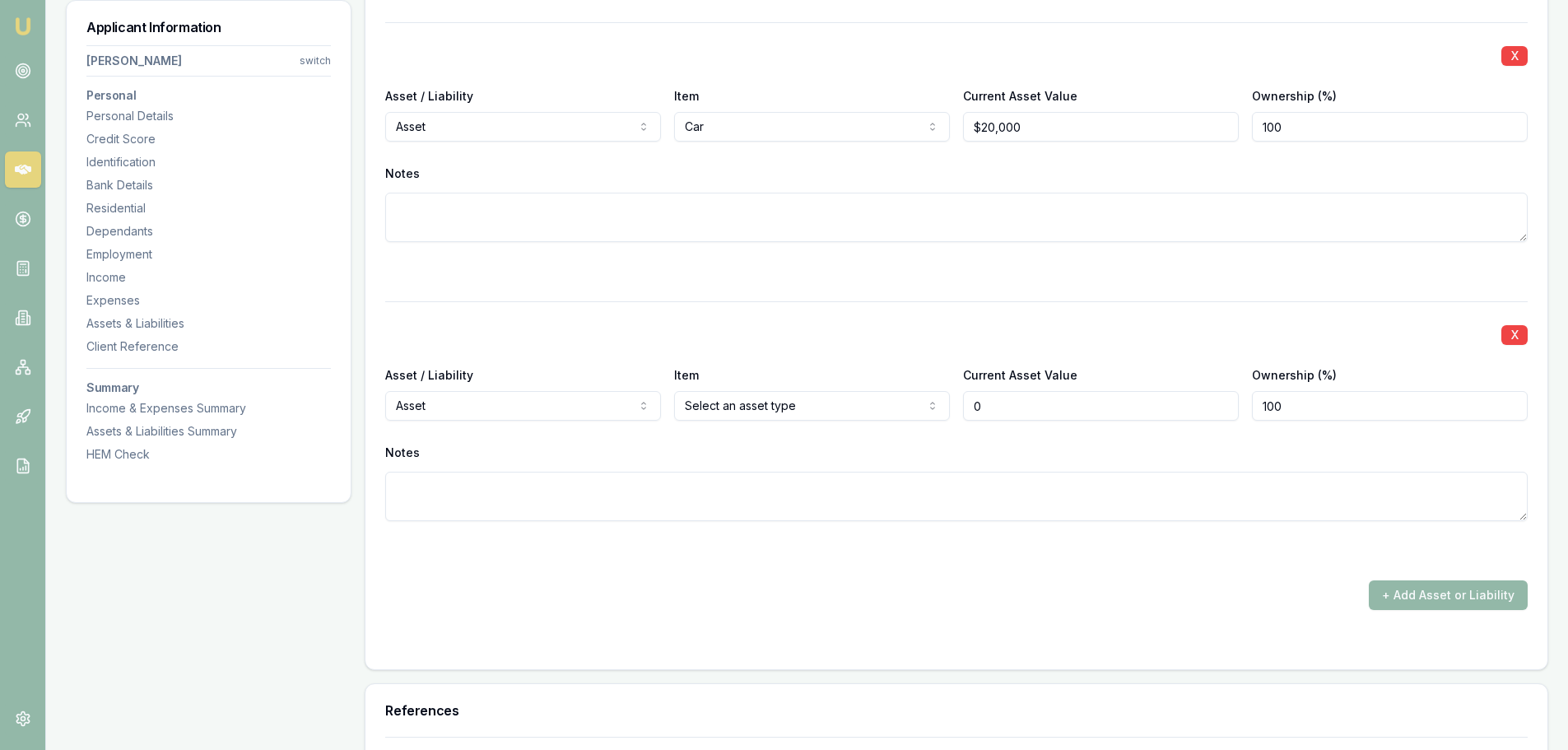
type input "$0"
select select "LIABILITY"
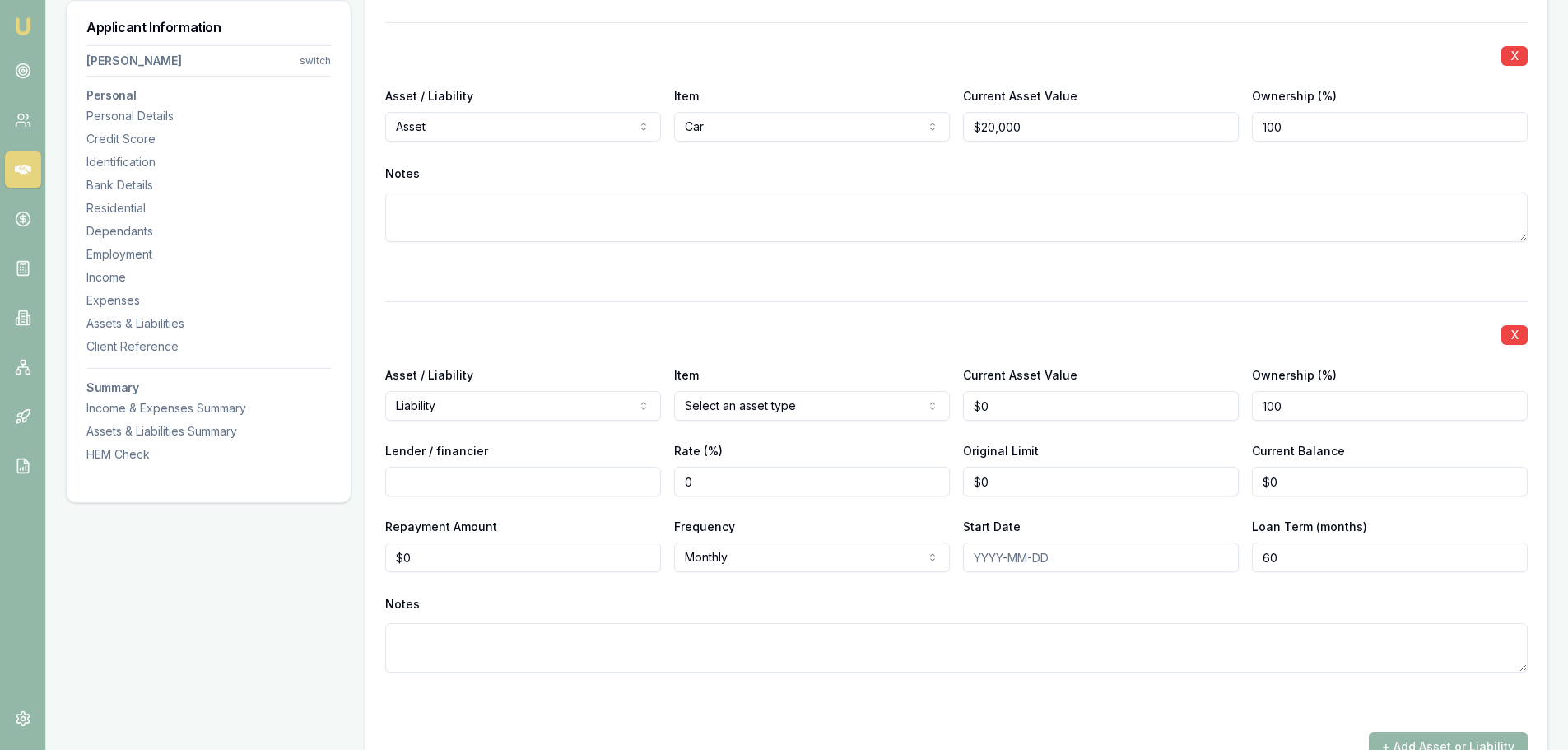
type input "0"
click at [1065, 408] on input "0" at bounding box center [1101, 405] width 276 height 30
type input "$650,000"
type input "50"
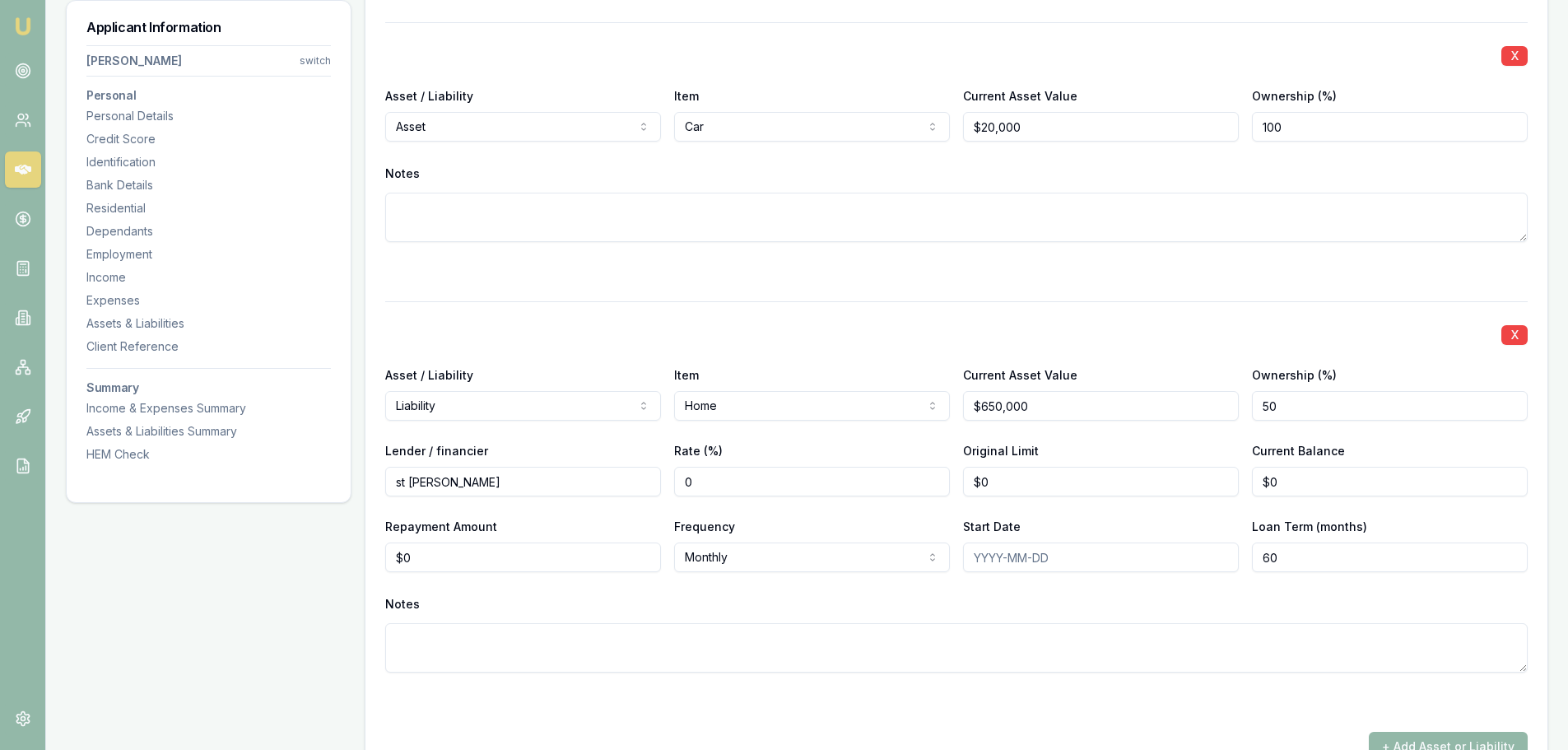
type input "st [PERSON_NAME]"
type input "0"
type input "$411,353"
type input "0"
type input "$411,353"
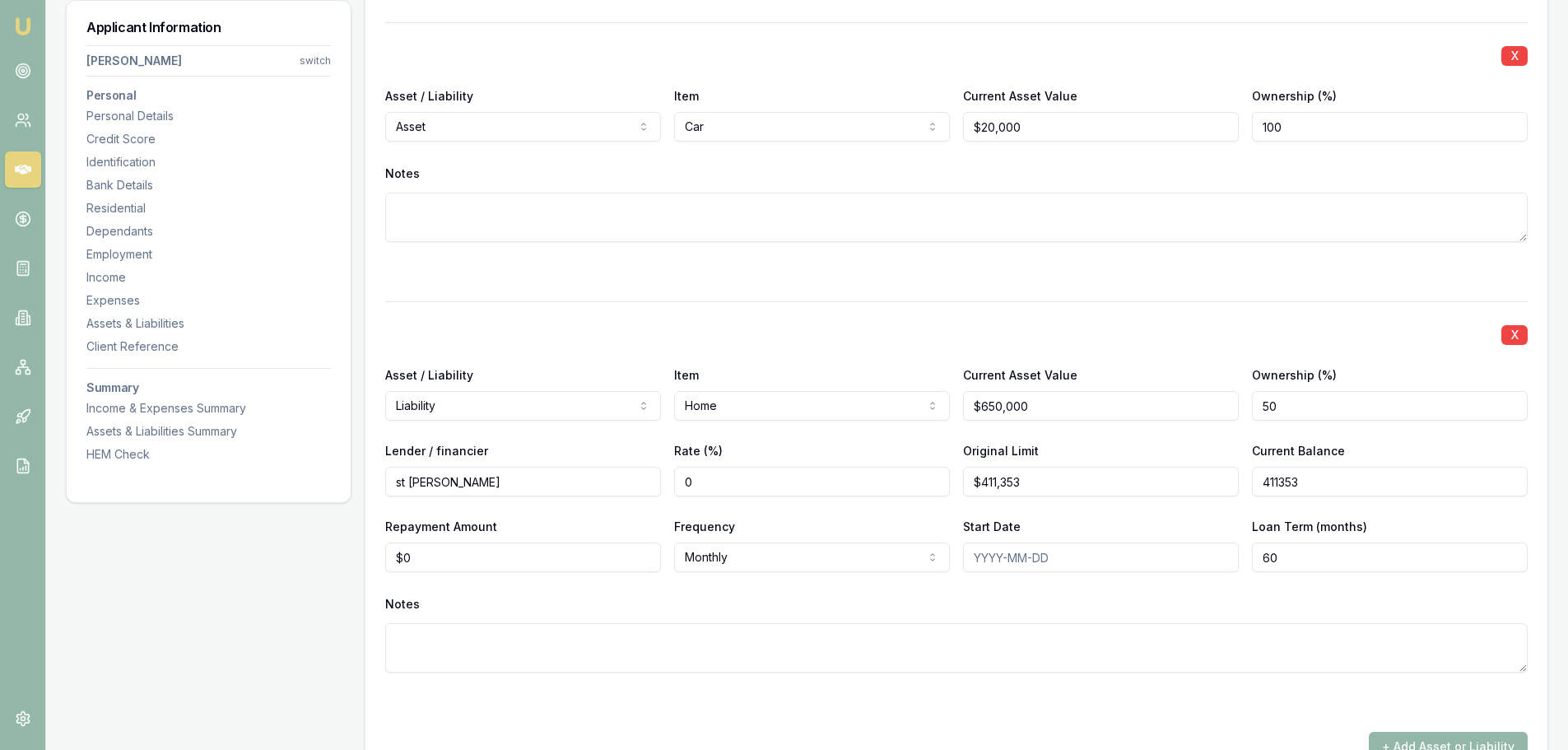
type input "0"
click at [475, 563] on input "Repayment Amount" at bounding box center [523, 557] width 276 height 30
type input "$2,476"
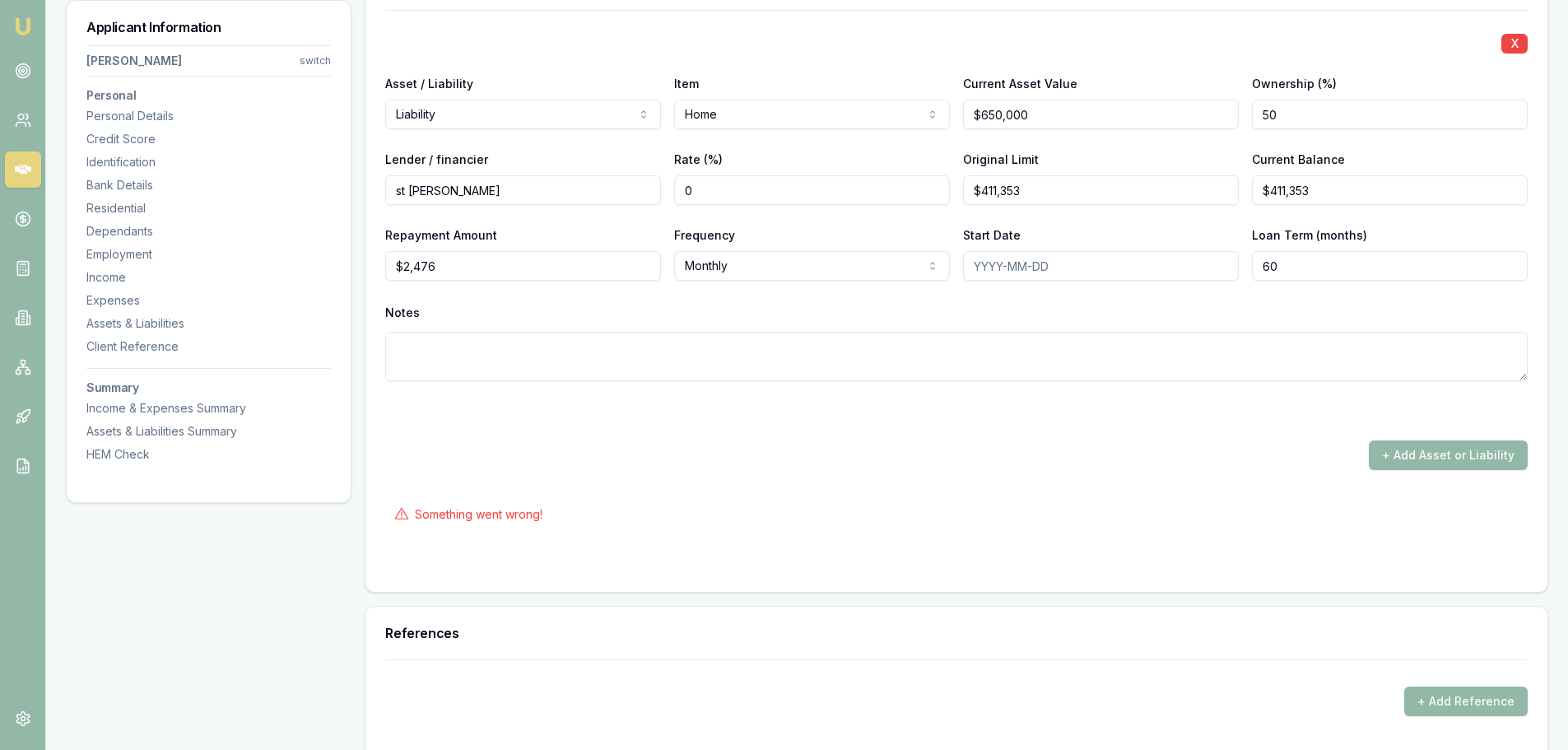
scroll to position [4210, 0]
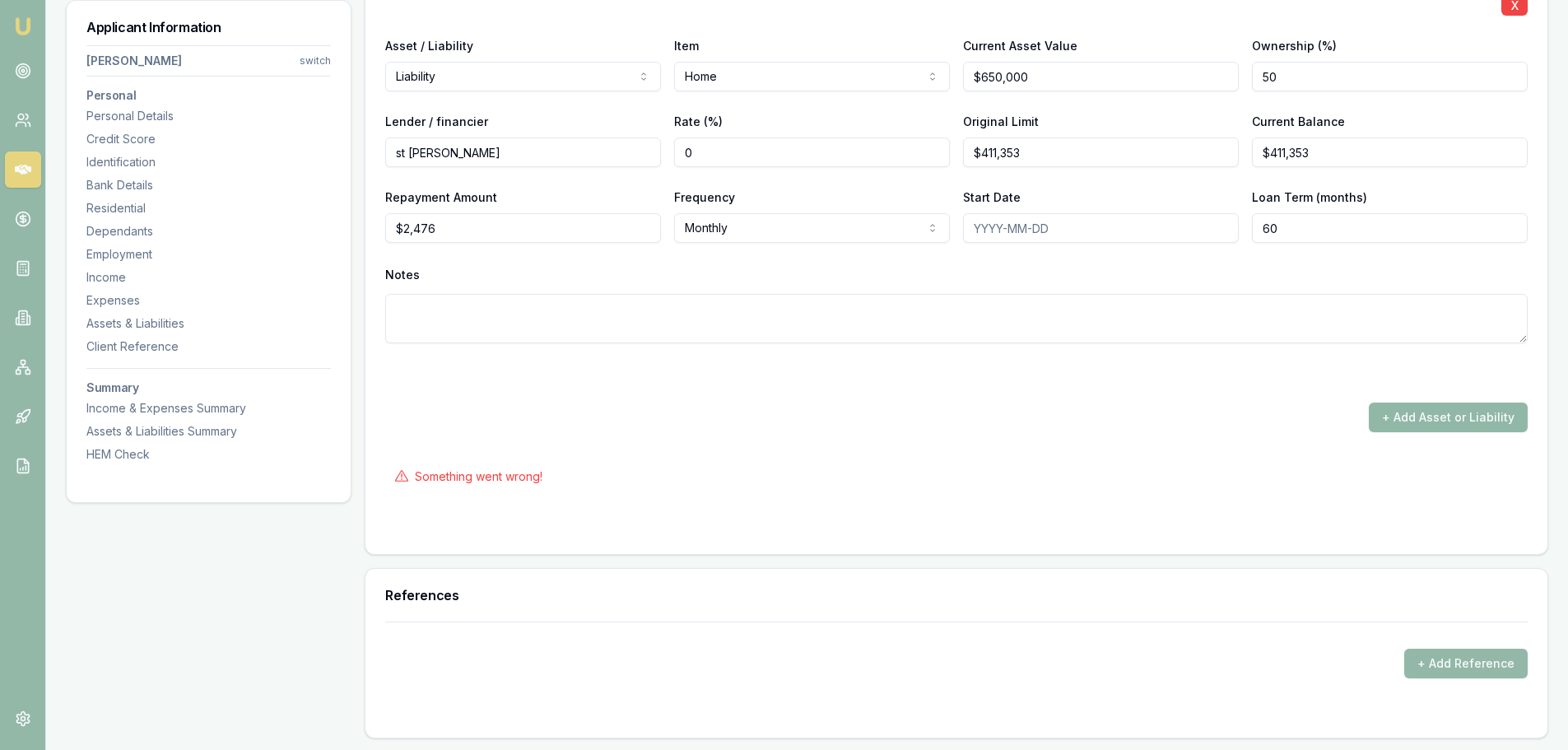
click at [1426, 411] on button "+ Add Asset or Liability" at bounding box center [1449, 417] width 159 height 30
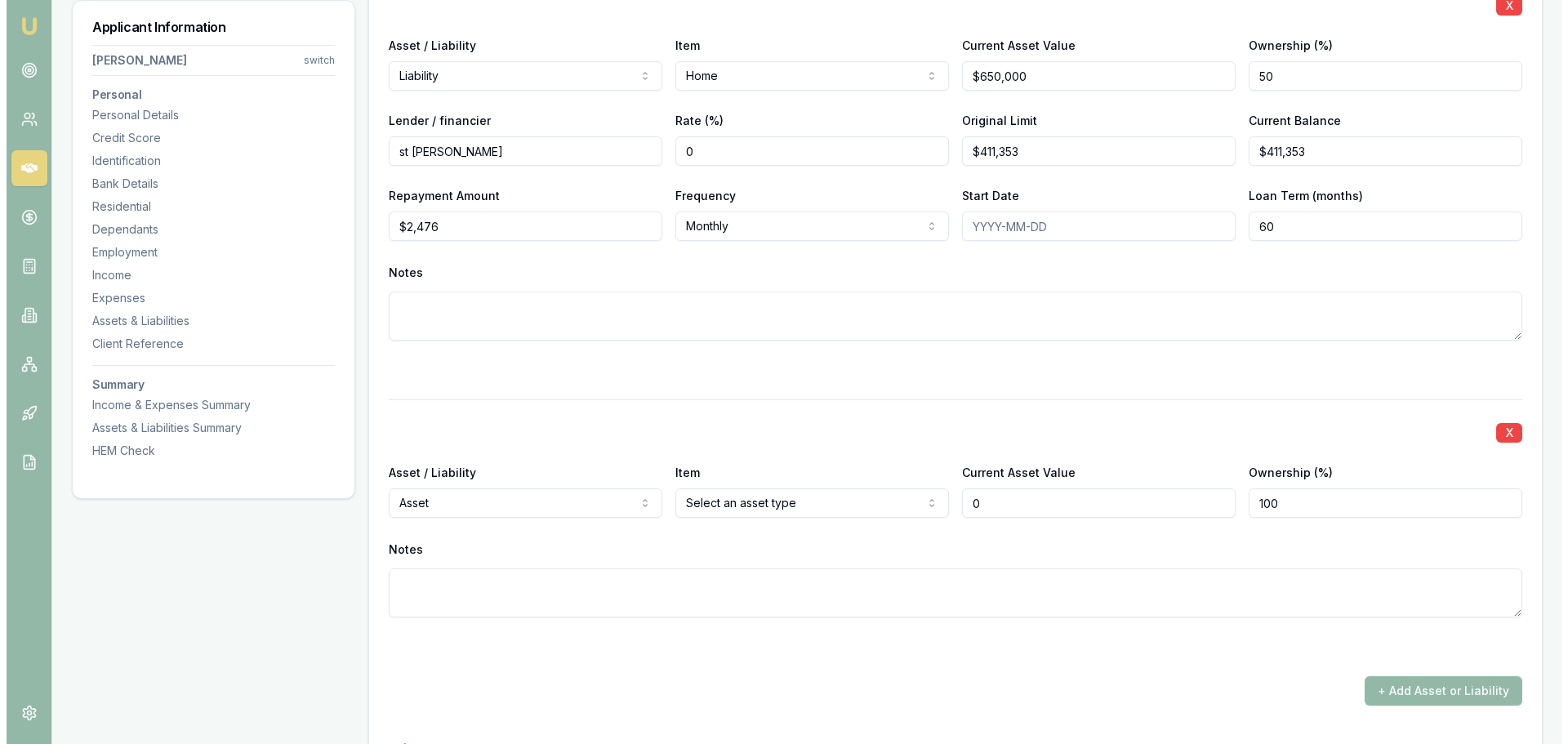
scroll to position [4340, 0]
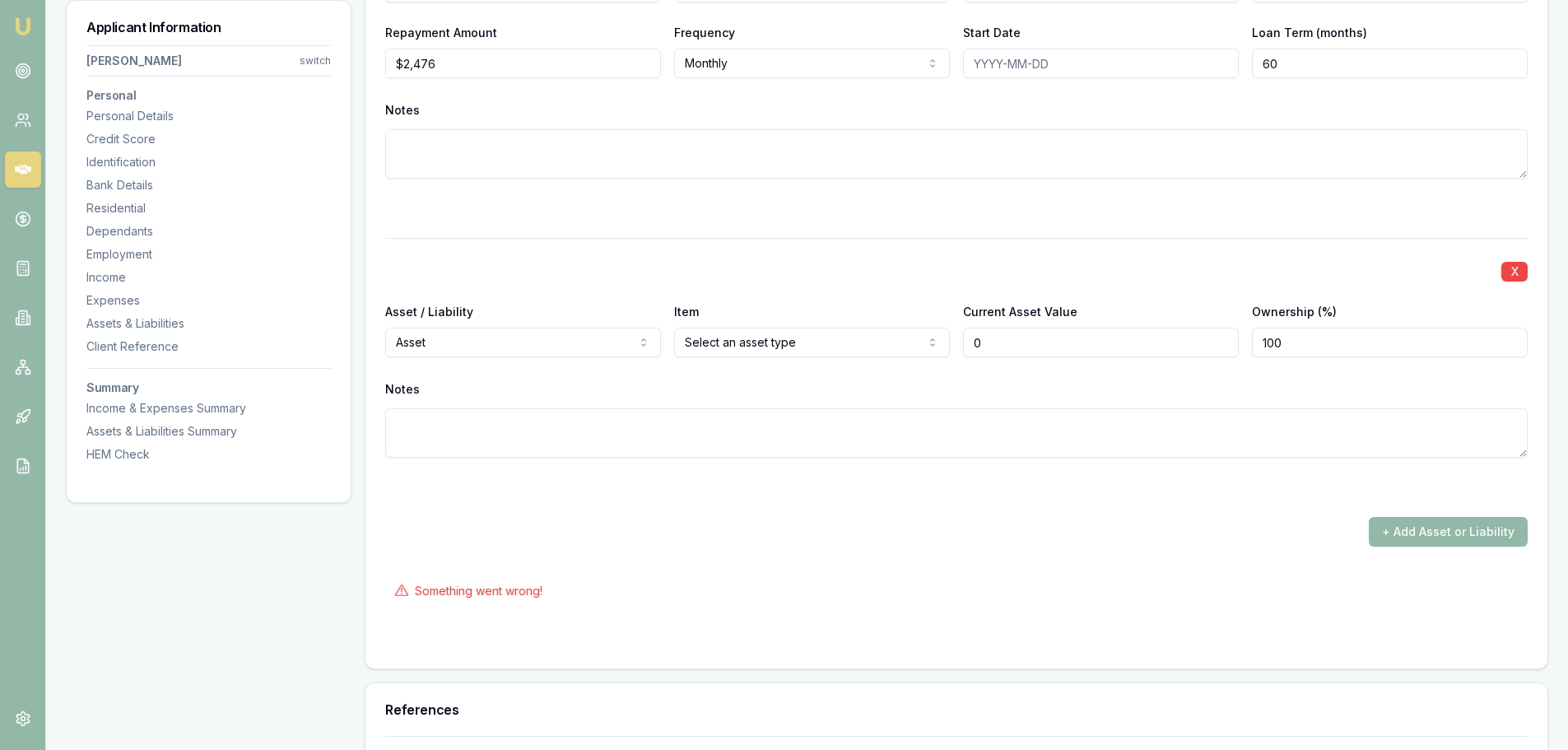
type input "$0"
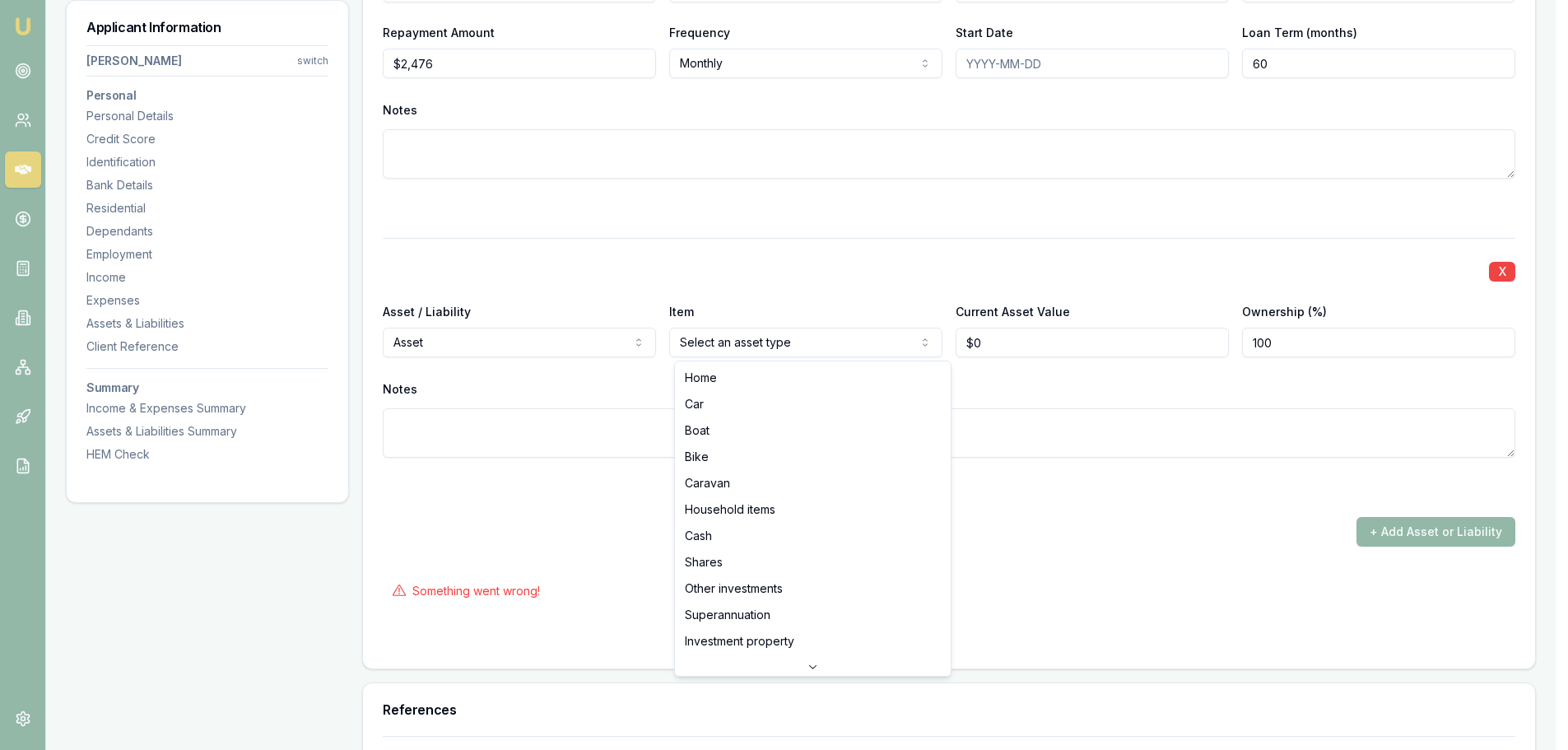
select select "CREDIT_CARD"
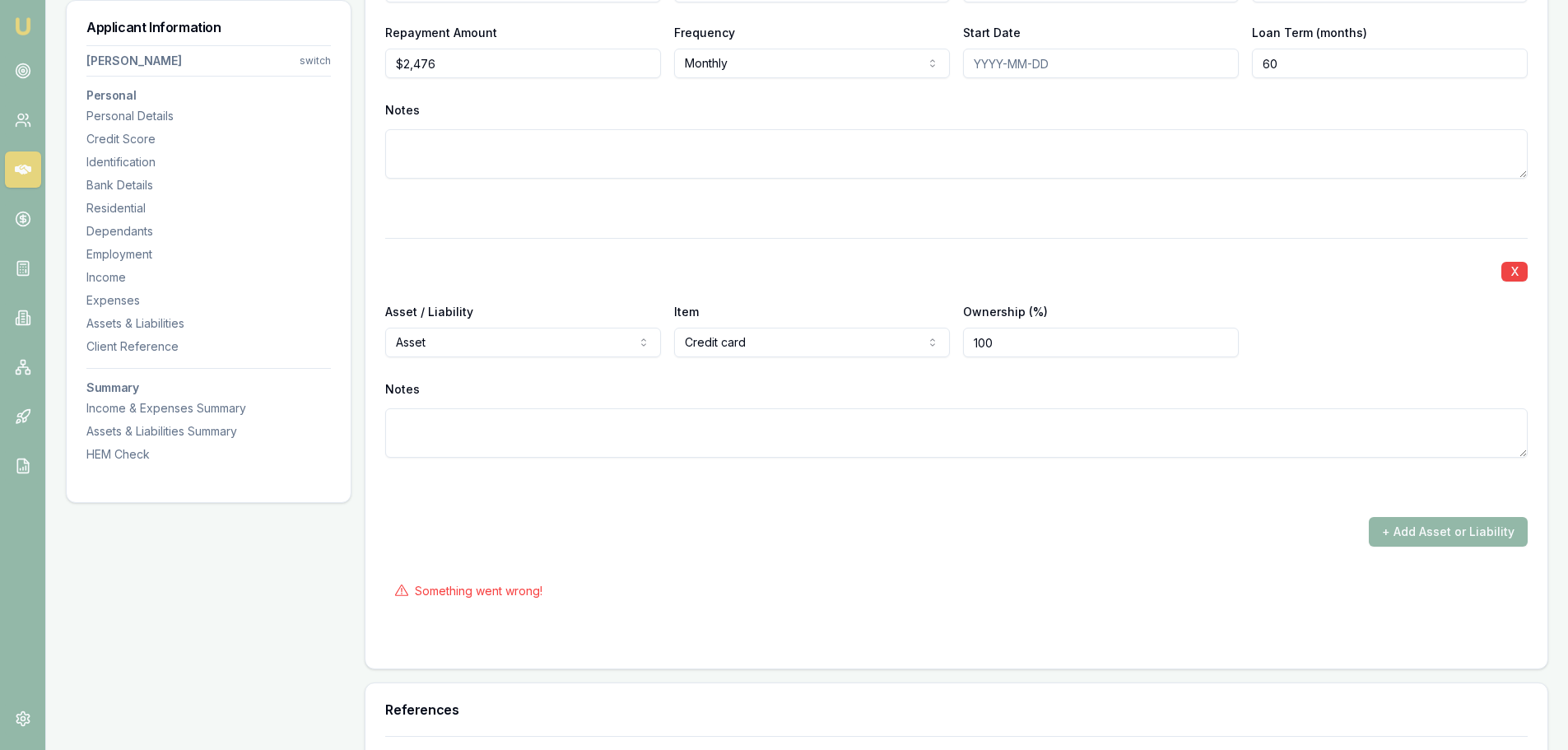
click at [1000, 341] on input "100" at bounding box center [1101, 342] width 276 height 30
click at [595, 382] on div "Notes" at bounding box center [956, 389] width 1142 height 25
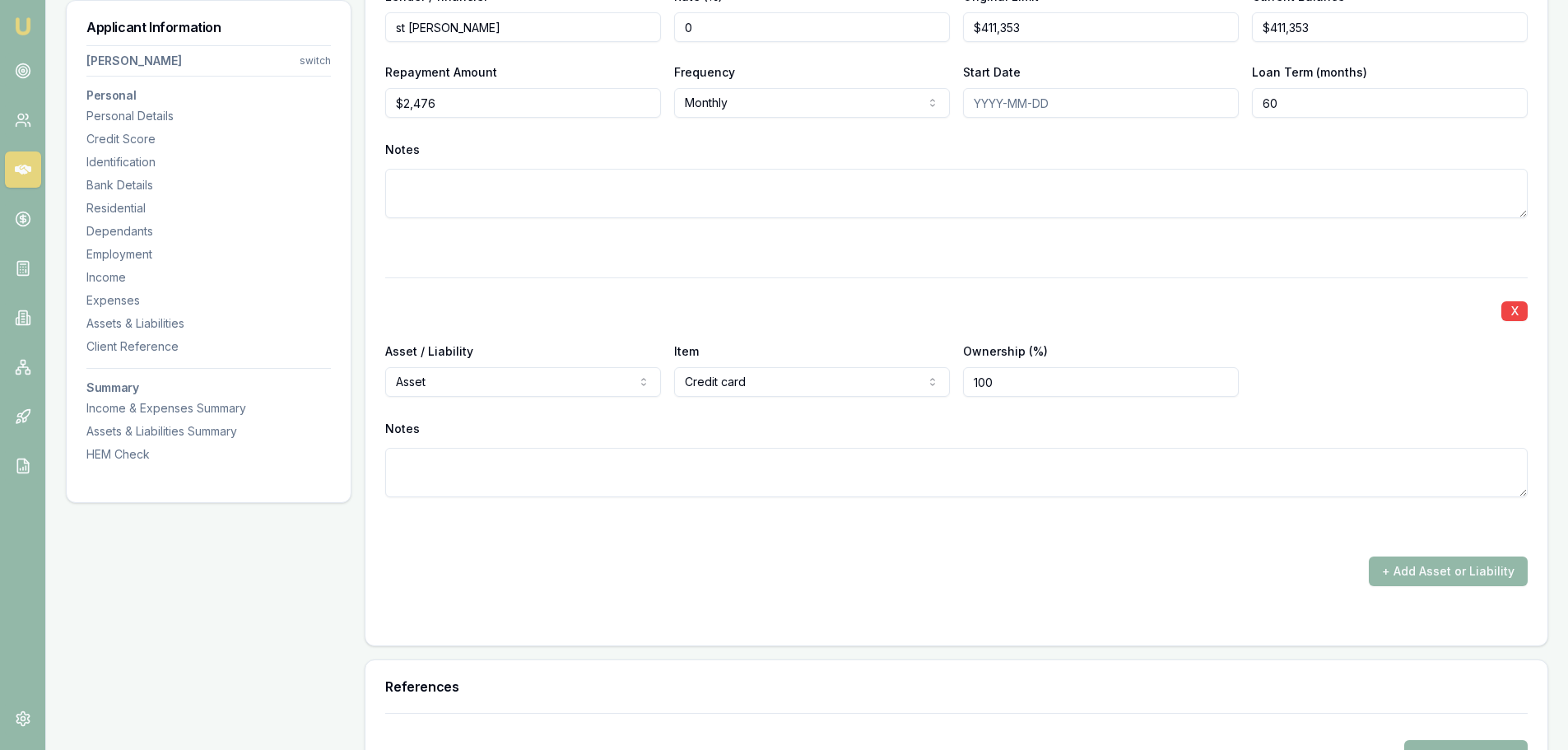
select select "LIABILITY"
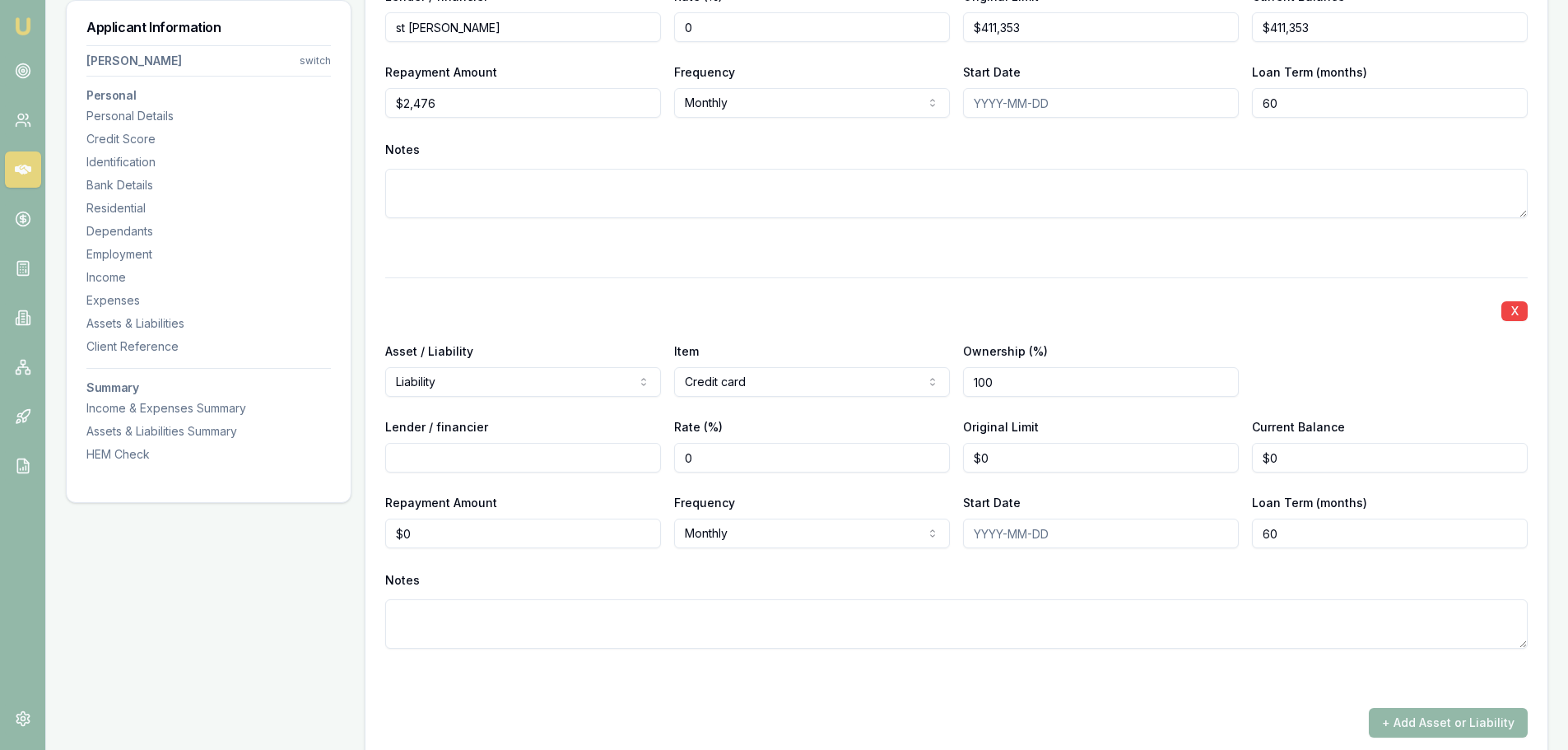
click at [575, 459] on input "Lender / financier" at bounding box center [523, 457] width 276 height 30
type input "NAB"
type input "0"
type input "$10,000"
type input "0"
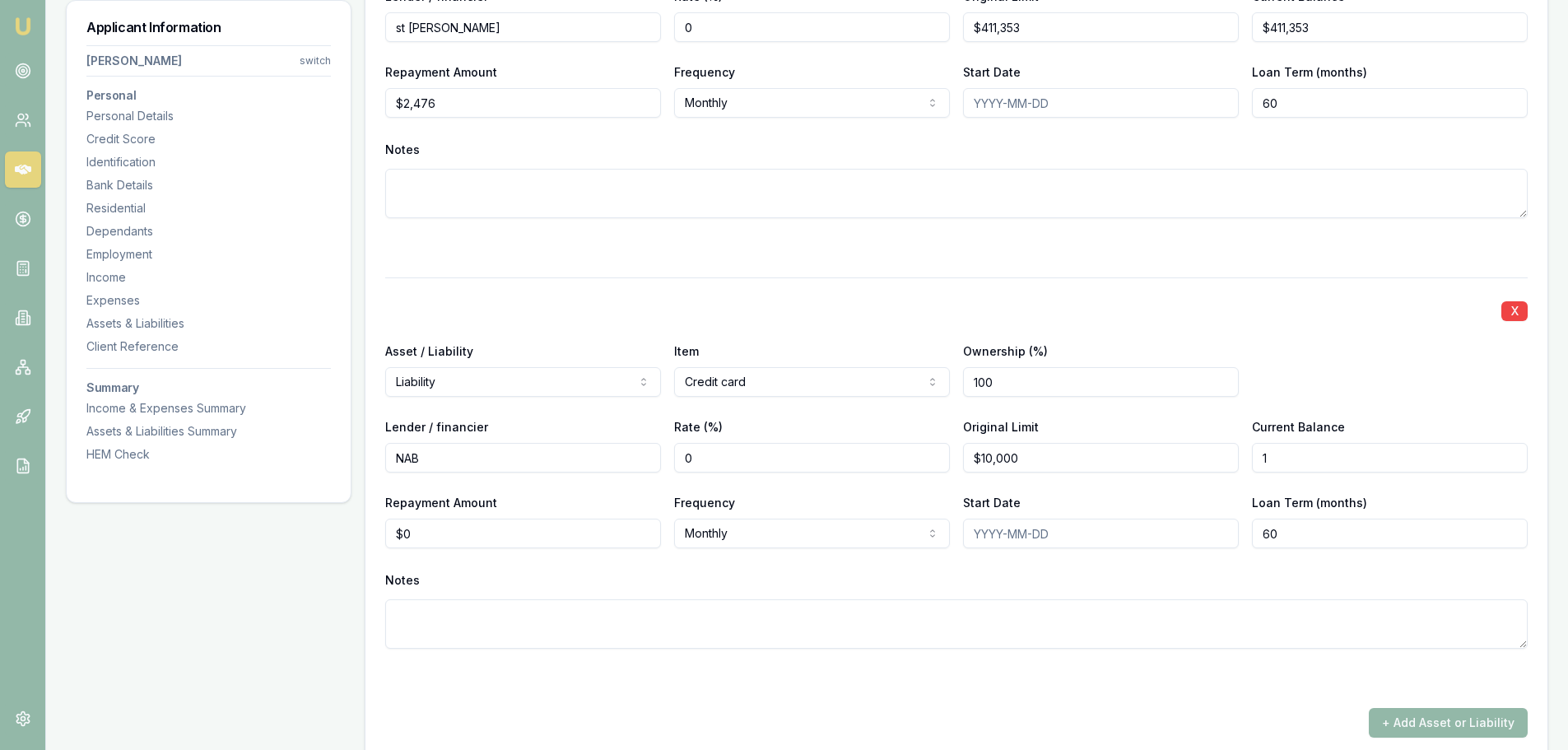
type input "$1"
type input "0"
type input "$300"
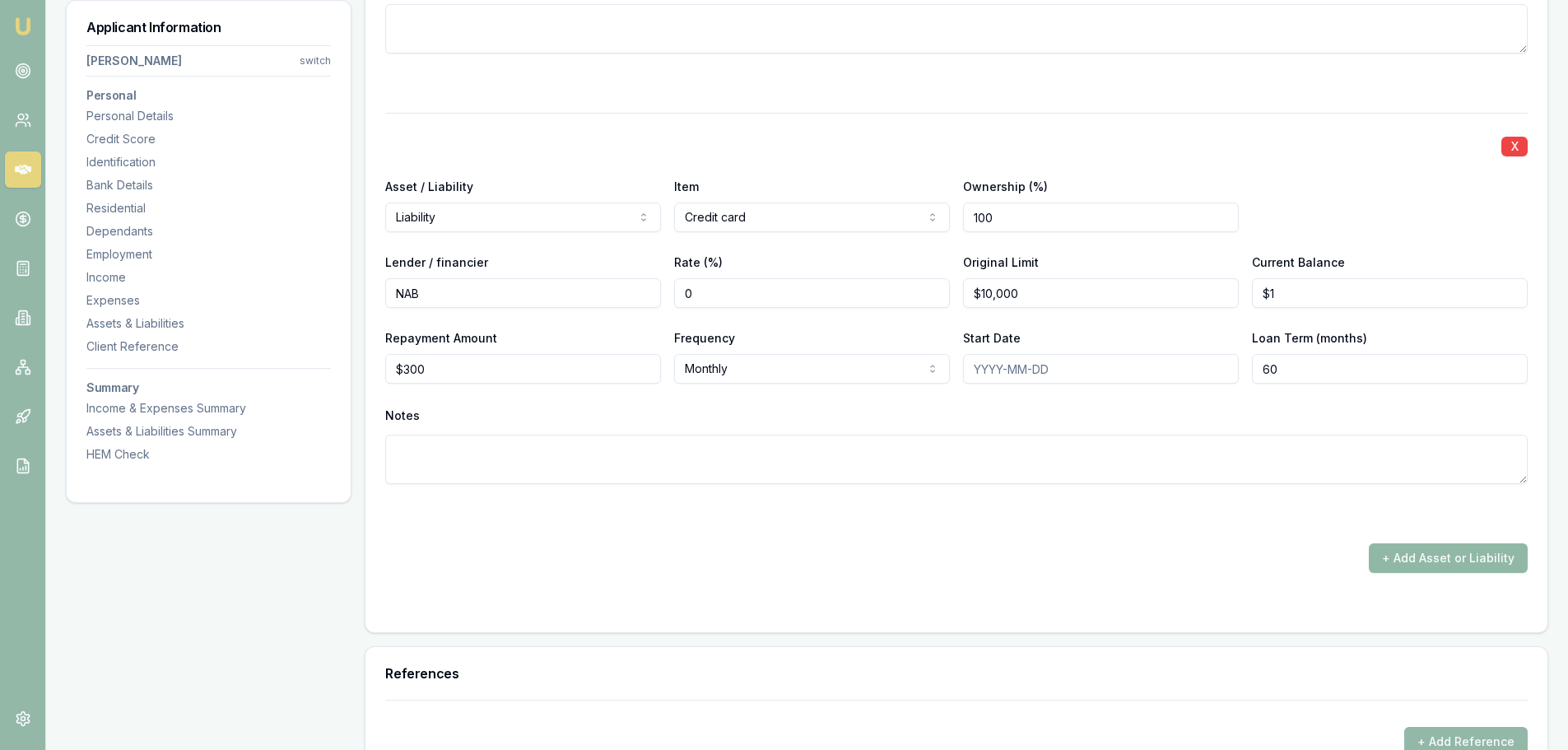
click at [1442, 561] on button "+ Add Asset or Liability" at bounding box center [1449, 558] width 159 height 30
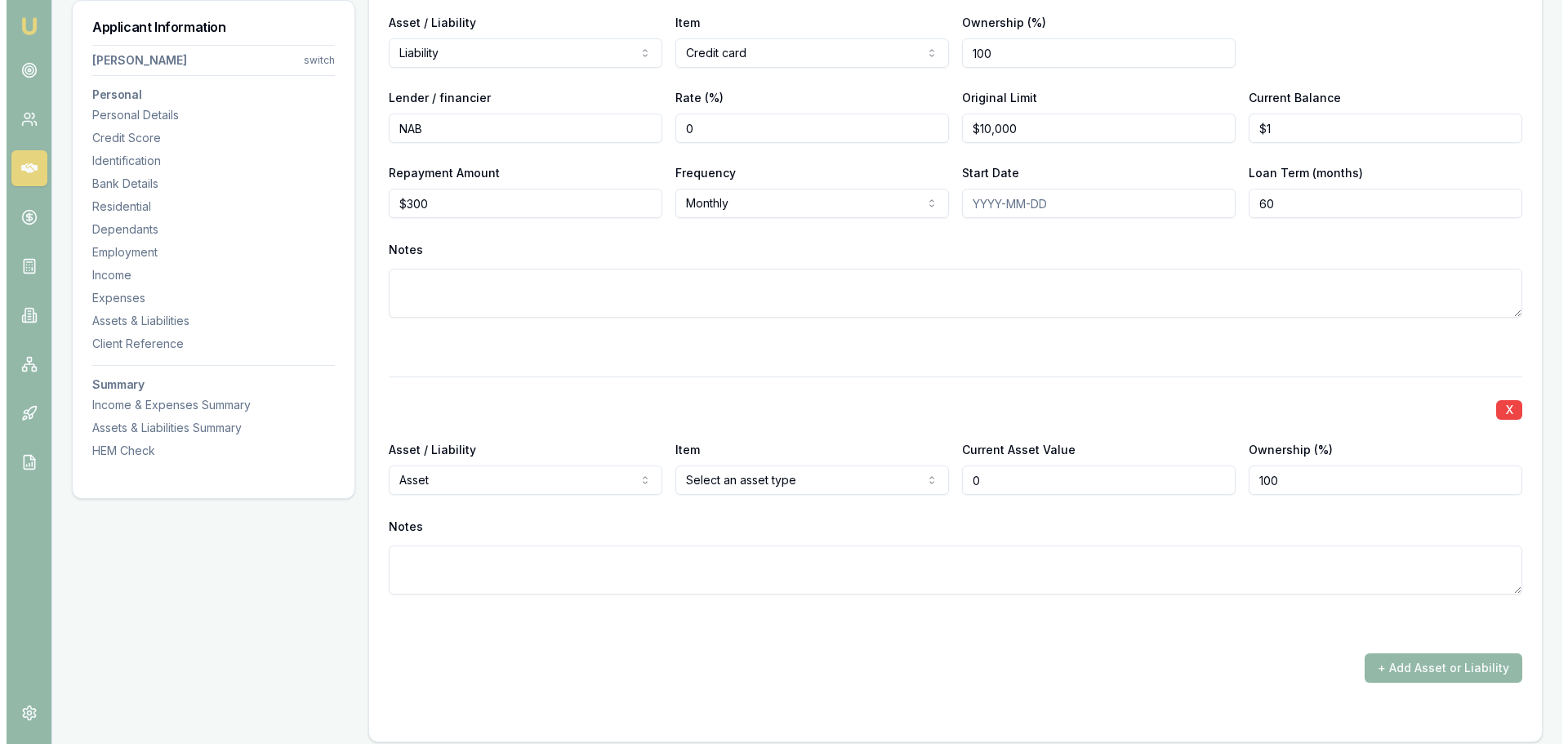
scroll to position [4748, 0]
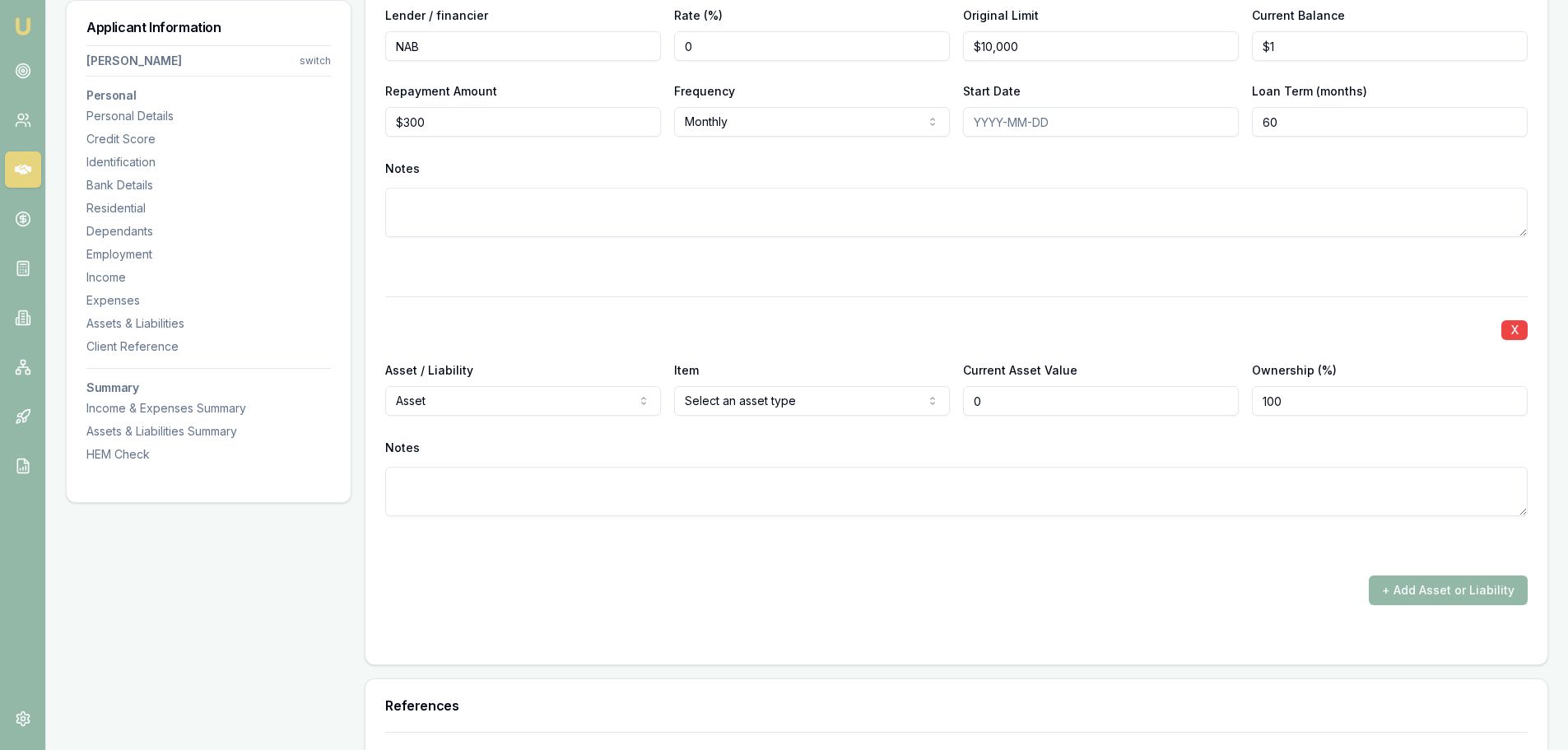
type input "$0"
select select "LIABILITY"
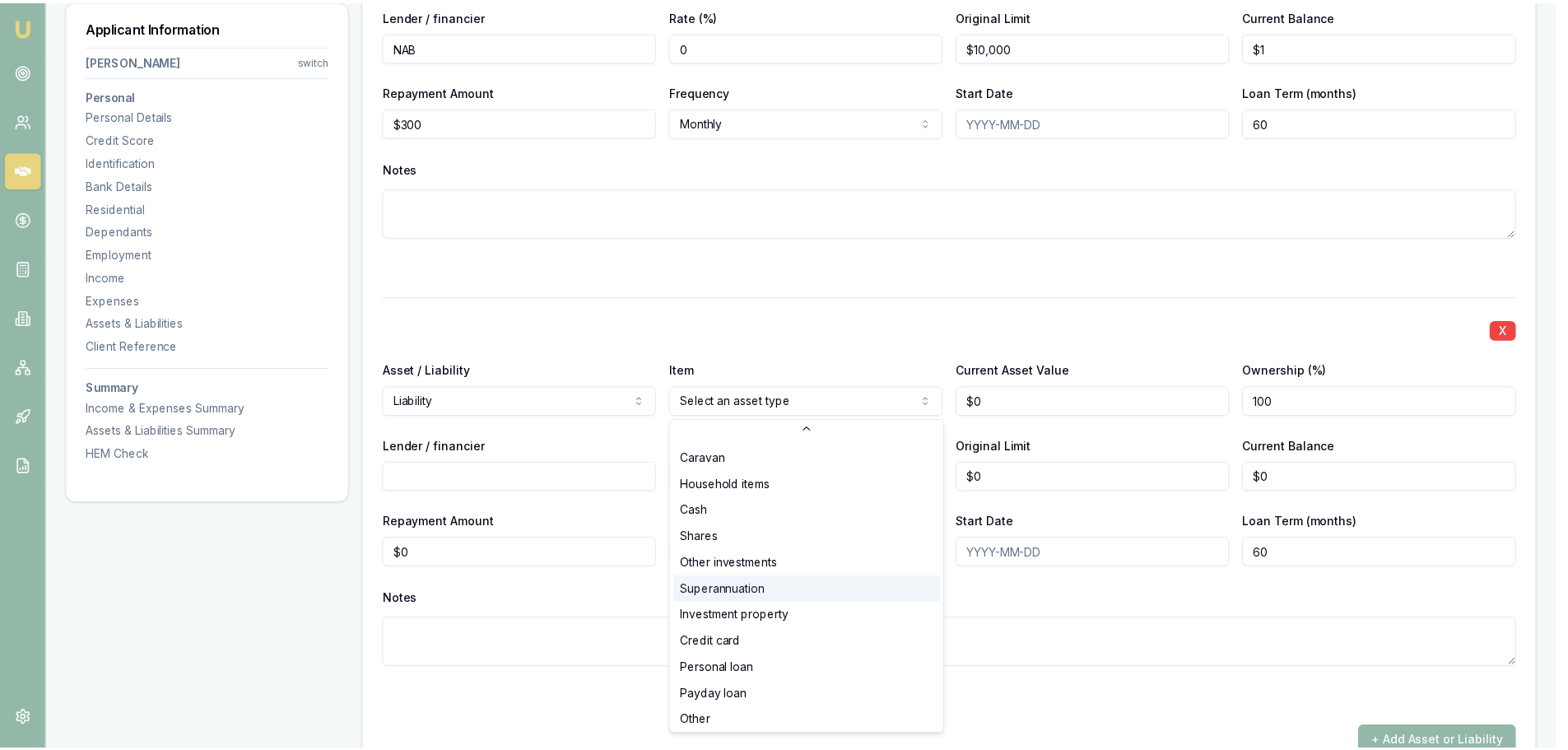
scroll to position [107, 0]
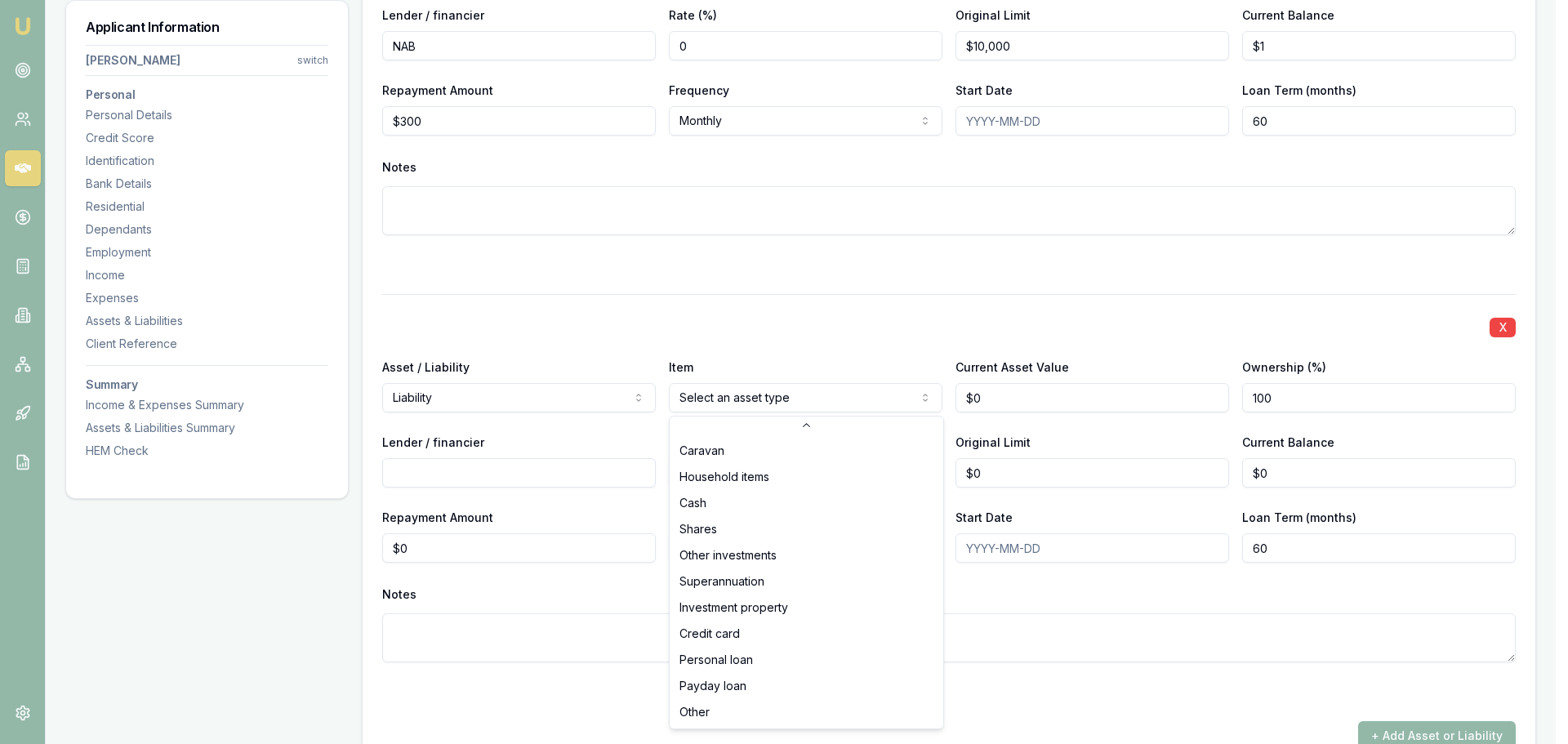
select select "CREDIT_CARD"
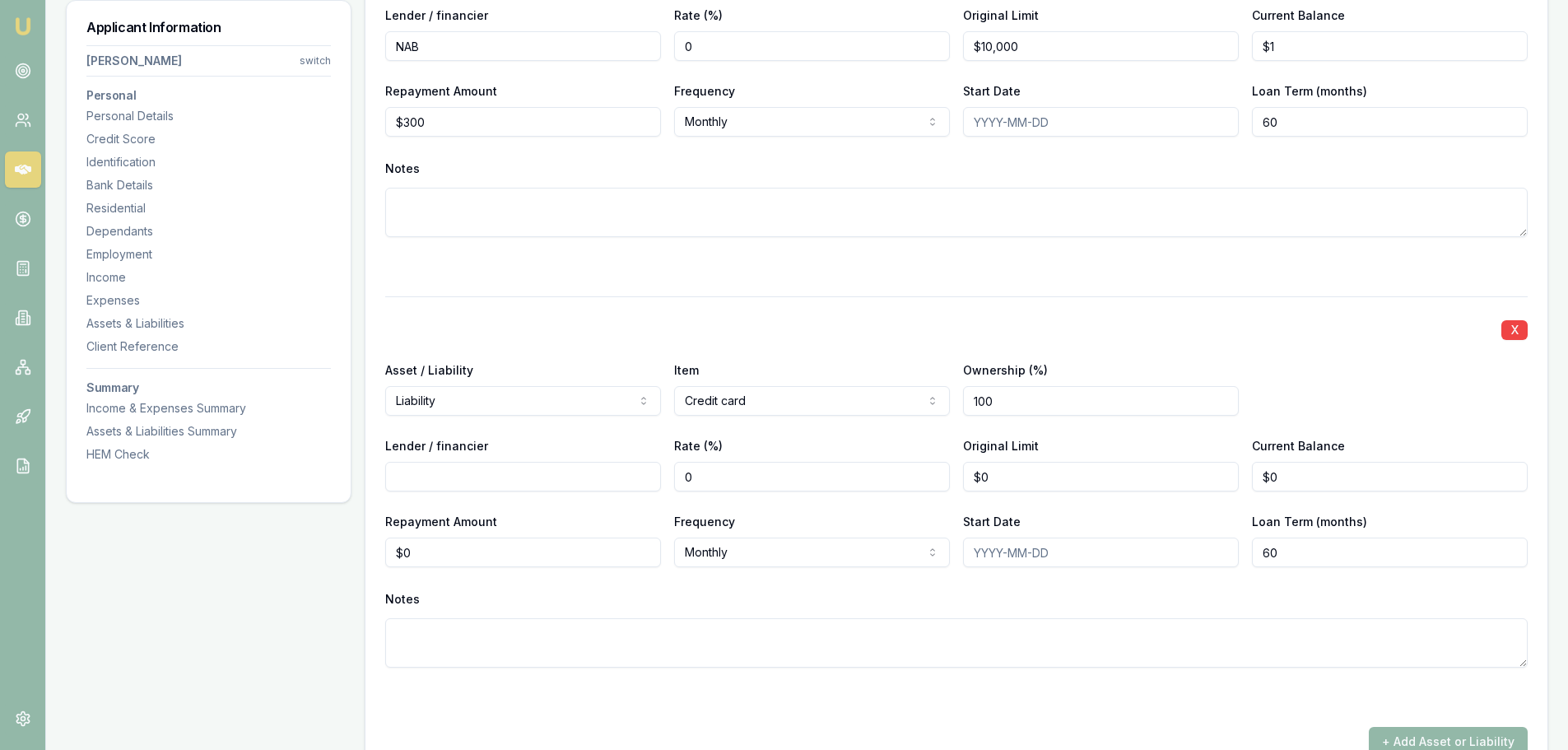
click at [520, 479] on input "Lender / financier" at bounding box center [523, 477] width 276 height 30
type input "Lattitude"
type input "0"
type input "$10,000"
type input "$1"
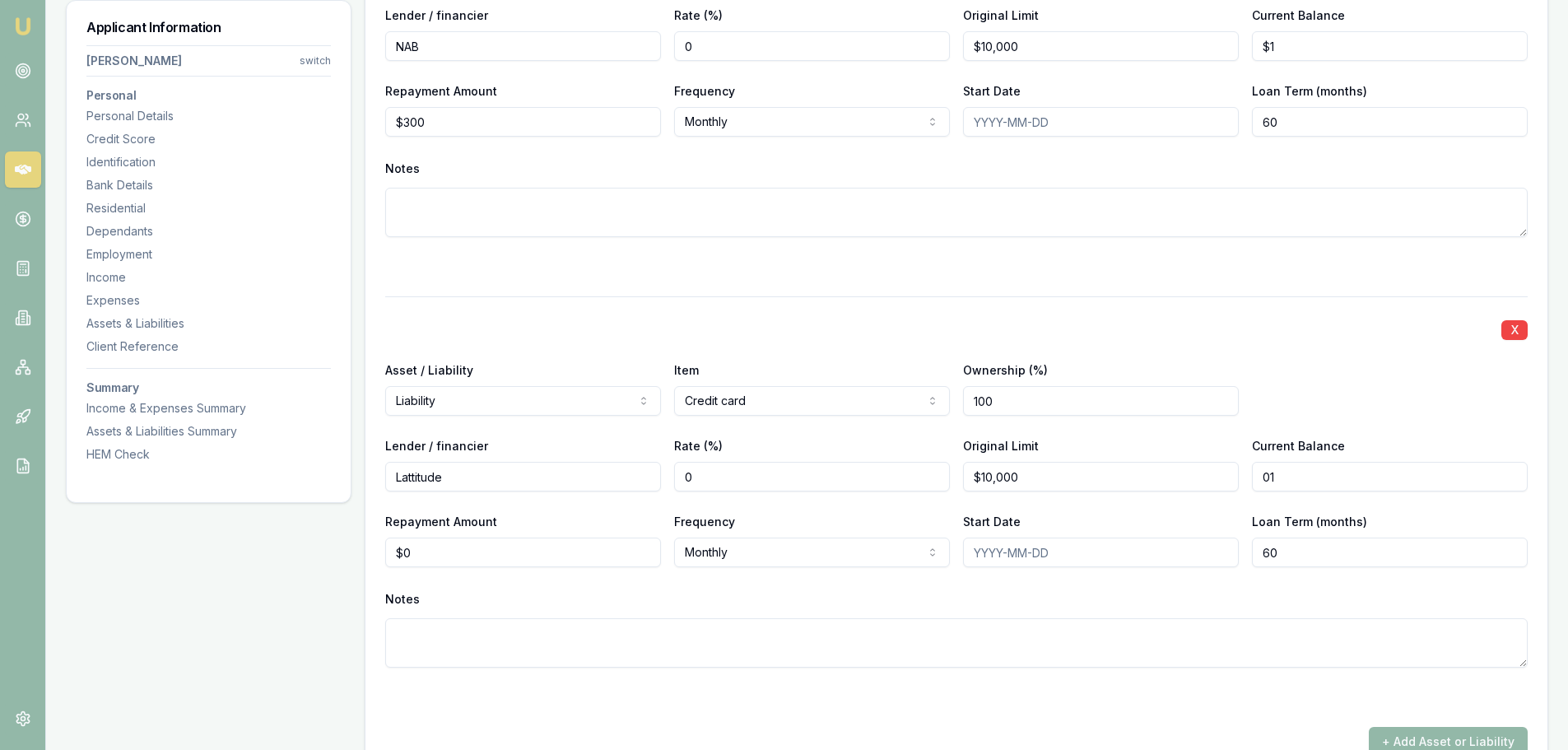
type input "0"
type input "$300"
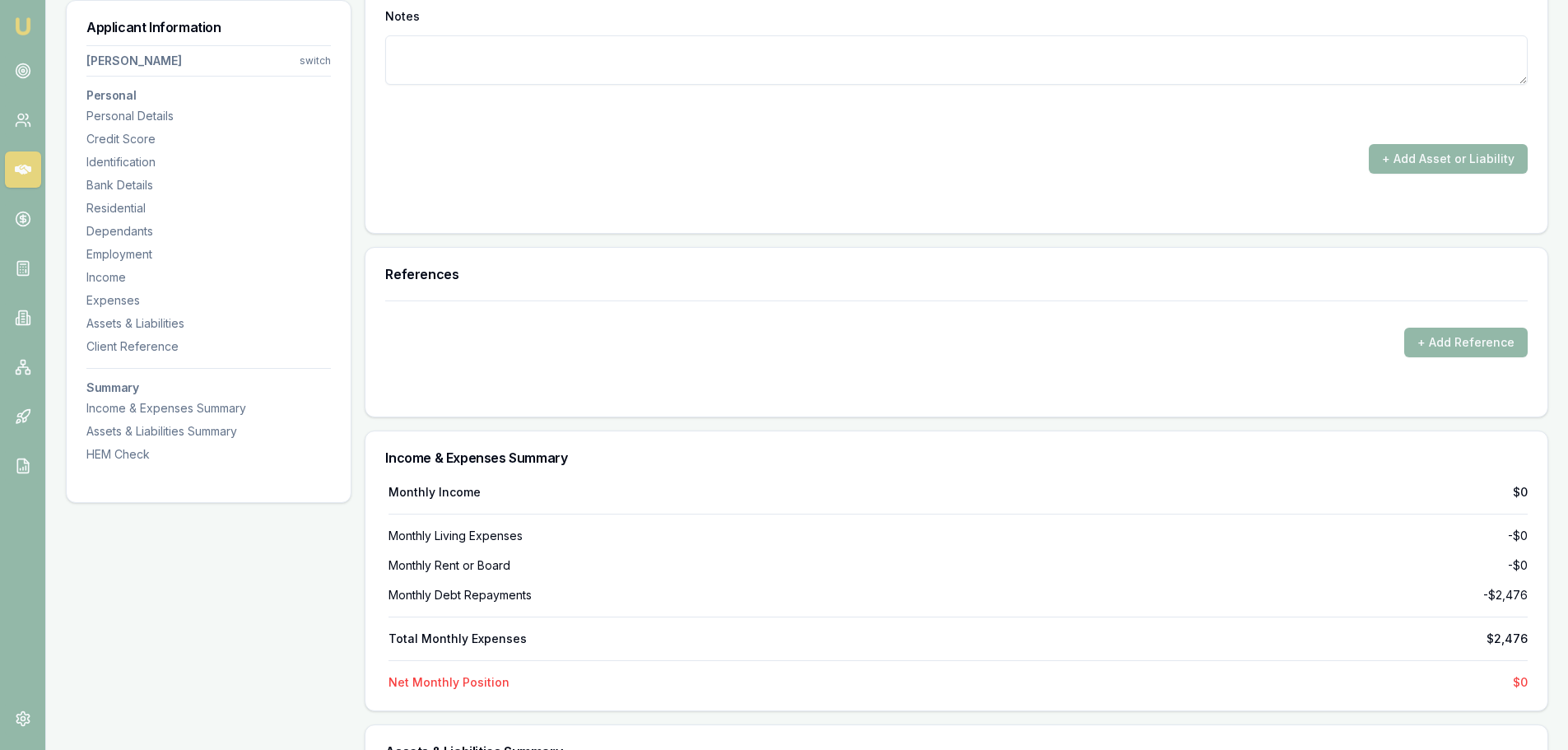
drag, startPoint x: 1232, startPoint y: 396, endPoint x: 1214, endPoint y: 399, distance: 18.2
click at [1229, 396] on div "+ Add Reference" at bounding box center [956, 358] width 1182 height 116
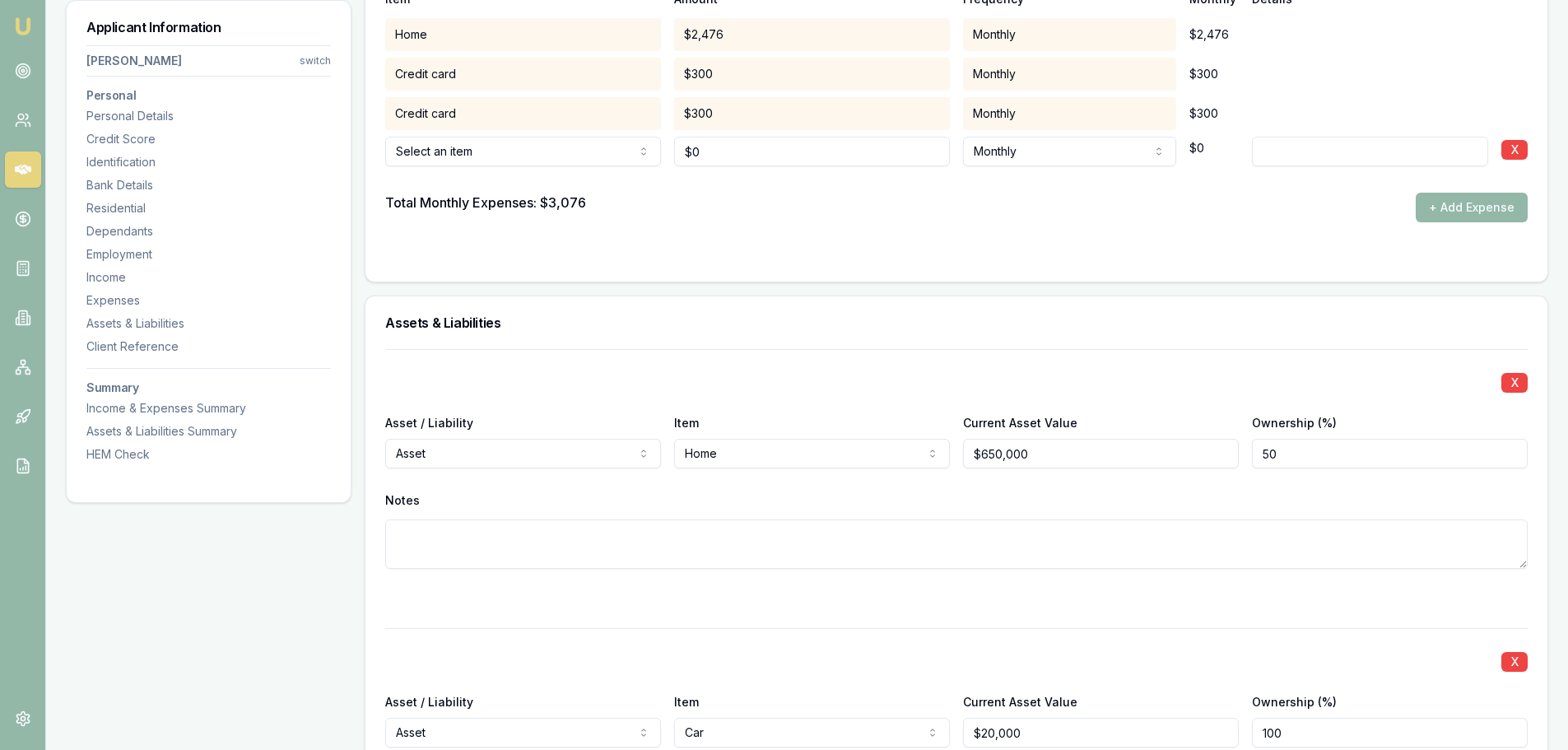
scroll to position [3146, 0]
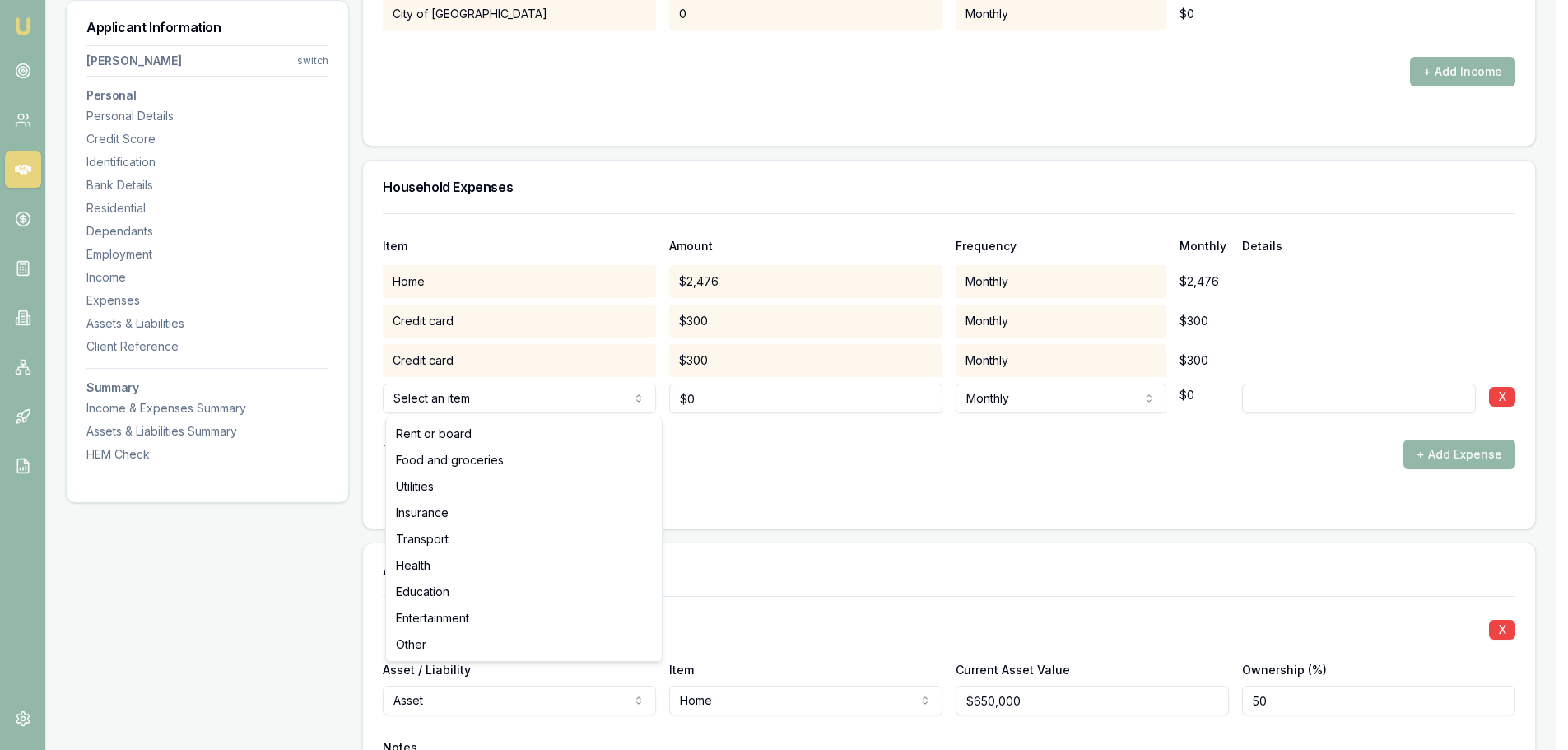
select select "FOOD_AND_GROCERIES"
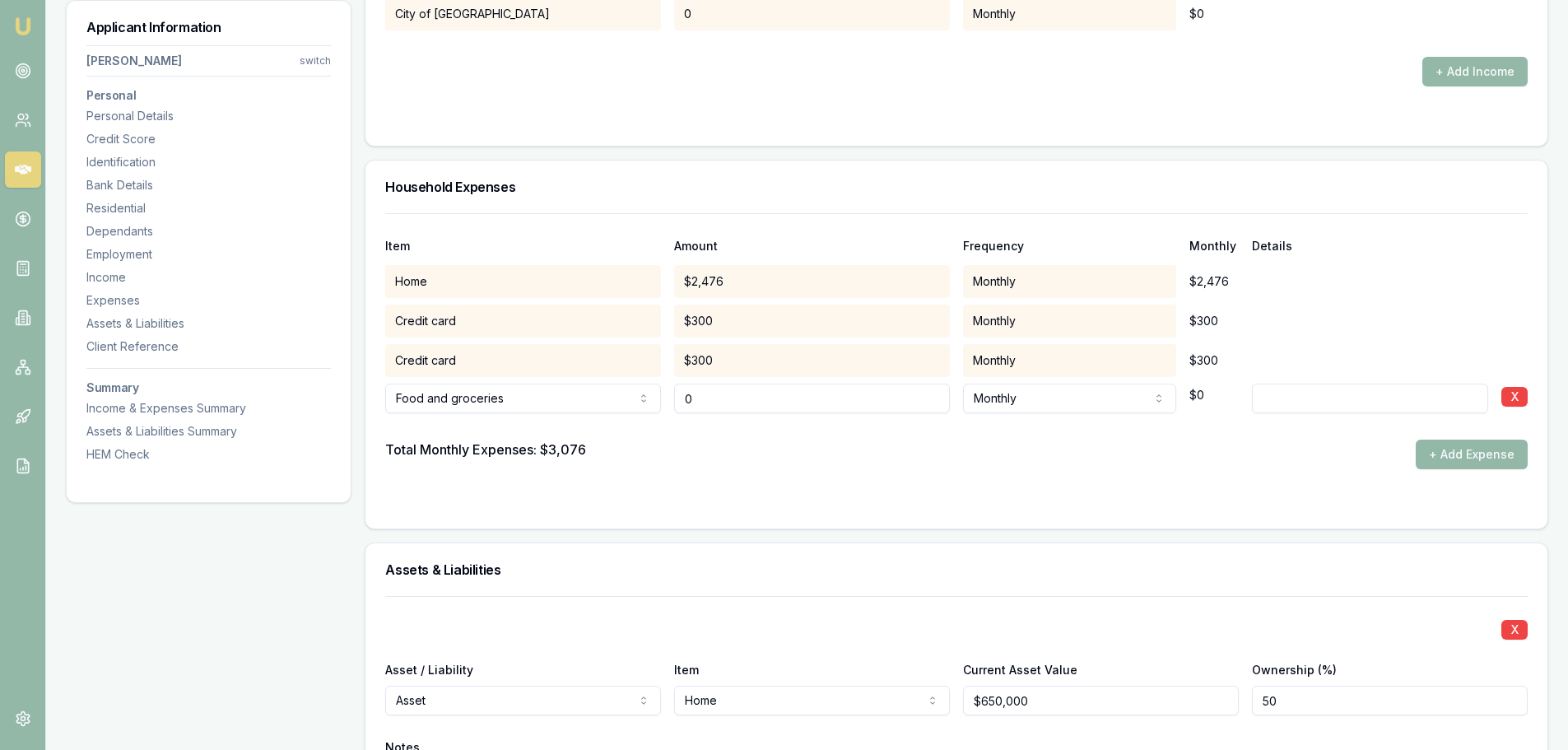
drag, startPoint x: 737, startPoint y: 395, endPoint x: 586, endPoint y: 394, distance: 151.0
click at [586, 394] on div "Food and groceries Rent or board Food and groceries Utilities Insurance Transpo…" at bounding box center [956, 395] width 1142 height 36
type input "$500"
click at [952, 470] on form "Item Amount Frequency Monthly Details Home $2,476 Monthly $2,476 Credit card $3…" at bounding box center [956, 361] width 1142 height 295
click at [1488, 452] on button "+ Add Expense" at bounding box center [1472, 455] width 112 height 30
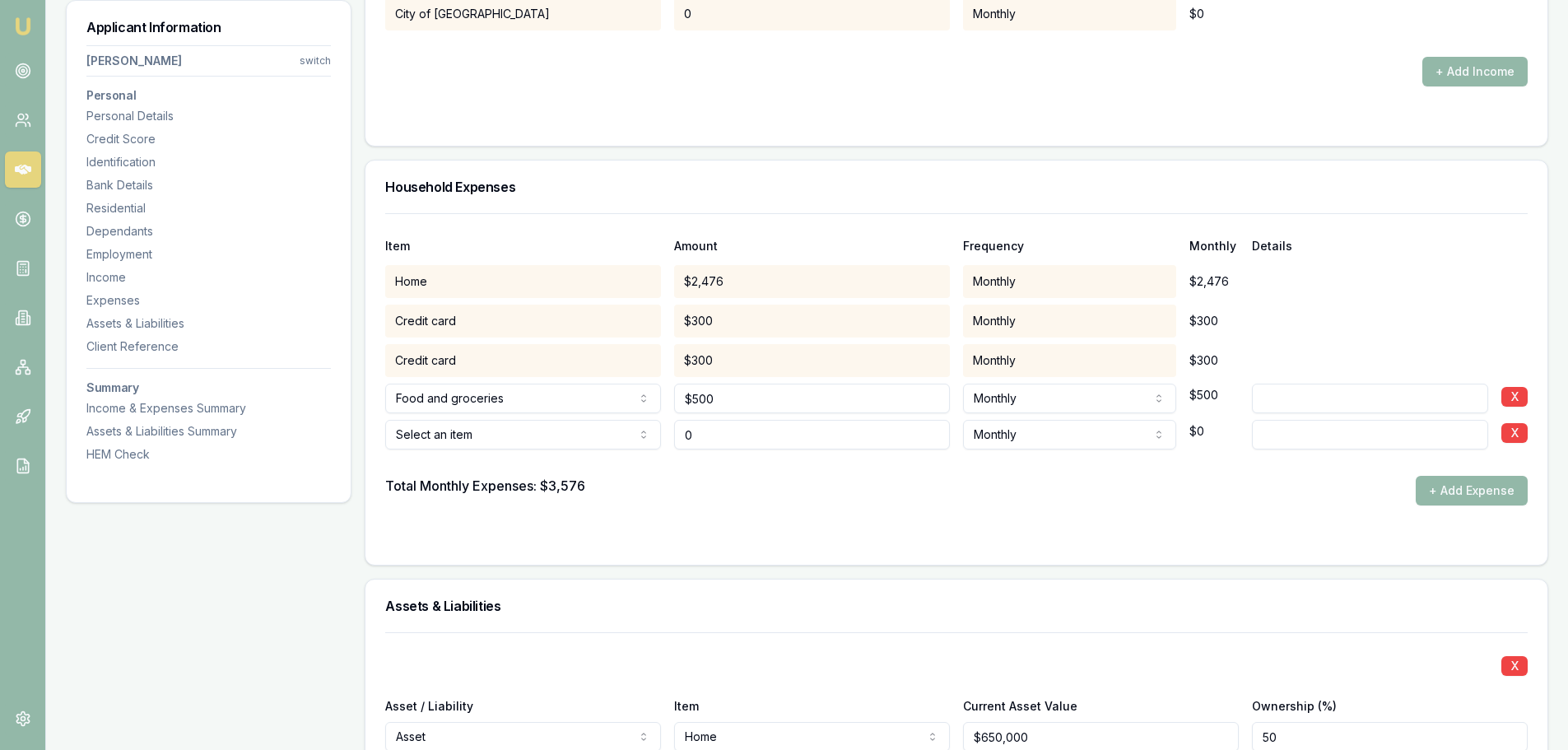
type input "$0"
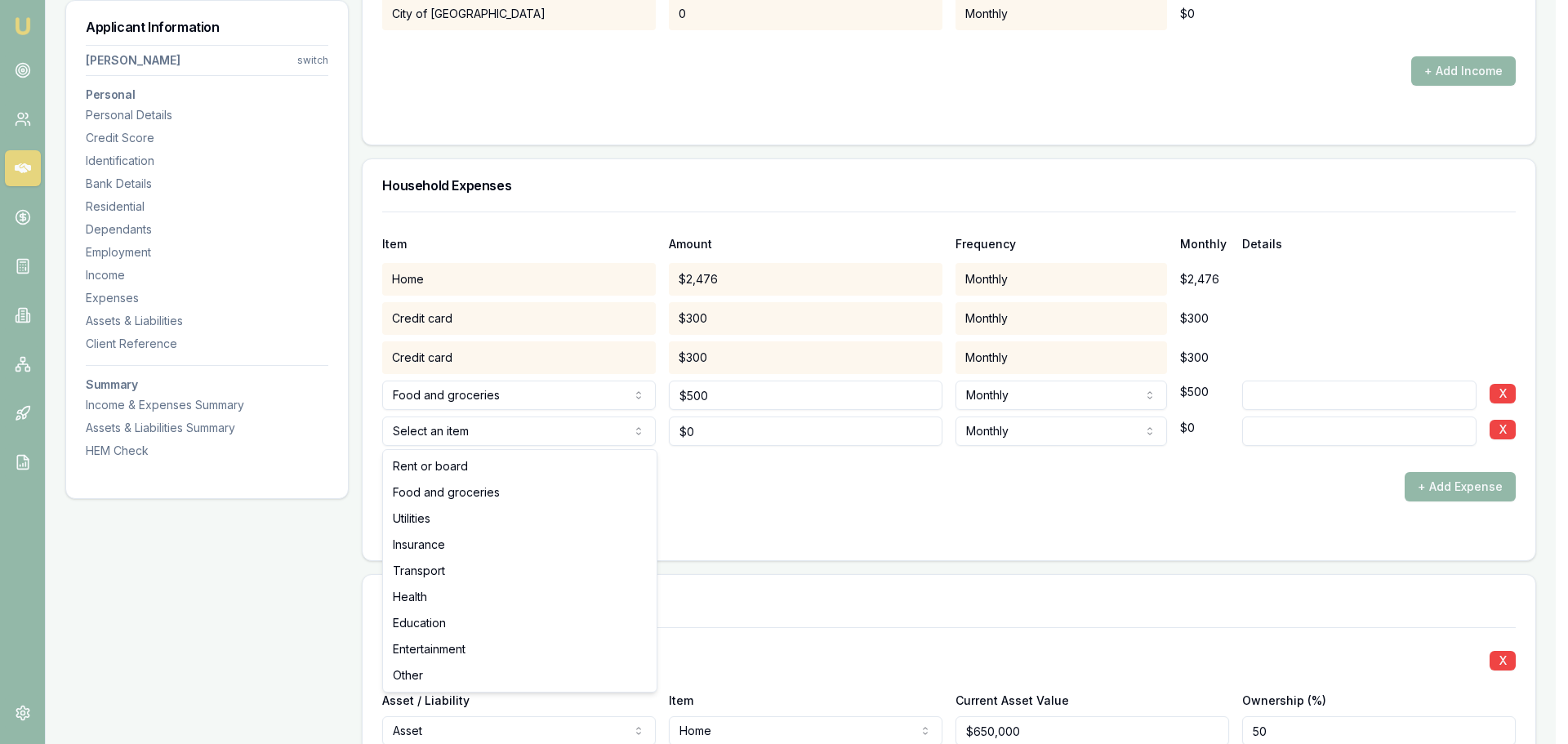
select select "UTILITIES"
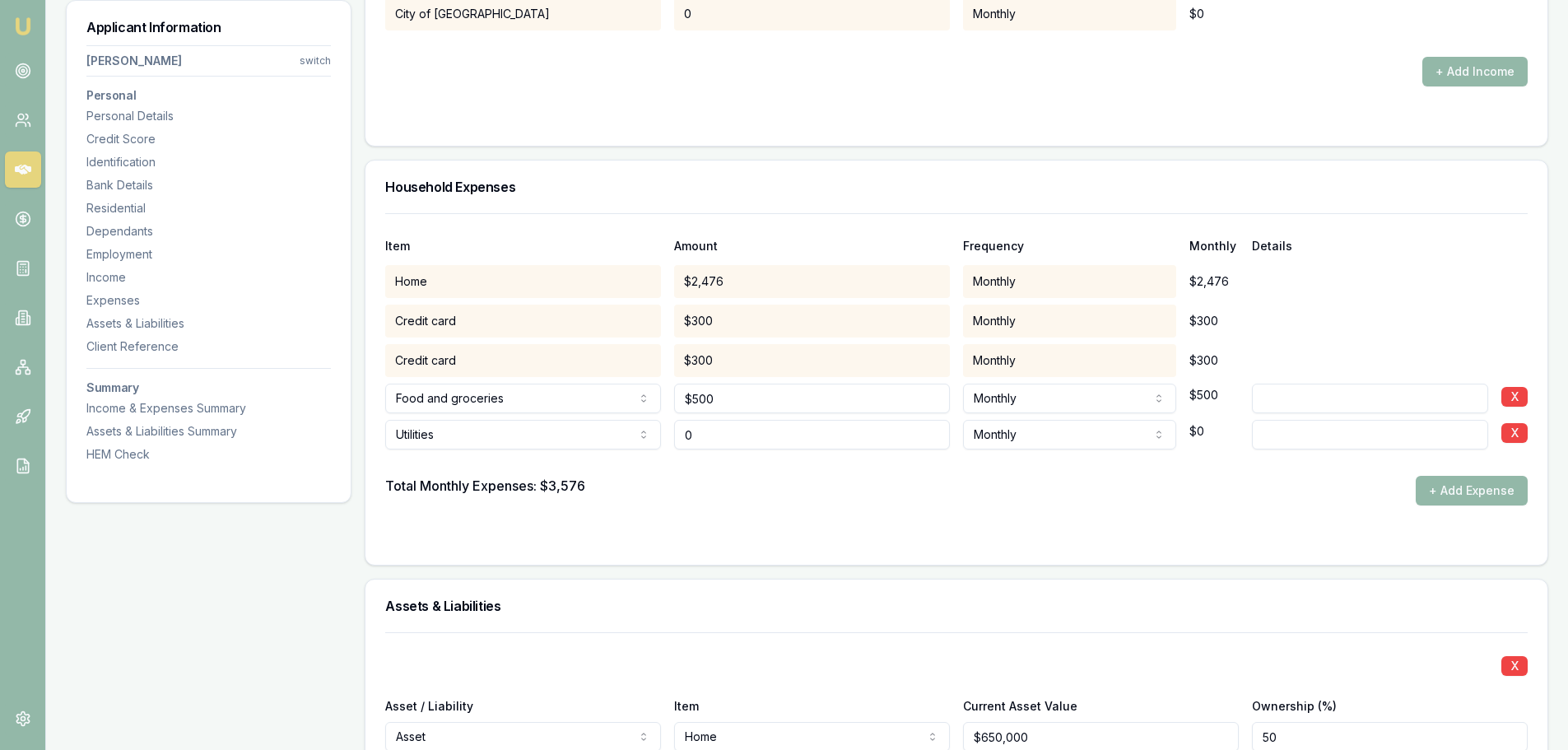
drag, startPoint x: 738, startPoint y: 435, endPoint x: 436, endPoint y: 431, distance: 302.0
click at [548, 439] on div "Utilities Rent or board Food and groceries Utilities Insurance Transport Health…" at bounding box center [956, 431] width 1142 height 36
type input "$500"
click at [1129, 523] on form "Item Amount Frequency Monthly Details Home $2,476 Monthly $2,476 Credit card $3…" at bounding box center [956, 379] width 1142 height 332
click at [1452, 489] on button "+ Add Expense" at bounding box center [1472, 490] width 112 height 30
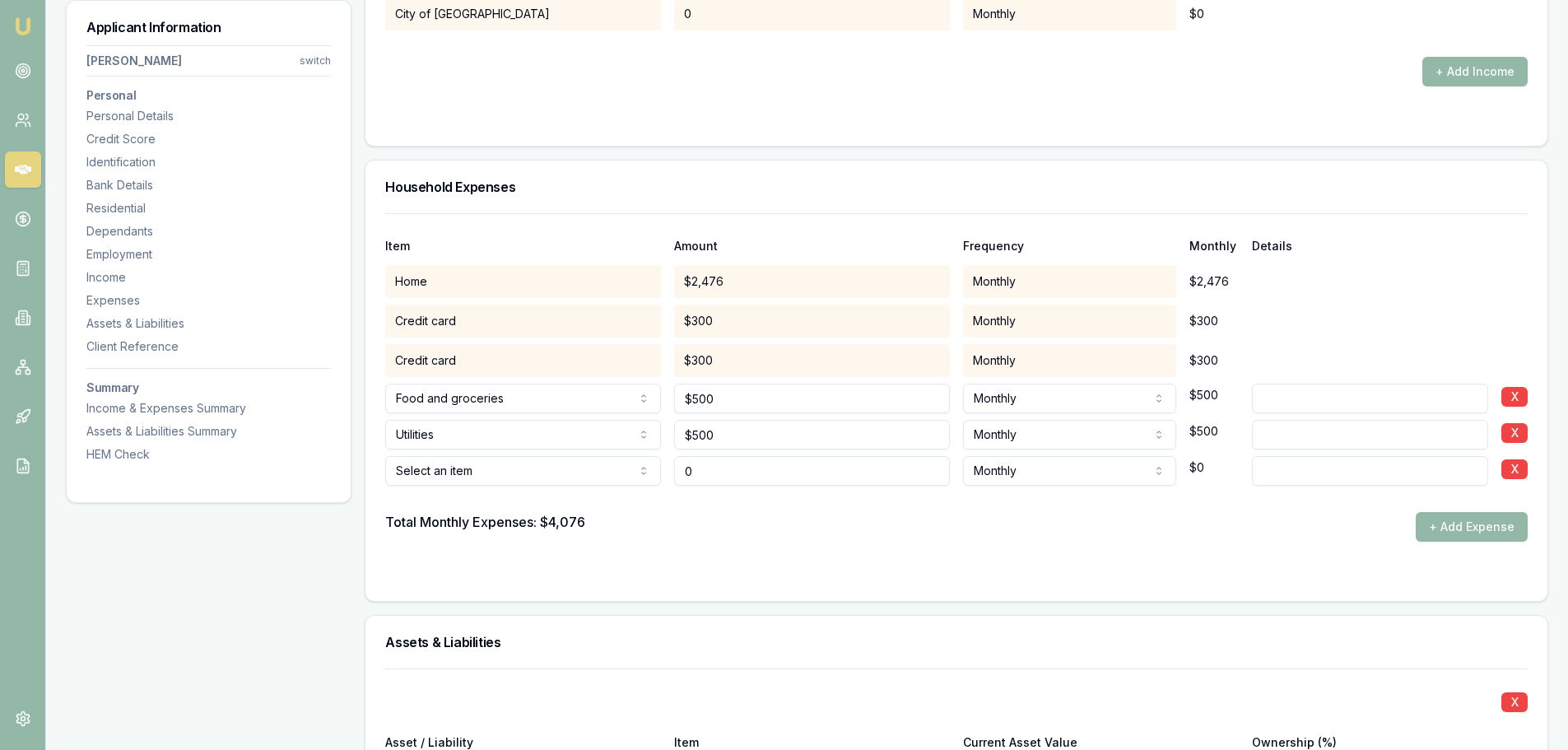
type input "$0"
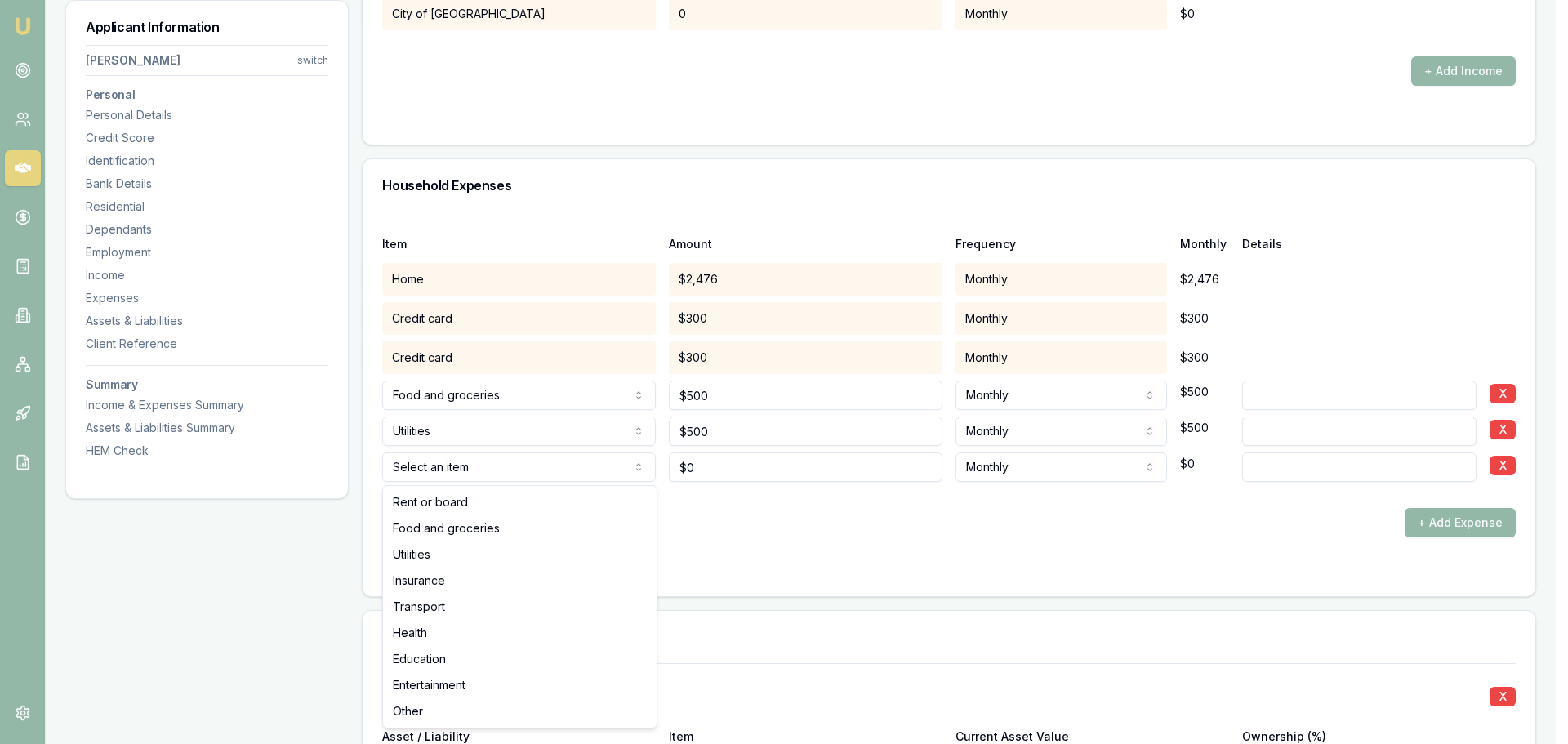
select select "ENTERTAINMENT"
drag, startPoint x: 420, startPoint y: 679, endPoint x: 445, endPoint y: 660, distance: 31.4
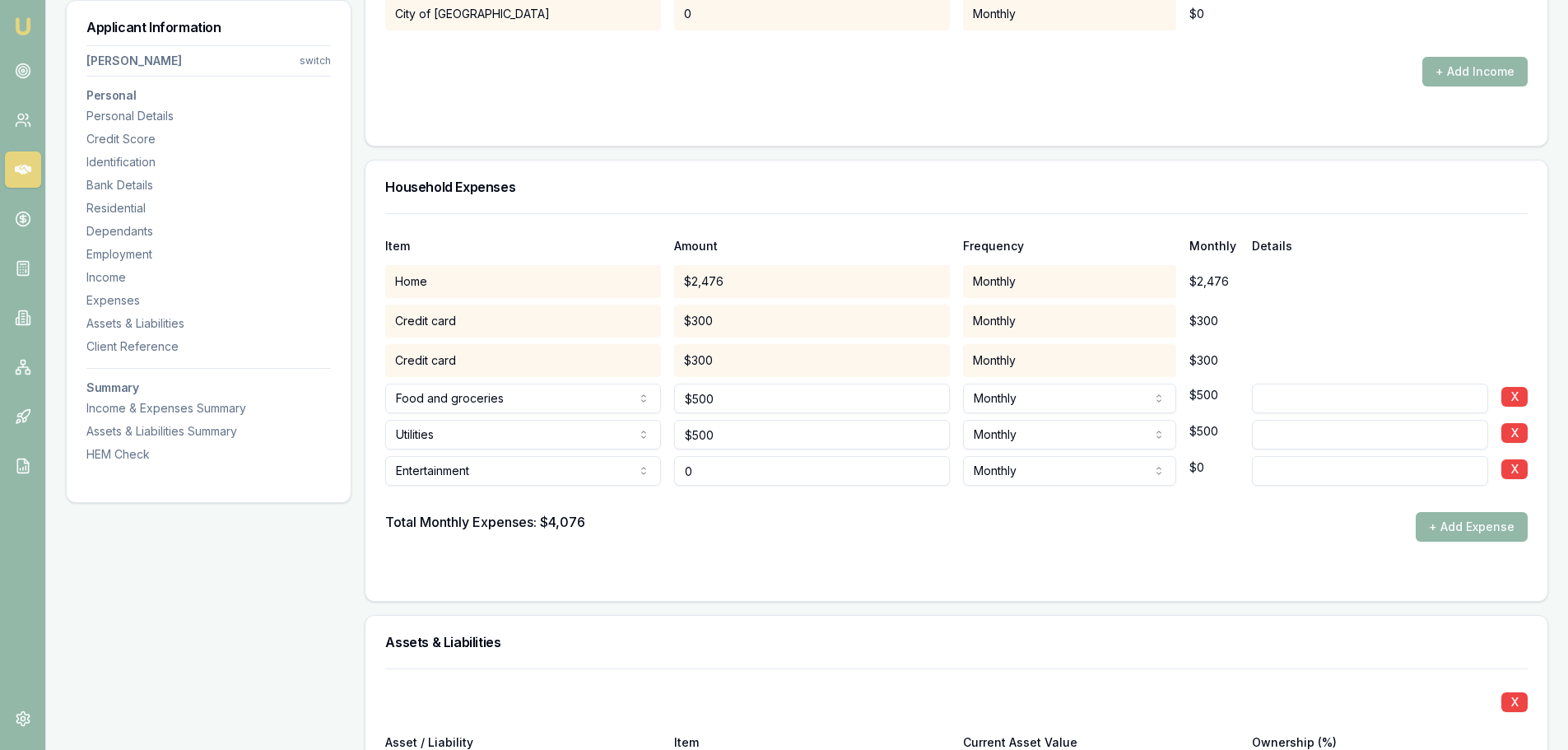
drag, startPoint x: 745, startPoint y: 477, endPoint x: 630, endPoint y: 477, distance: 115.0
click at [646, 477] on div "Entertainment Rent or board Food and groceries Utilities Insurance Transport He…" at bounding box center [956, 467] width 1142 height 36
type input "$250"
click at [1041, 532] on div "Total Monthly Expenses: $4,076 + Add Expense" at bounding box center [956, 527] width 1142 height 30
click at [1435, 520] on button "+ Add Expense" at bounding box center [1472, 527] width 112 height 30
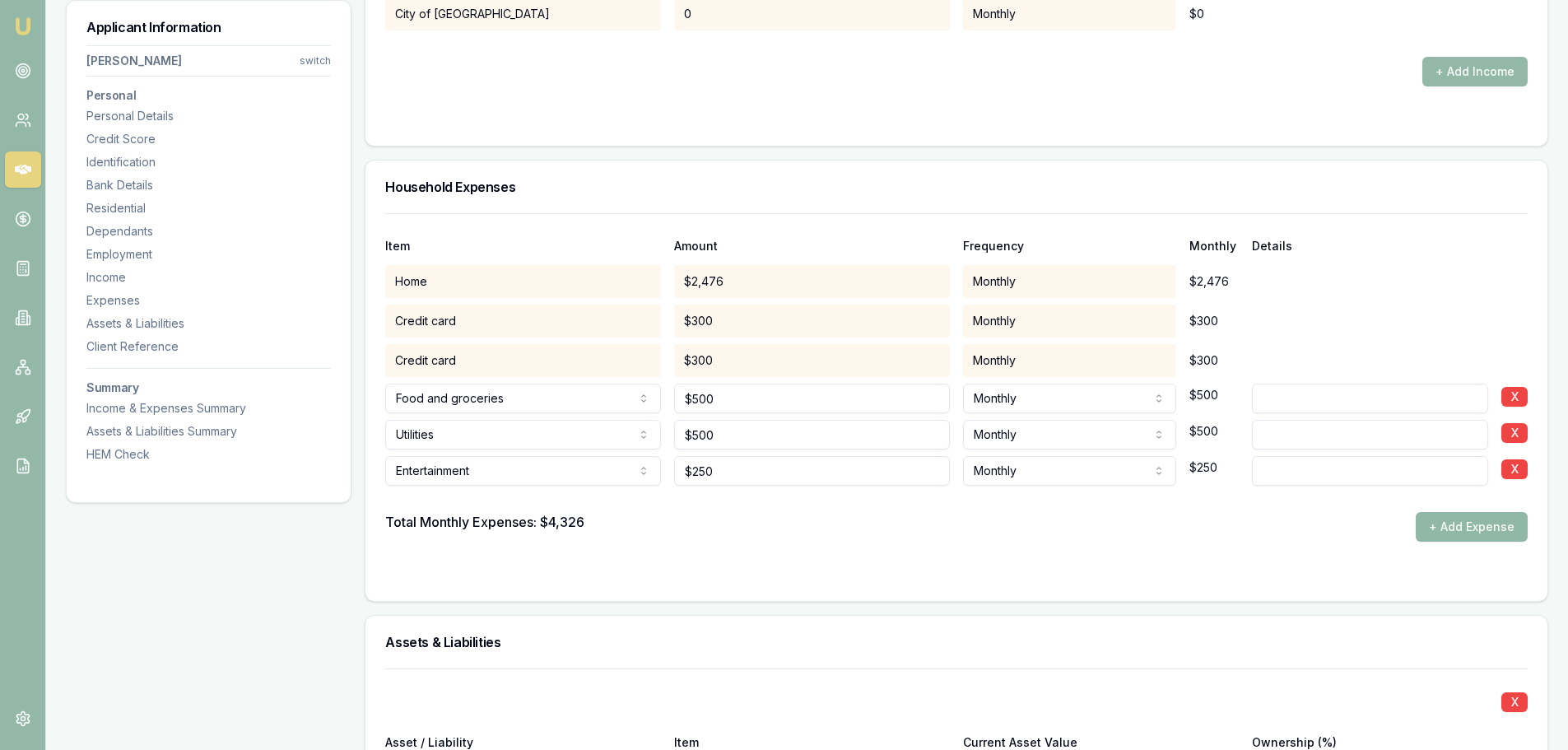
click at [1466, 528] on button "+ Add Expense" at bounding box center [1472, 527] width 112 height 30
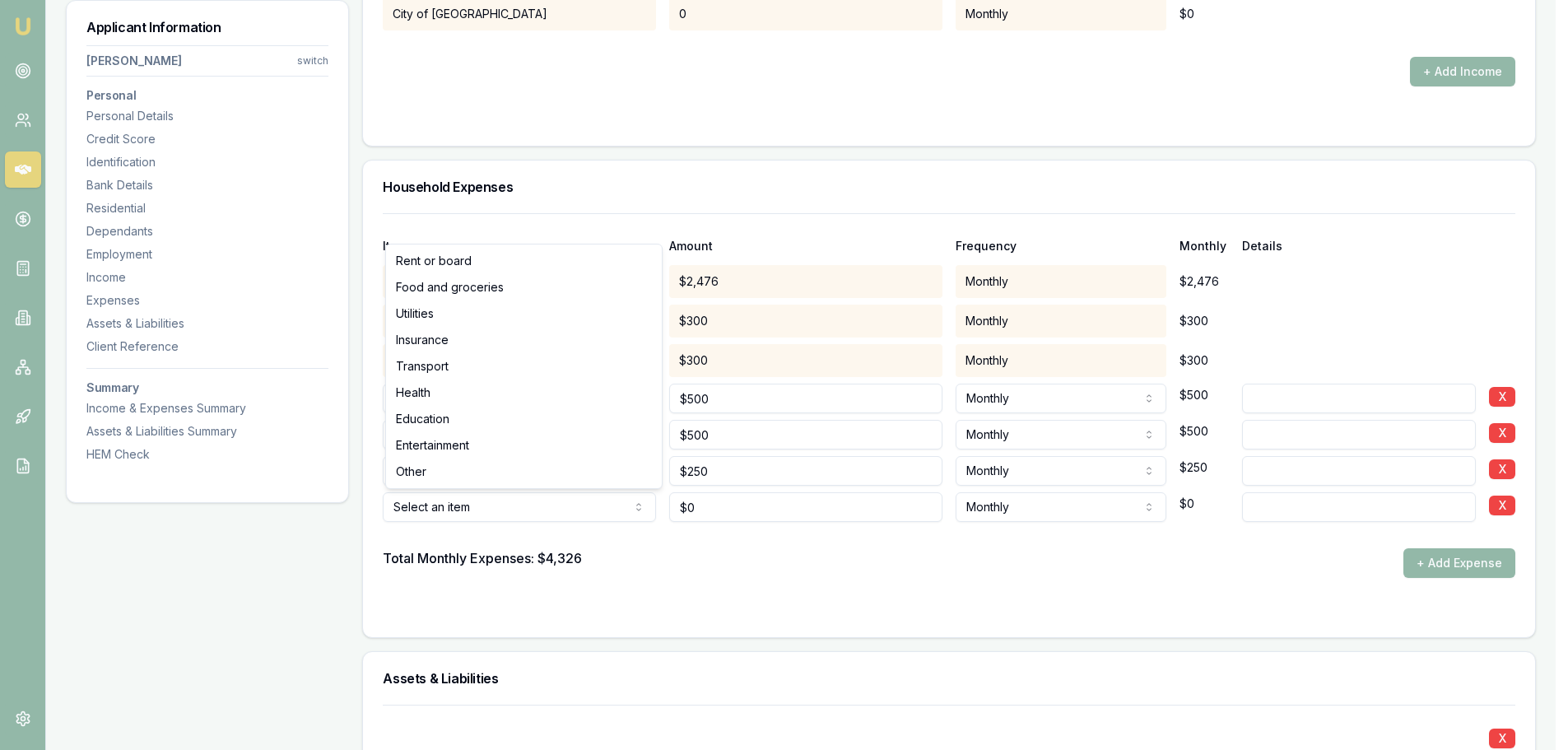
type input "$0"
select select "TRANSPORT"
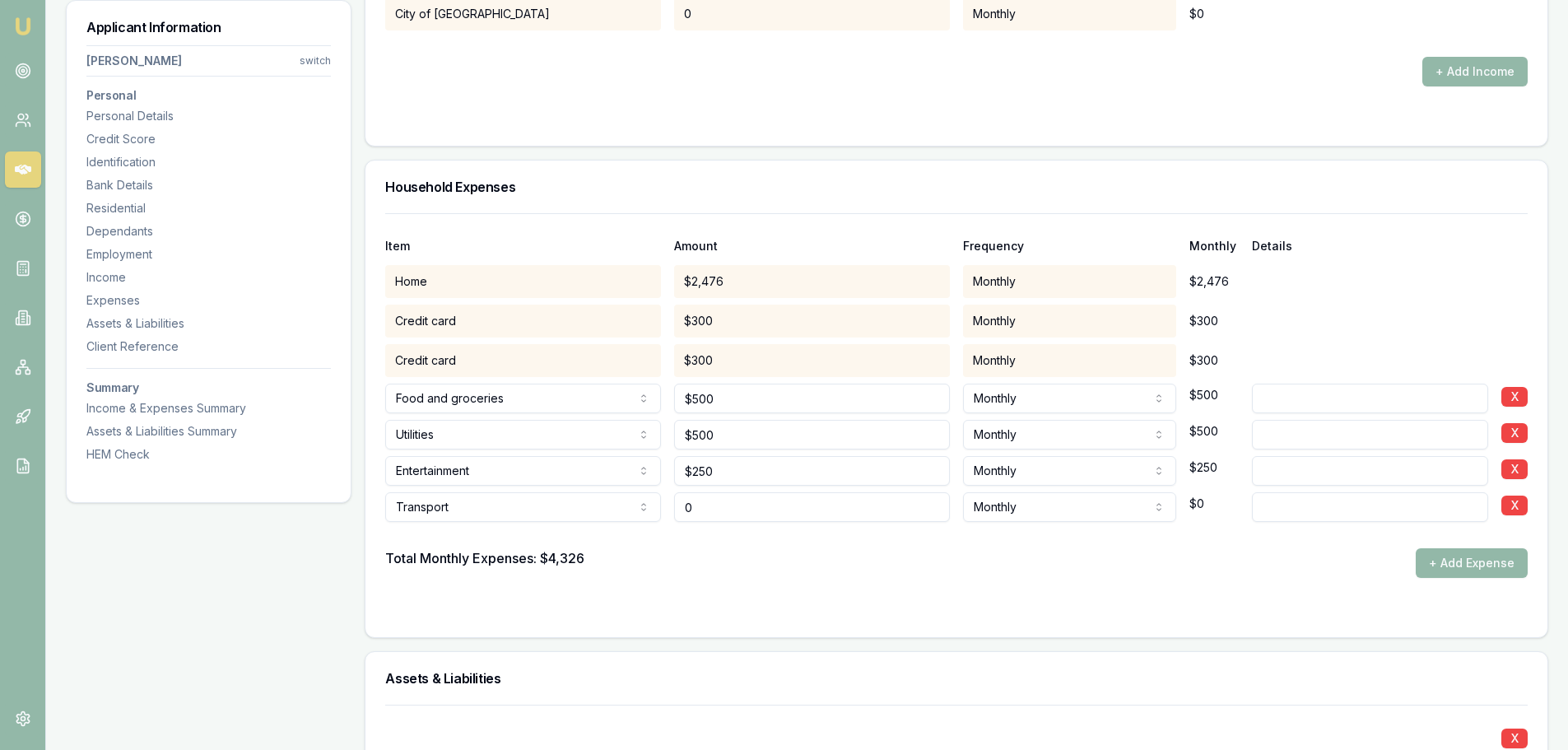
click at [471, 472] on div "Item Amount Frequency Monthly Details Home $2,476 Monthly $2,476 Credit card $3…" at bounding box center [956, 395] width 1142 height 365
type input "$200"
click at [1078, 541] on div at bounding box center [956, 535] width 1142 height 26
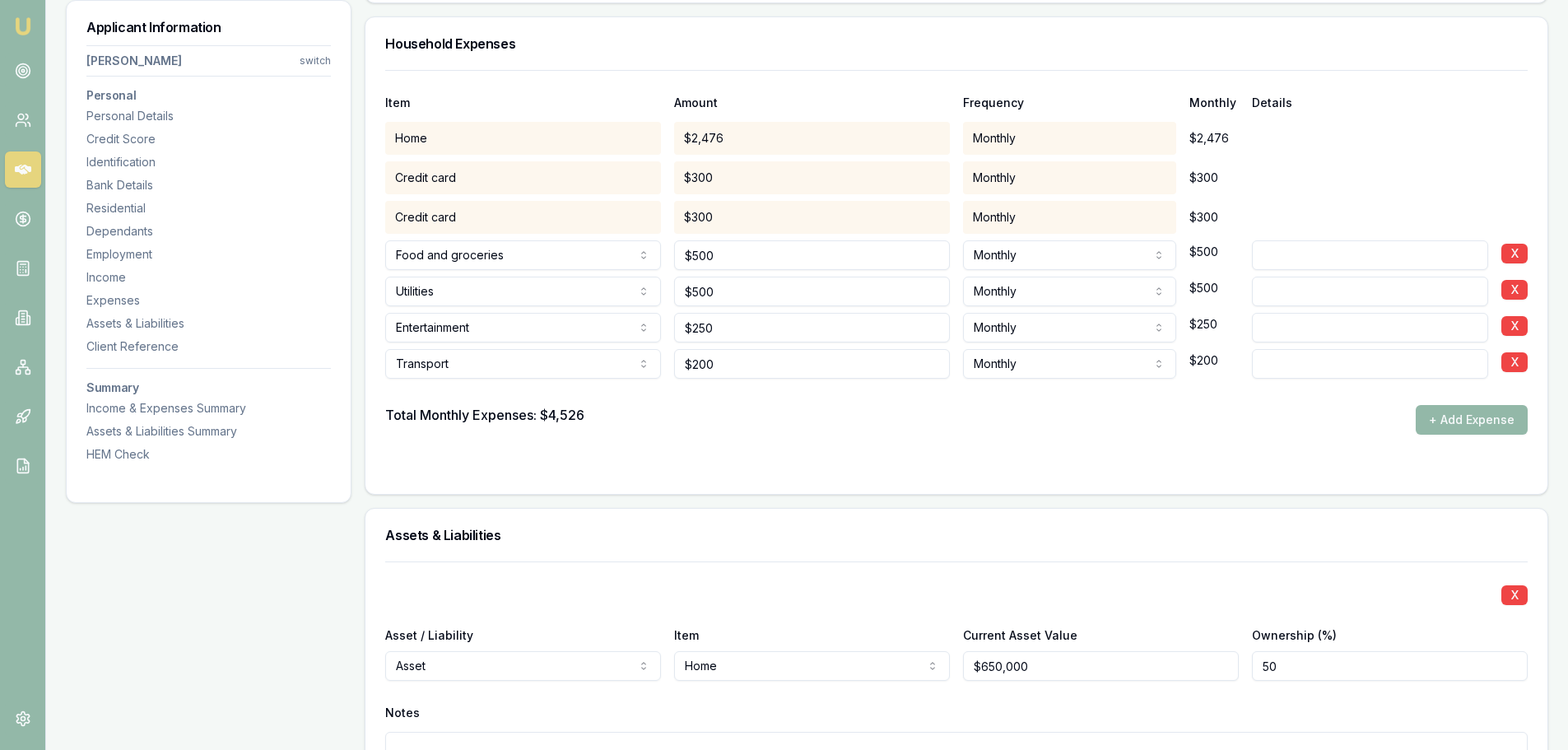
scroll to position [3199, 0]
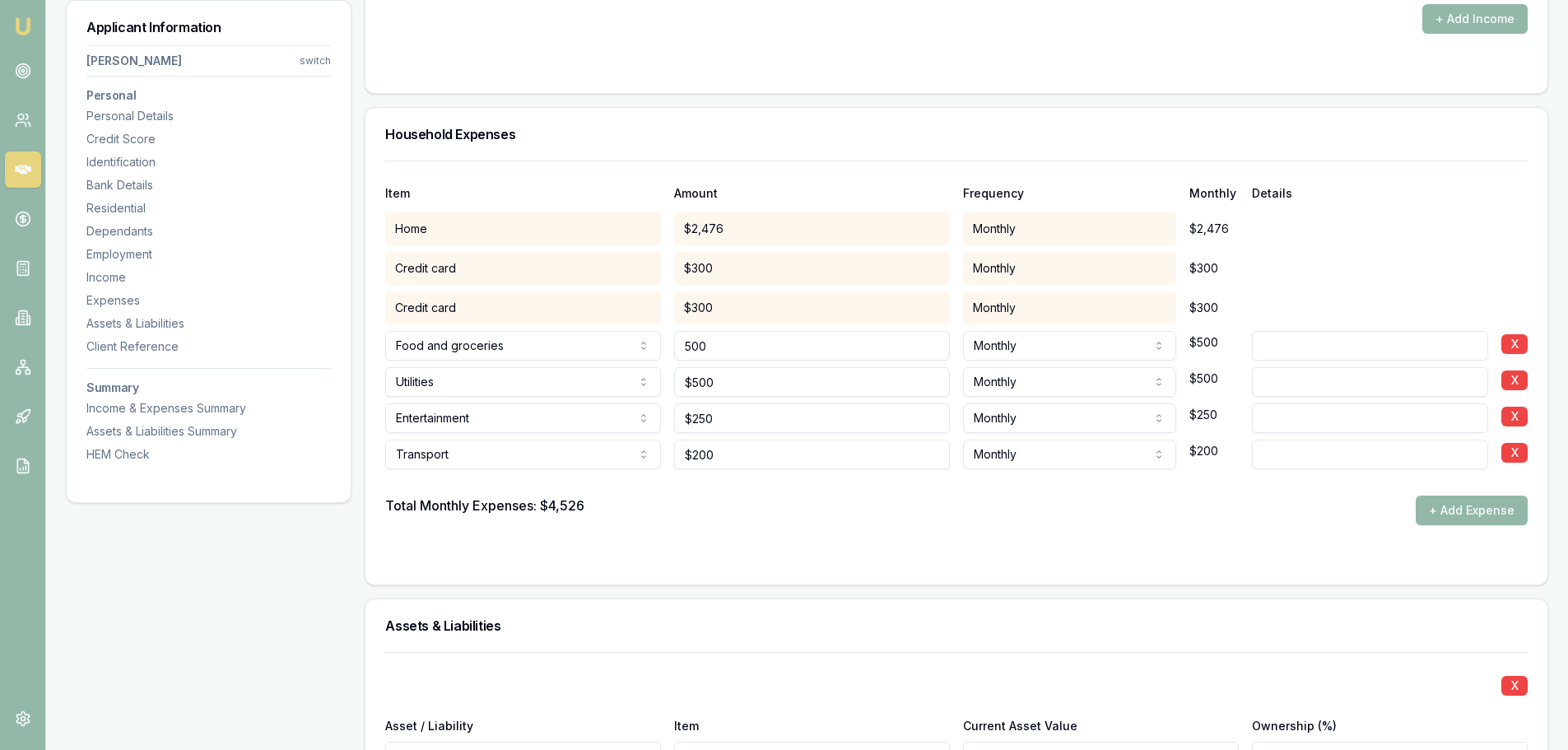
click at [531, 339] on div "Food and groceries Rent or board Food and groceries Utilities Insurance Transpo…" at bounding box center [956, 342] width 1142 height 36
type input "$750"
click at [476, 372] on div "Utilities Rent or board Food and groceries Utilities Insurance Transport Health…" at bounding box center [956, 378] width 1142 height 36
type input "$700"
click at [658, 434] on div "Item Amount Frequency Monthly Details Home $2,476 Monthly $2,476 Credit card $3…" at bounding box center [956, 343] width 1142 height 365
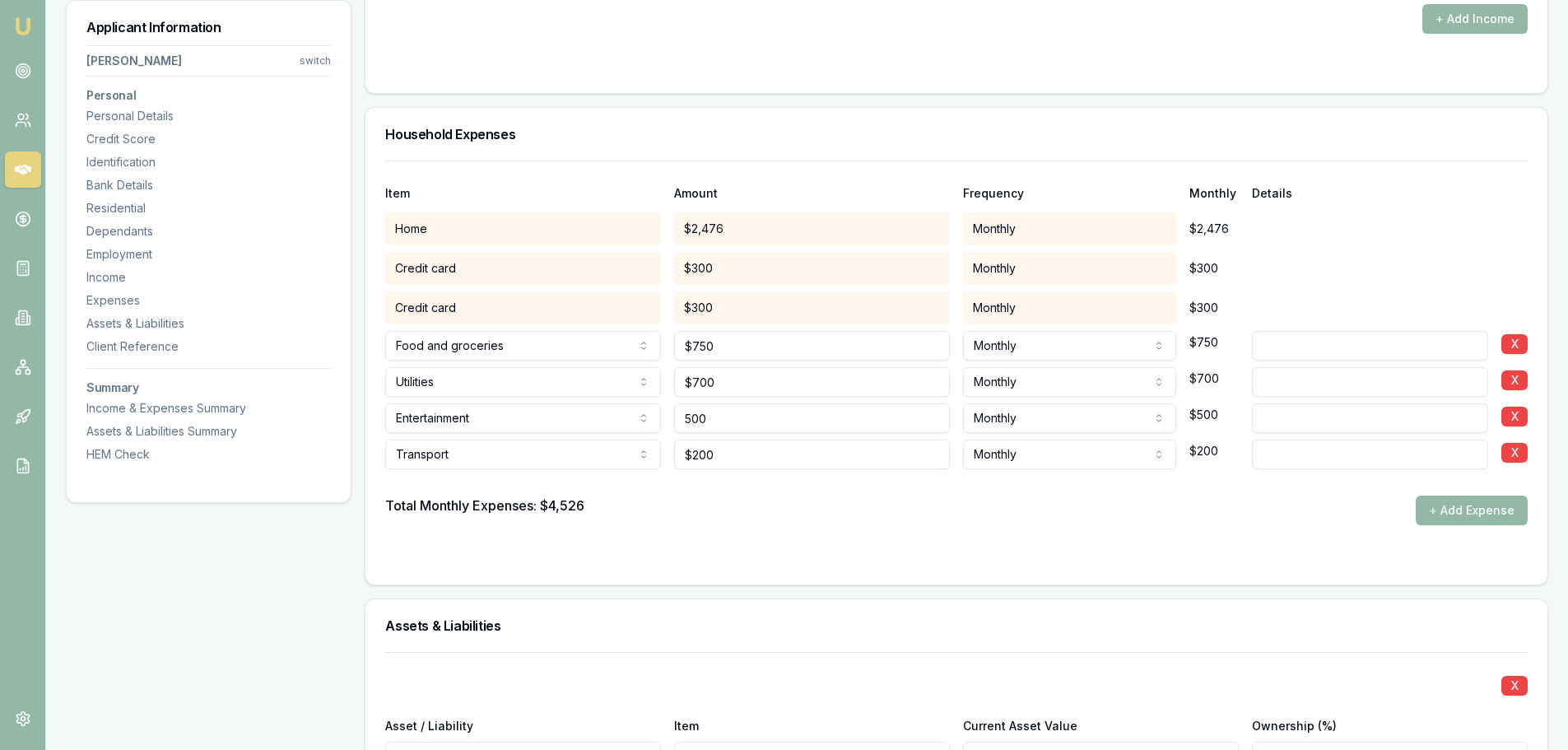
type input "$500"
drag, startPoint x: 691, startPoint y: 455, endPoint x: 598, endPoint y: 454, distance: 93.0
click at [616, 454] on div "Transport Rent or board Food and groceries Utilities Insurance Transport Health…" at bounding box center [956, 451] width 1142 height 36
type input "$500"
click at [922, 544] on form "Item Amount Frequency Monthly Details Home $2,476 Monthly $2,476 Credit card $3…" at bounding box center [956, 363] width 1142 height 405
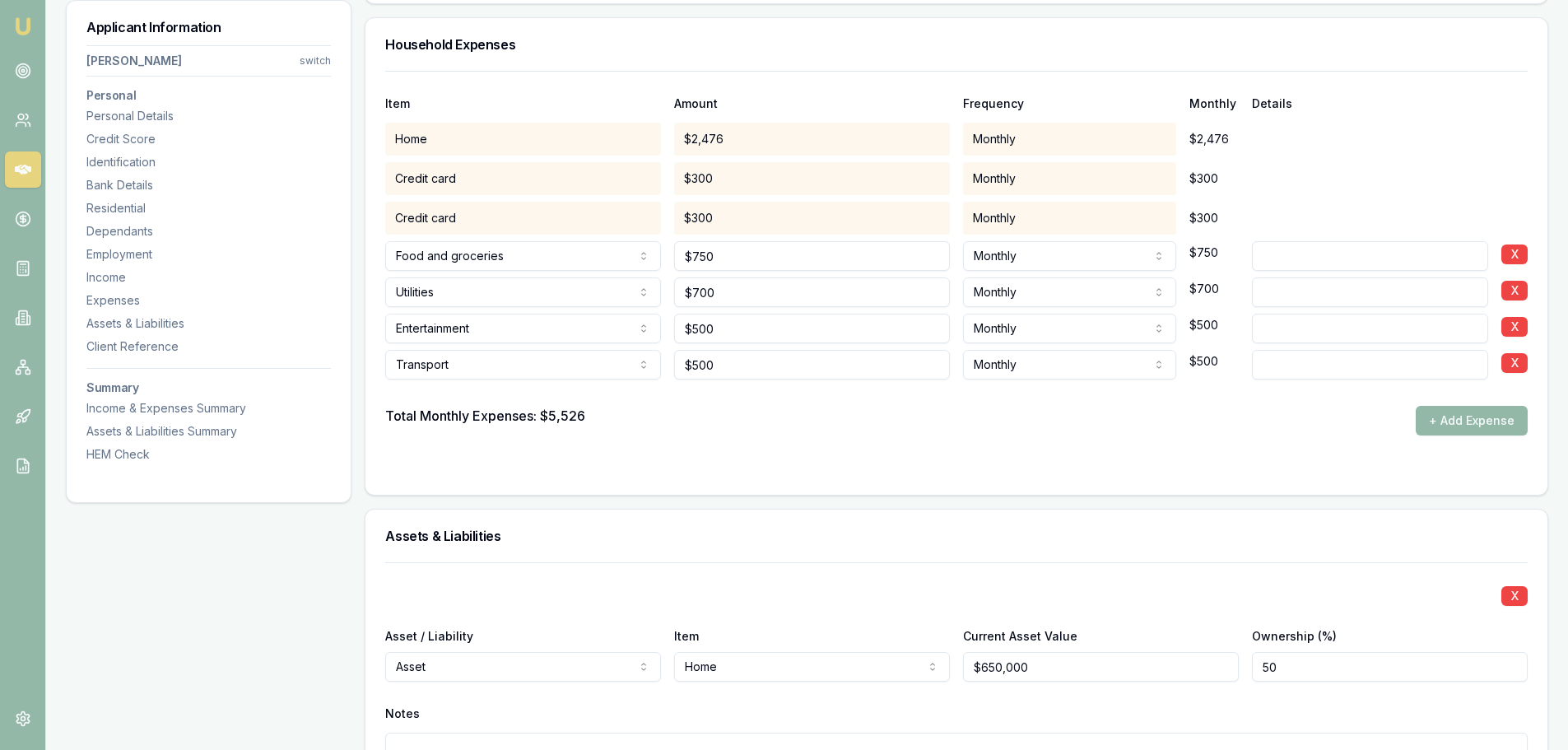
scroll to position [3281, 0]
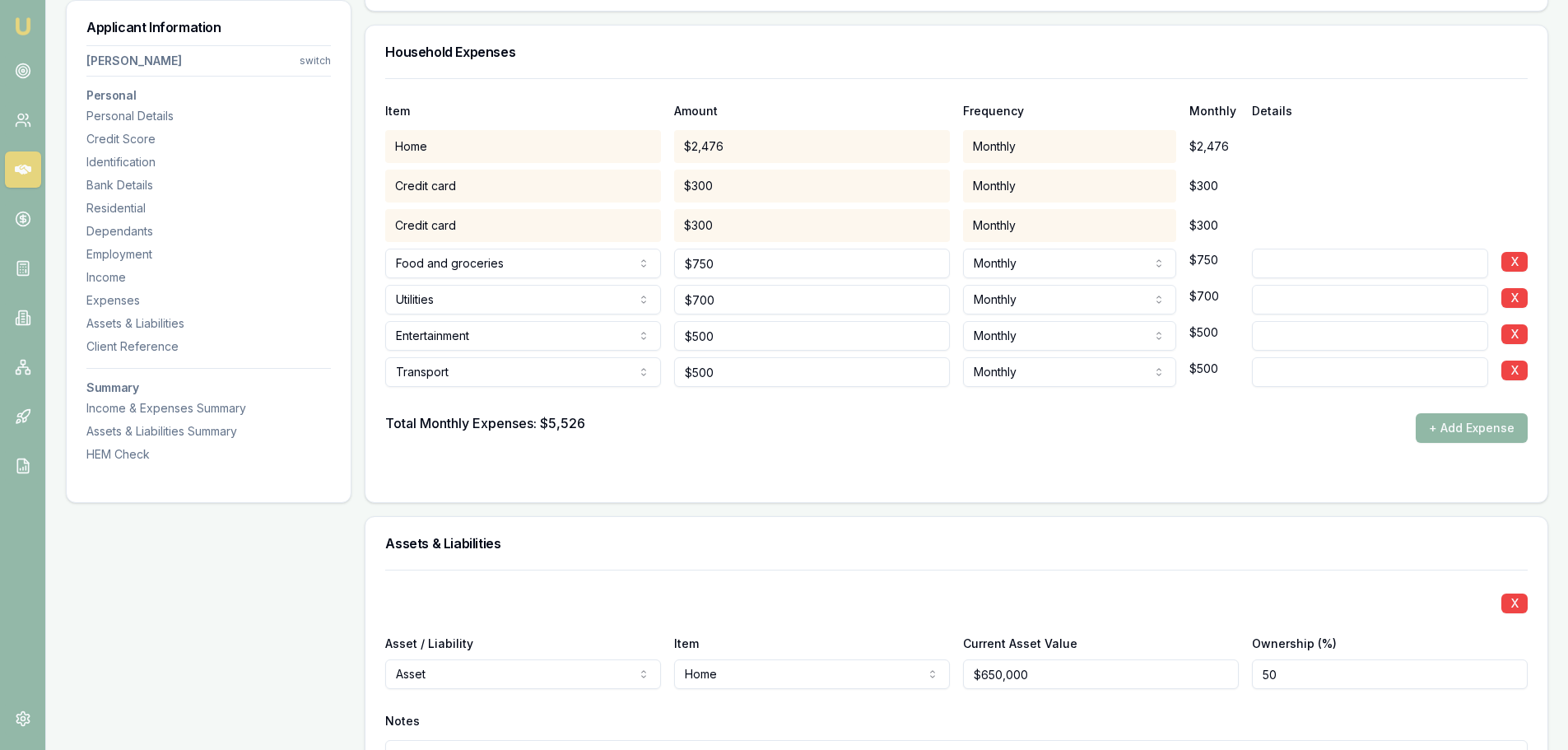
click at [1465, 422] on button "+ Add Expense" at bounding box center [1472, 427] width 112 height 30
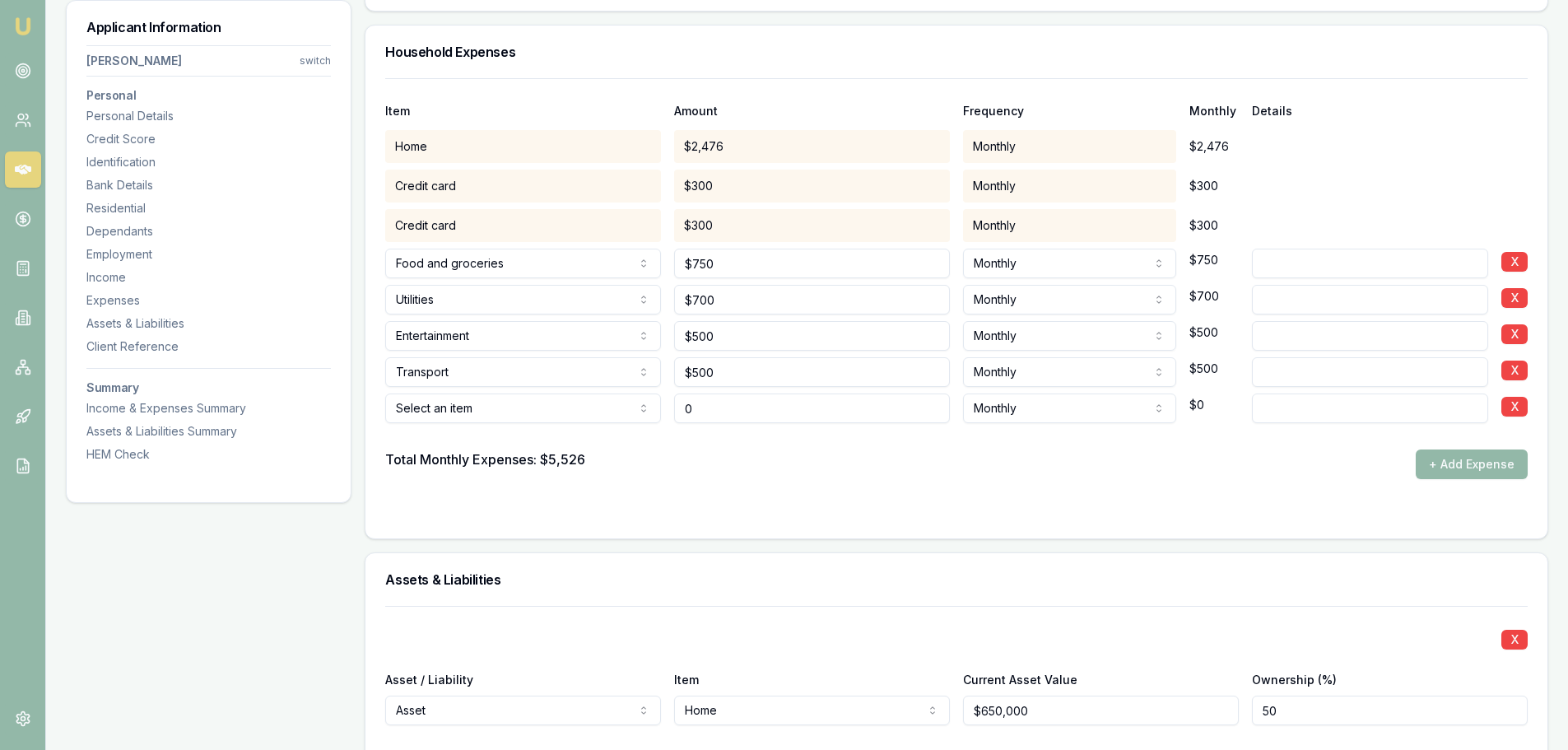
type input "$0"
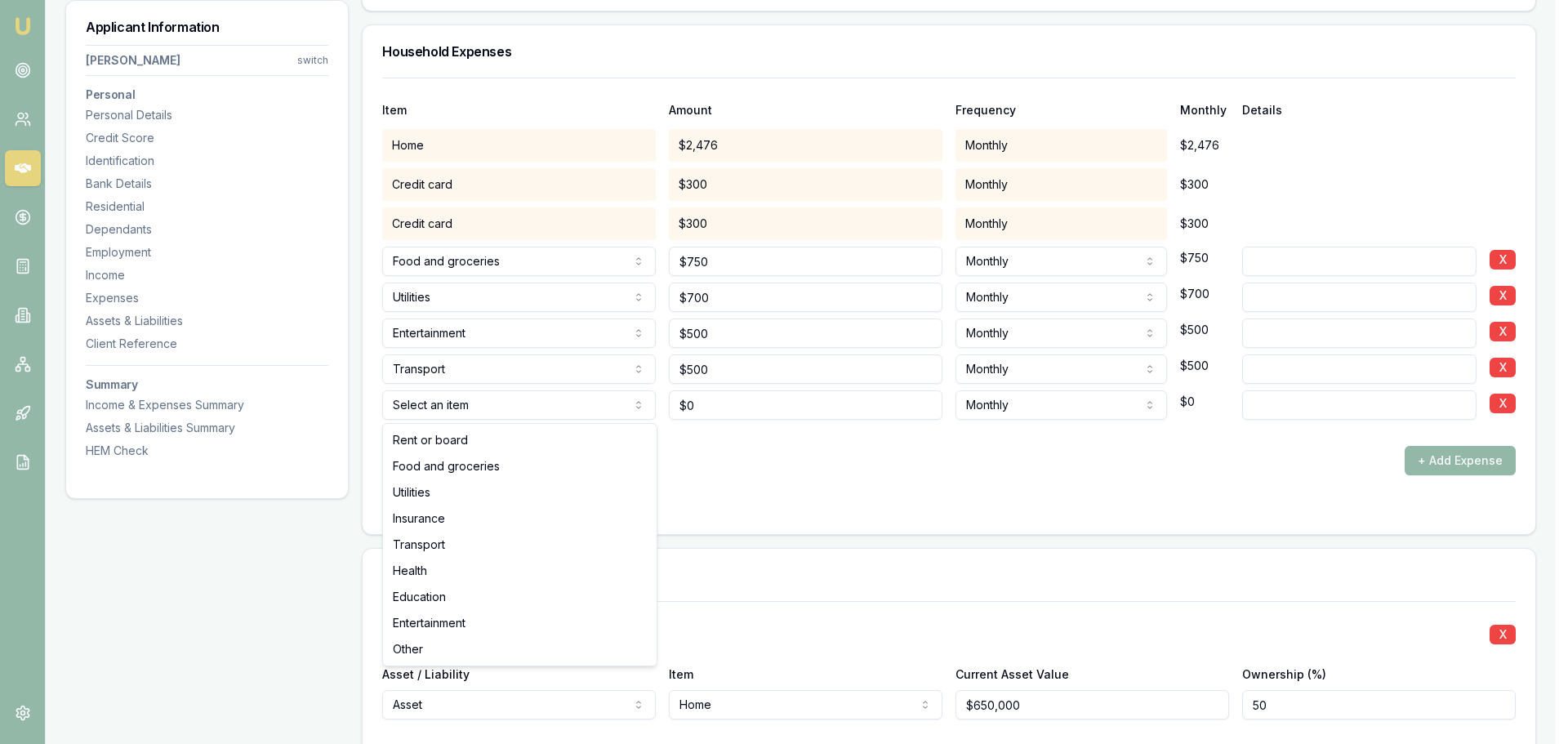
select select "EDUCATION"
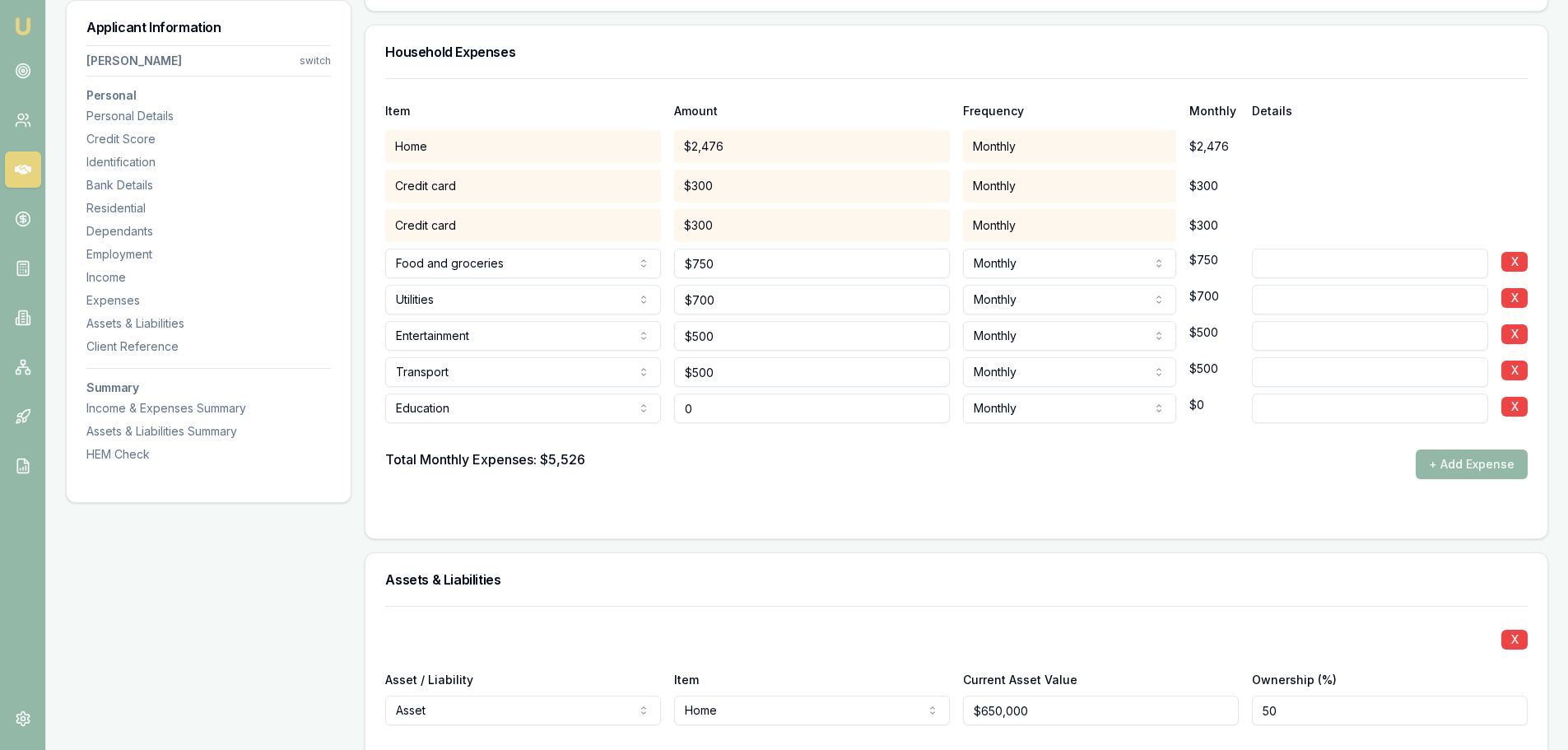
drag, startPoint x: 731, startPoint y: 404, endPoint x: 532, endPoint y: 402, distance: 199.0
click at [633, 410] on div "Education Rent or board Food and groceries Utilities Insurance Transport Health…" at bounding box center [956, 405] width 1142 height 36
type input "$250"
click at [948, 538] on div "Item Amount Frequency Monthly Details Home $2,476 Monthly $2,476 Credit card $3…" at bounding box center [956, 308] width 1182 height 460
click at [1445, 456] on button "+ Add Expense" at bounding box center [1472, 464] width 112 height 30
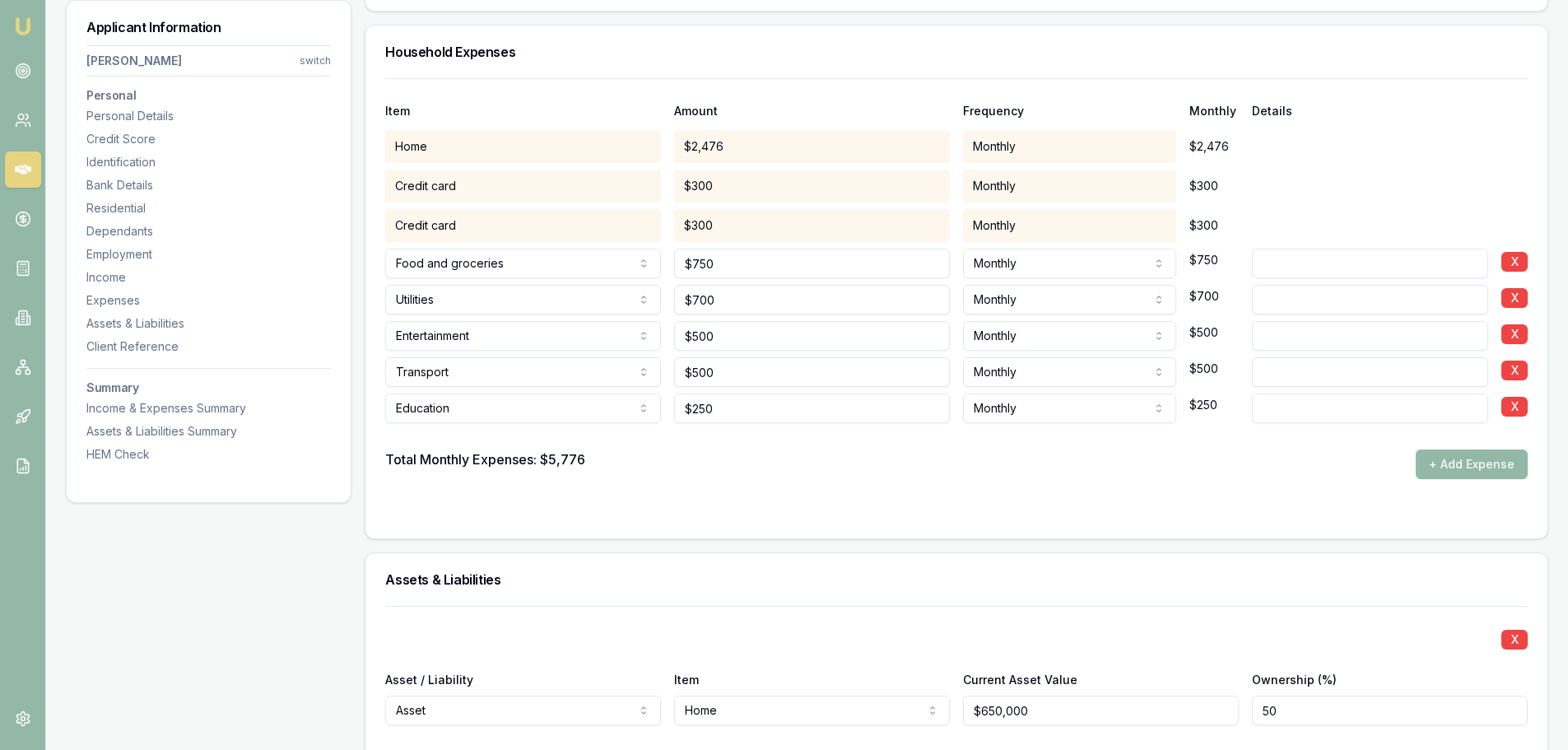
click at [714, 477] on div "Total Monthly Expenses: $5,776 + Add Expense" at bounding box center [956, 464] width 1142 height 30
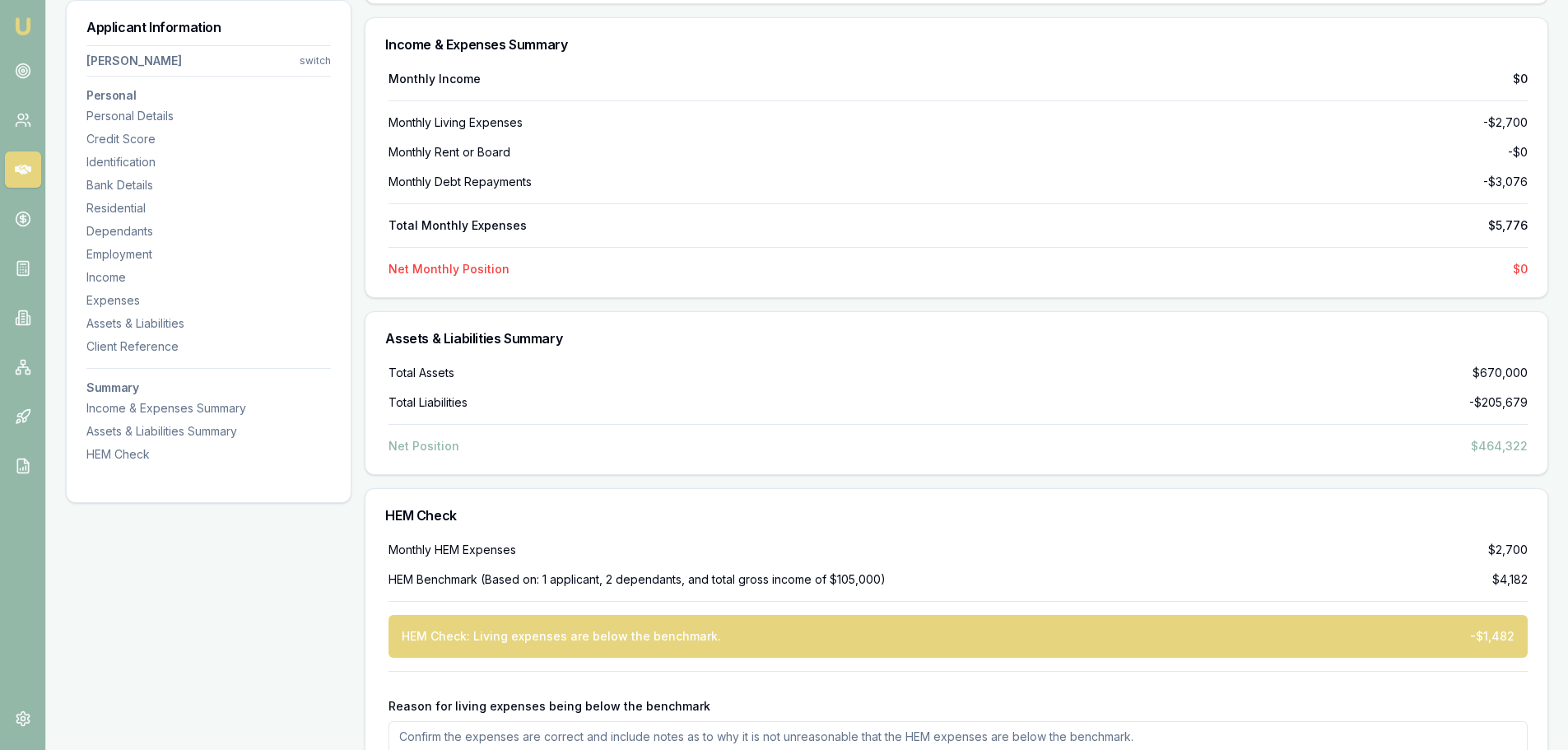
scroll to position [6118, 0]
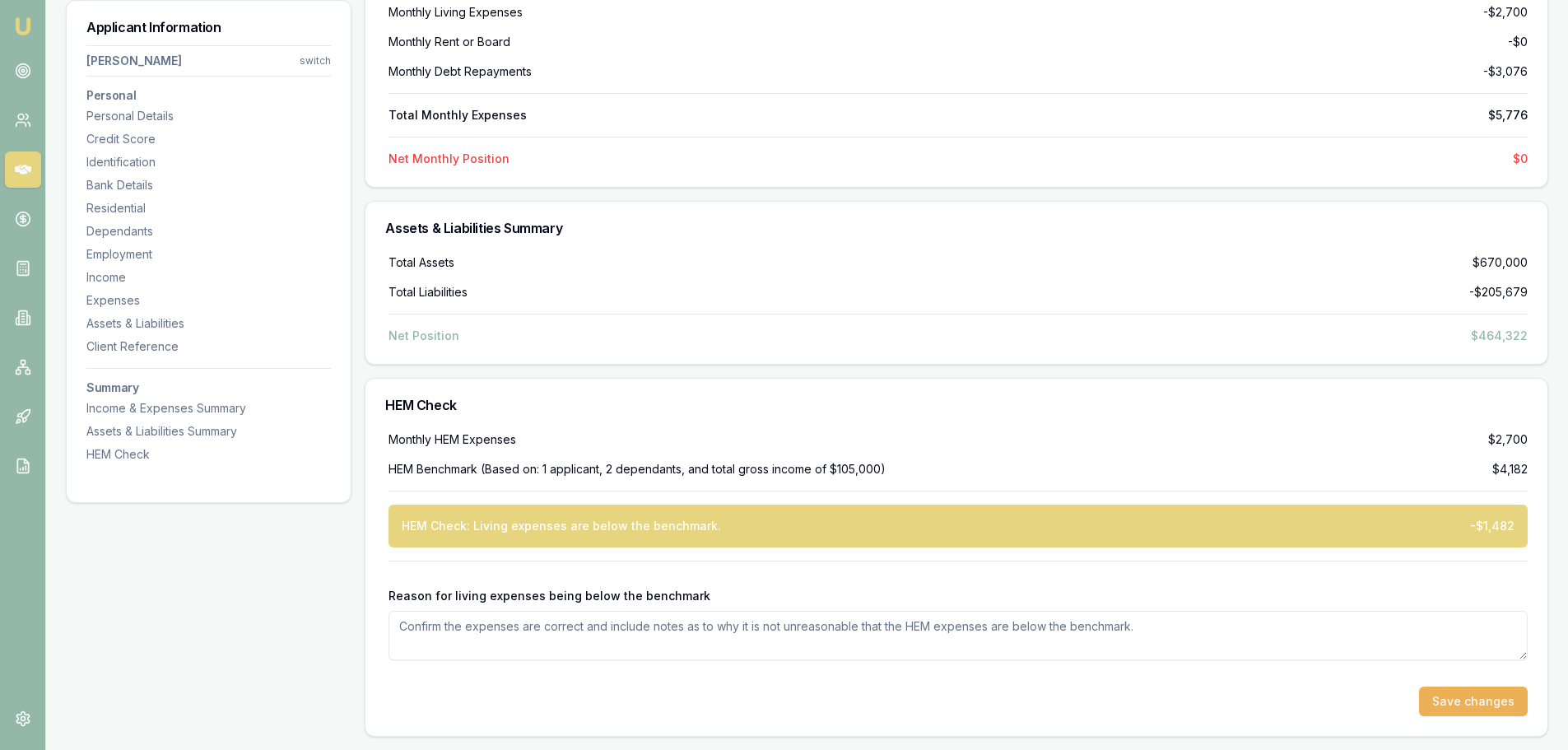
click at [577, 639] on textarea "Reason for living expenses being below the benchmark" at bounding box center [958, 636] width 1139 height 49
click at [1463, 705] on button "Save changes" at bounding box center [1473, 701] width 108 height 30
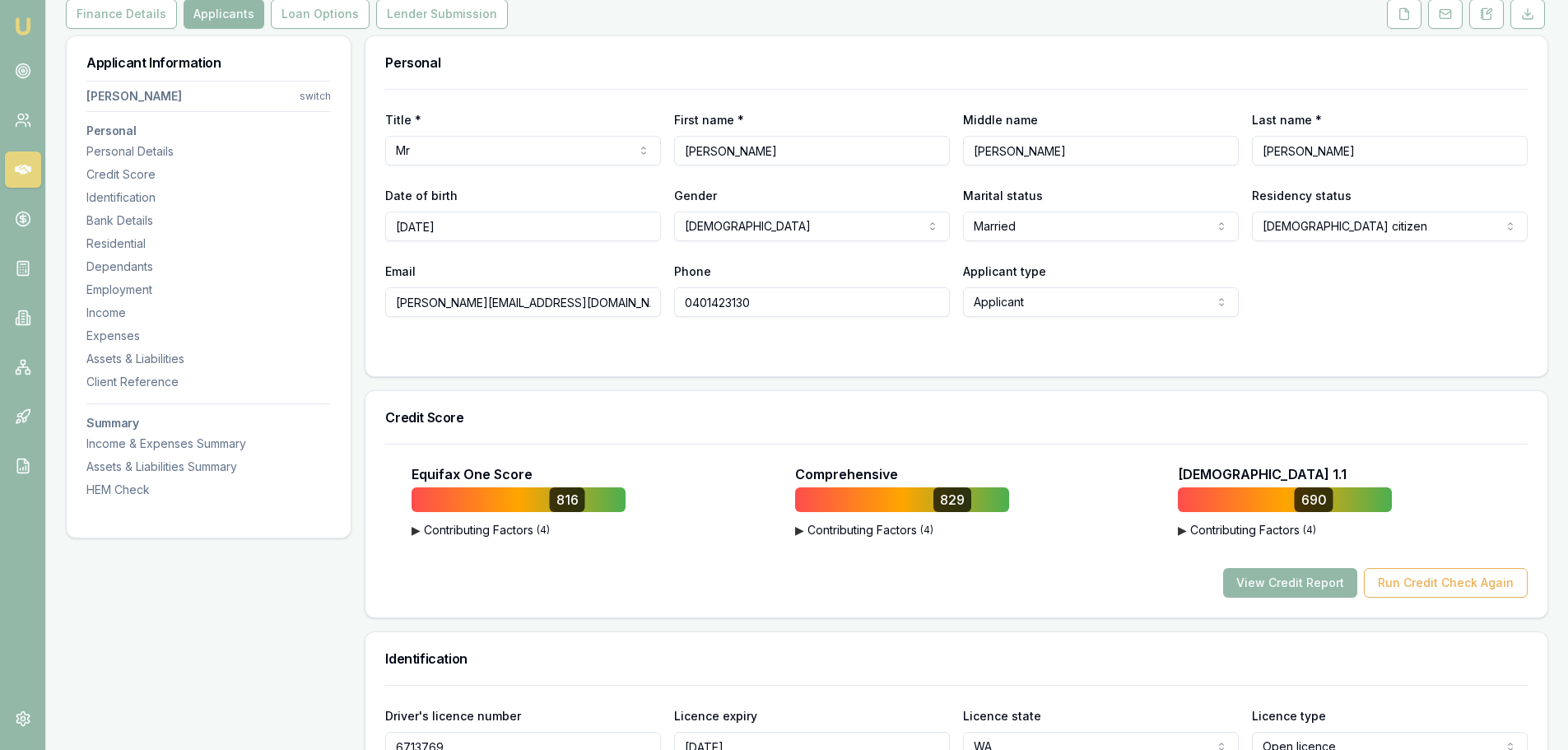
scroll to position [0, 0]
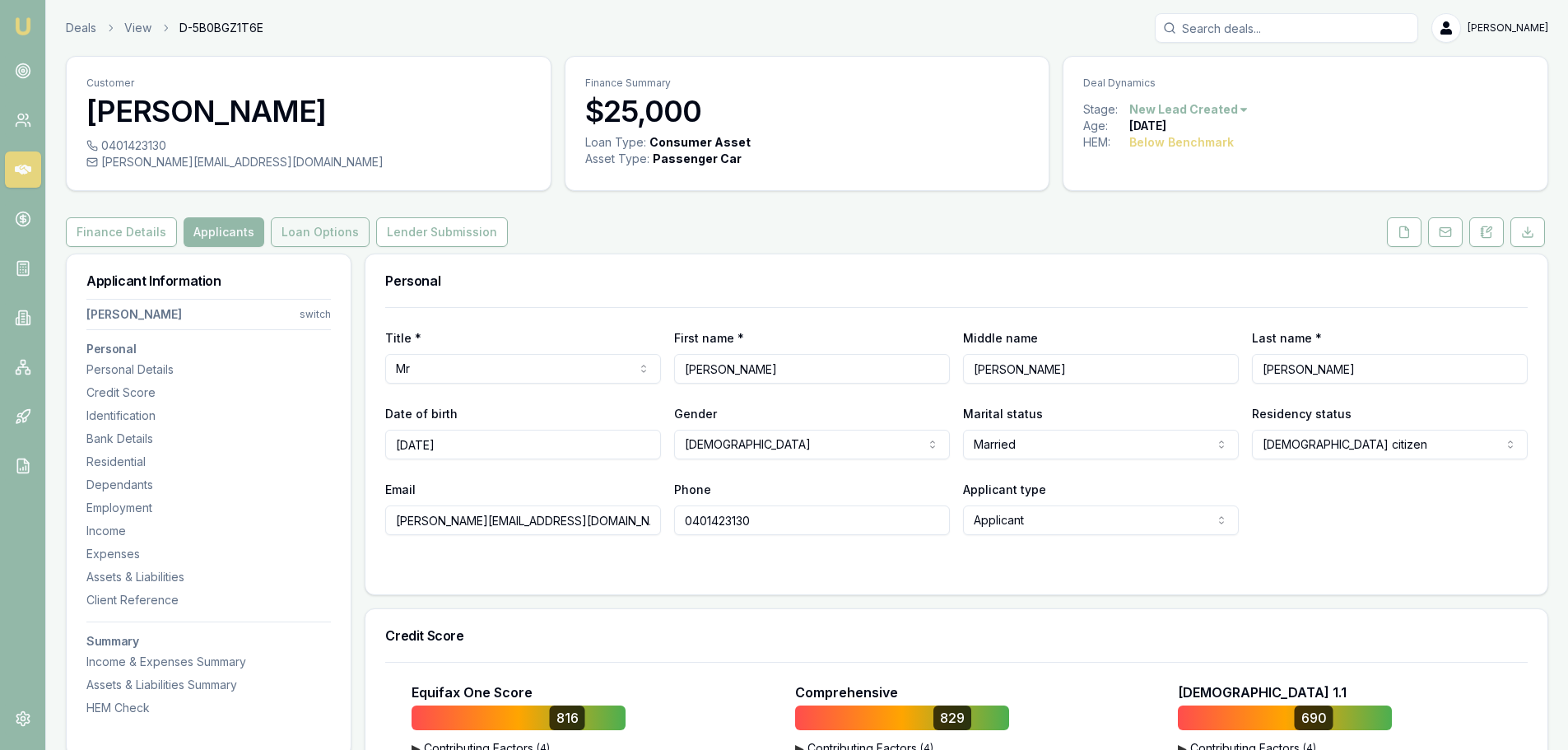
click at [310, 234] on button "Loan Options" at bounding box center [320, 232] width 99 height 30
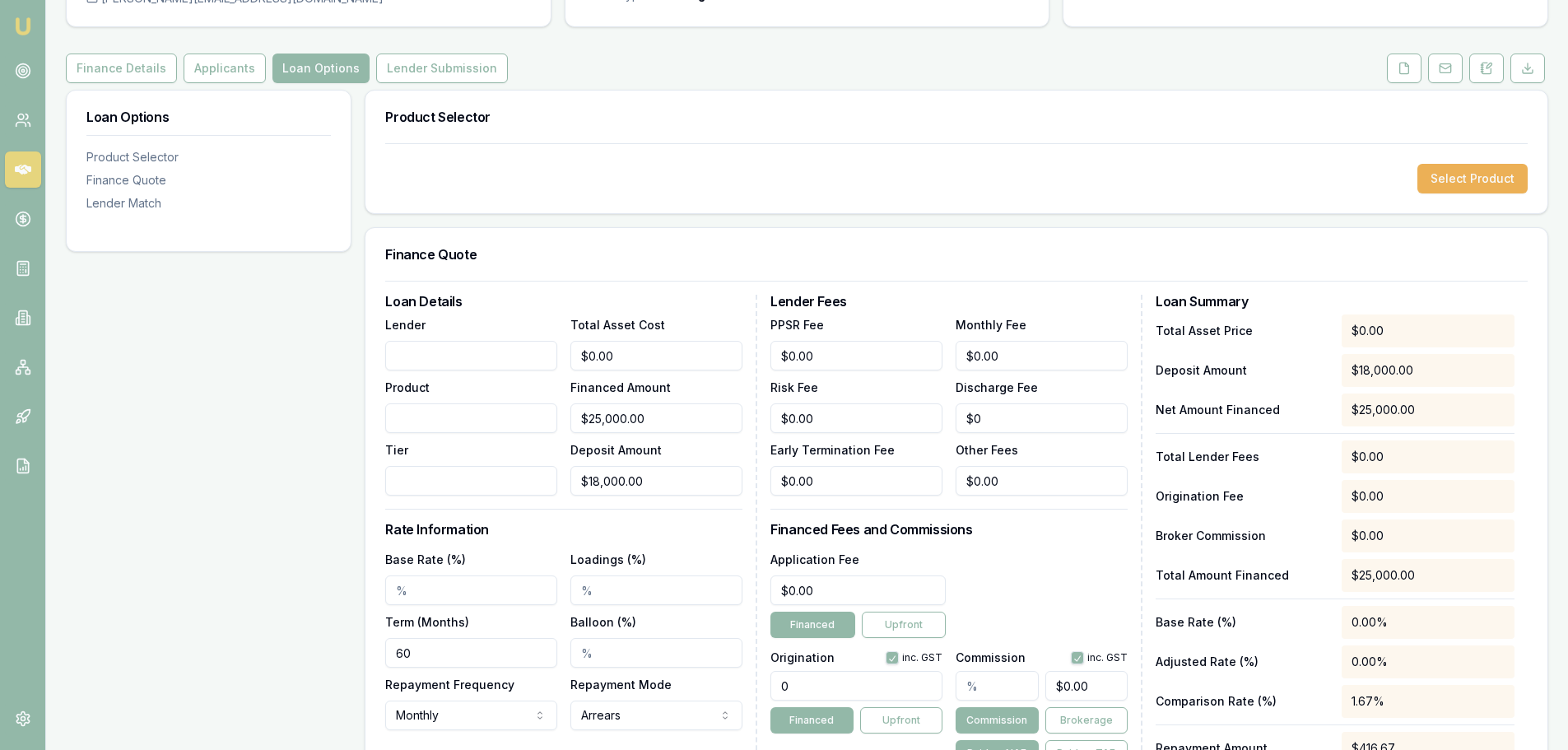
scroll to position [165, 0]
click at [467, 364] on input "Lender" at bounding box center [470, 355] width 172 height 30
click at [129, 201] on div "Lender Match" at bounding box center [208, 202] width 245 height 16
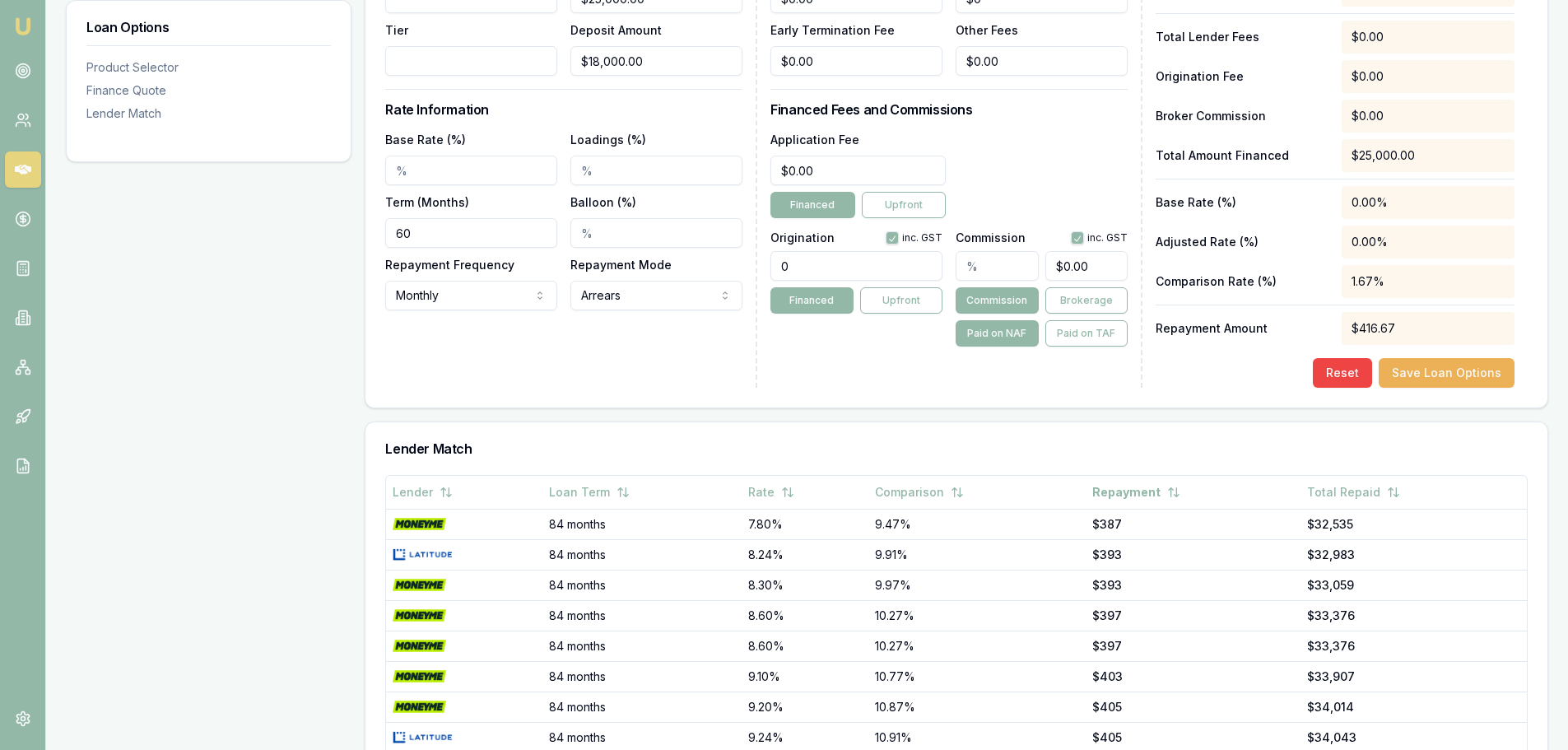
scroll to position [570, 0]
